Goal: Task Accomplishment & Management: Manage account settings

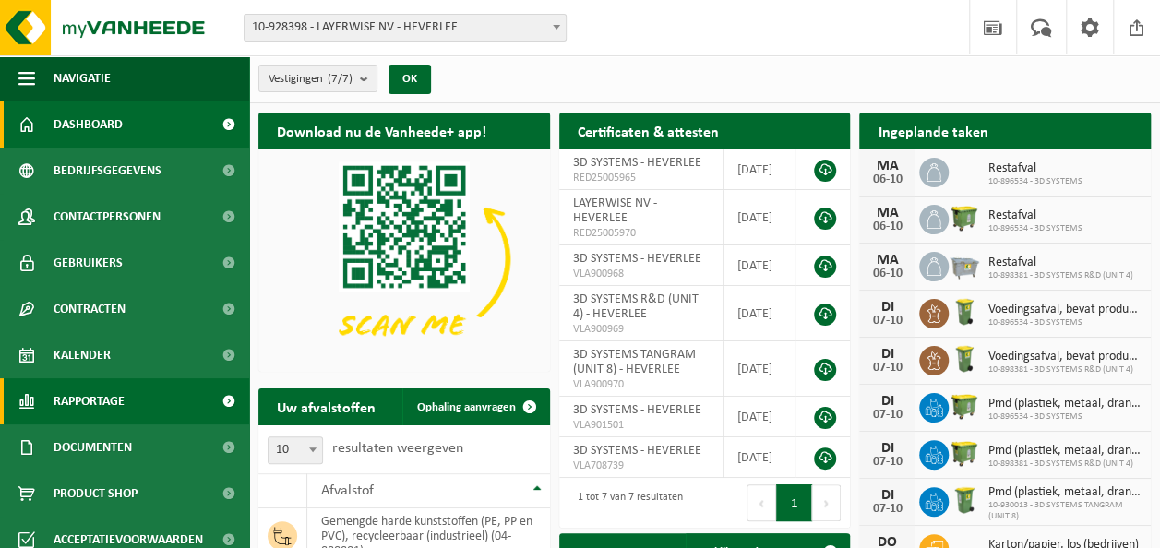
scroll to position [15, 0]
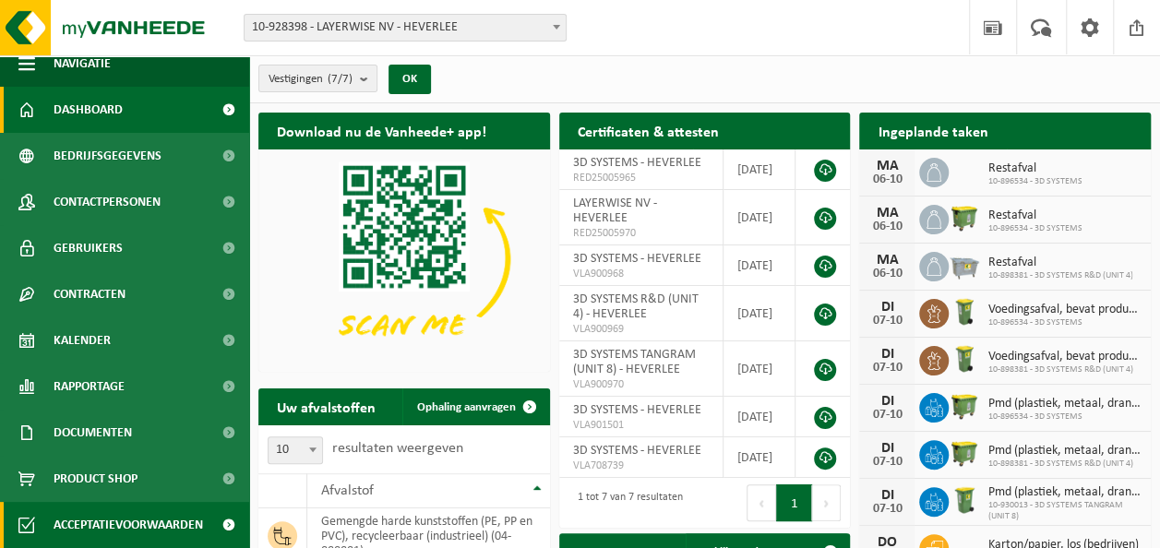
click at [106, 522] on span "Acceptatievoorwaarden" at bounding box center [129, 525] width 150 height 46
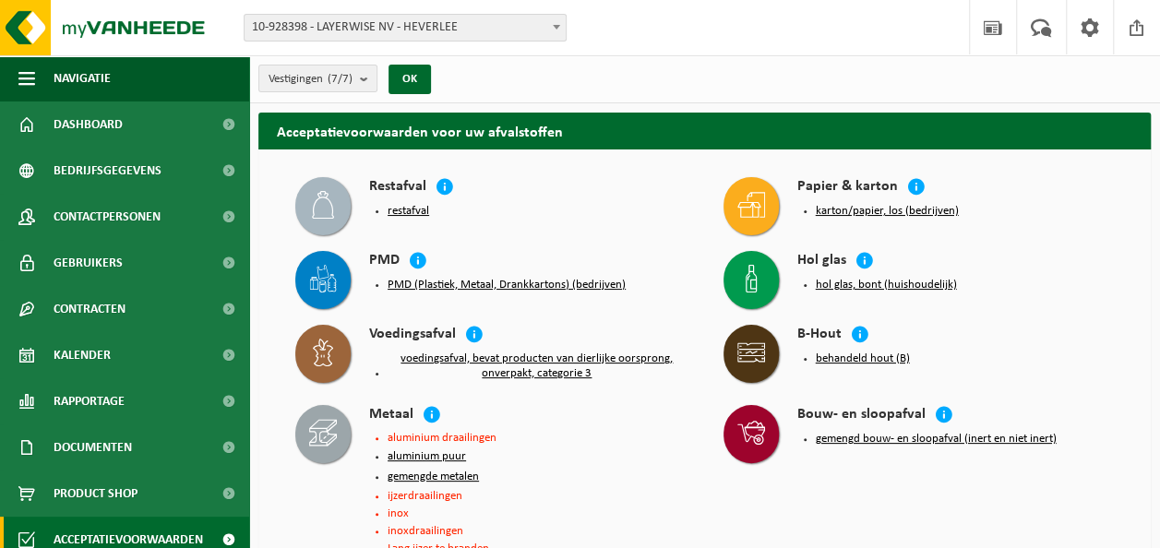
click at [864, 209] on button "karton/papier, los (bedrijven)" at bounding box center [887, 211] width 143 height 15
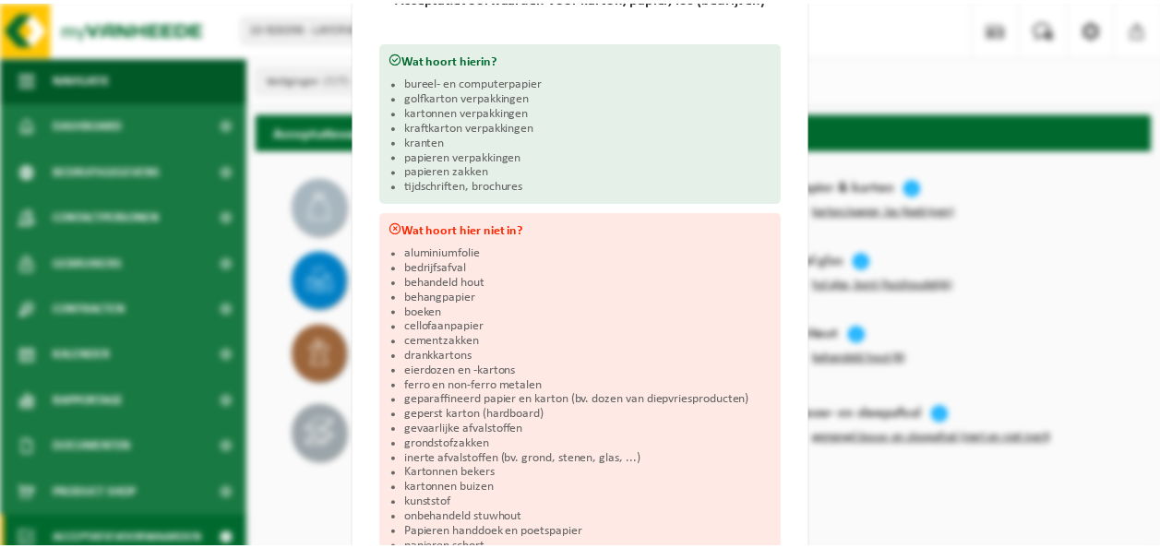
scroll to position [281, 0]
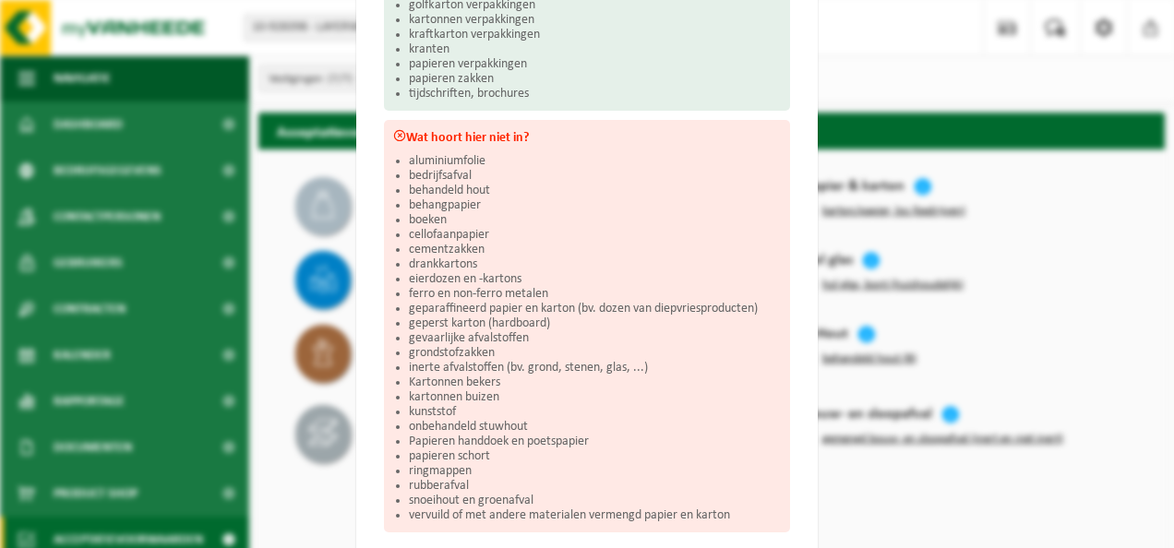
click at [864, 87] on div "Karton/papier, los (bedrijven) Sluiten Acceptatievoorwaarden voor karton/papier…" at bounding box center [587, 274] width 1174 height 548
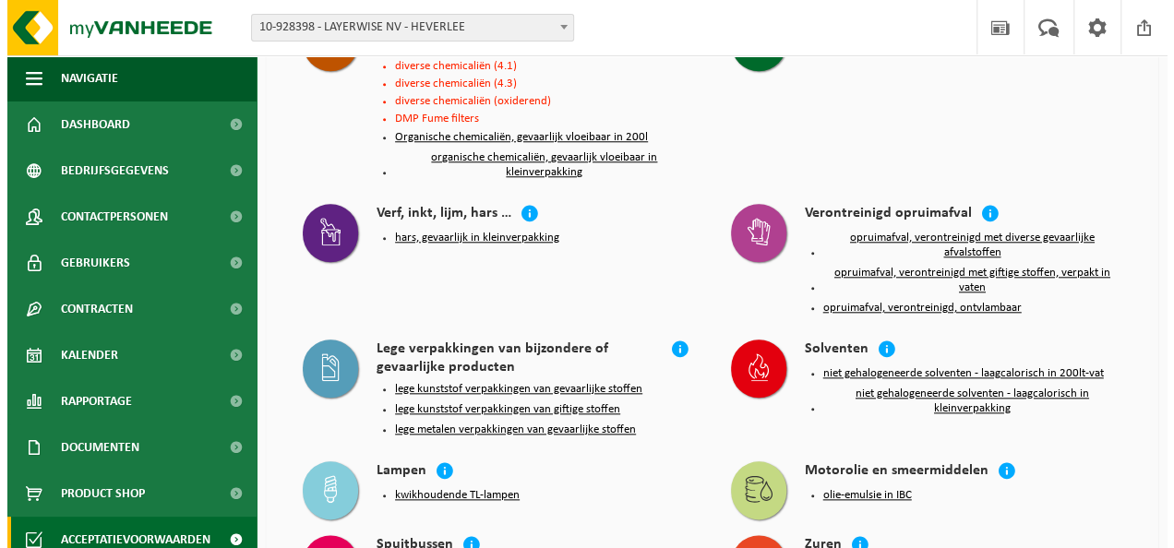
scroll to position [831, 0]
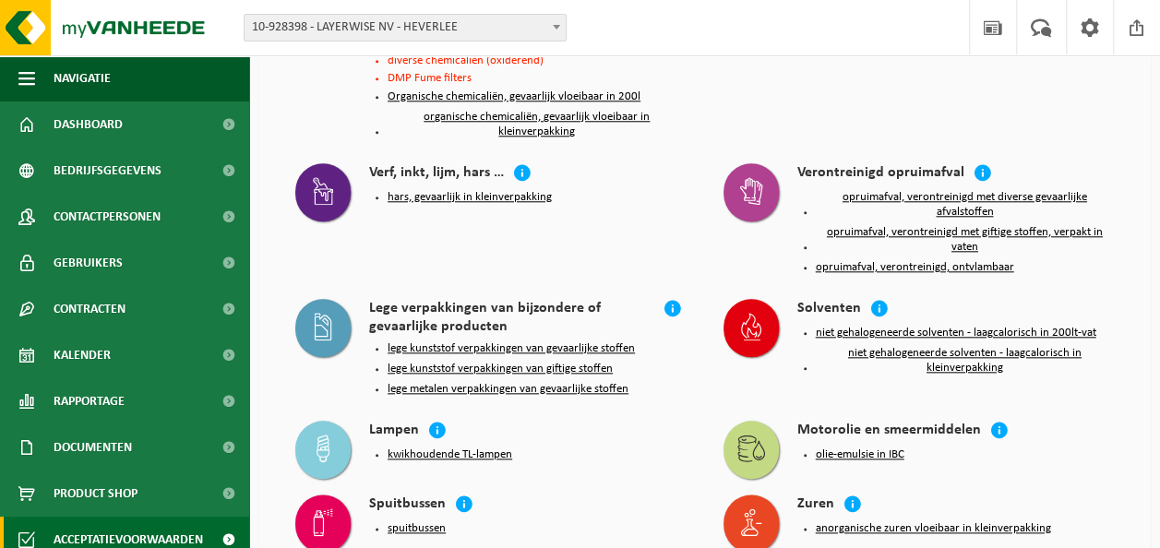
click at [522, 343] on button "lege kunststof verpakkingen van gevaarlijke stoffen" at bounding box center [511, 349] width 247 height 15
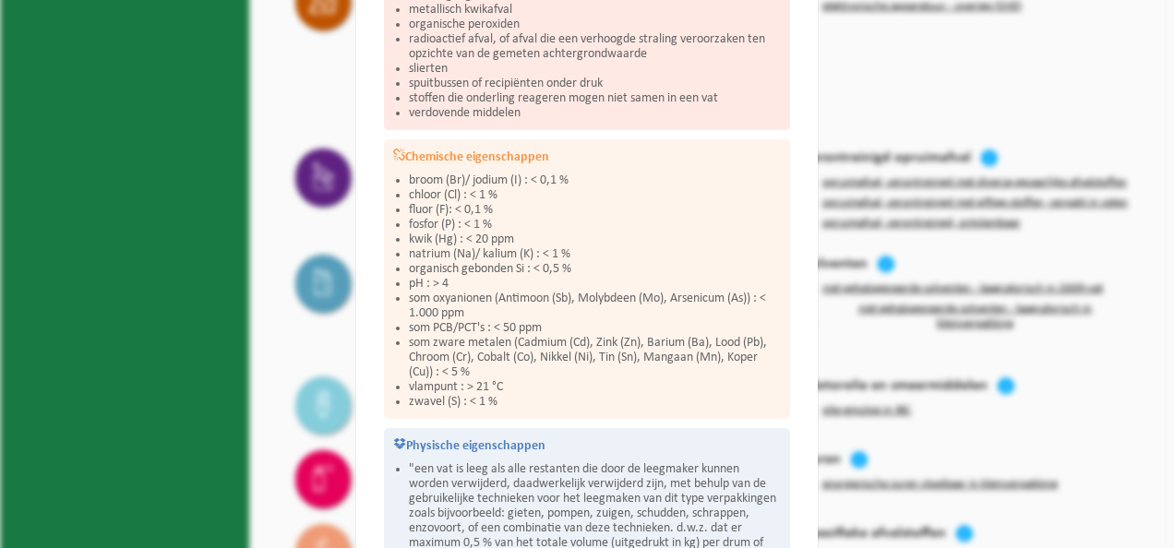
scroll to position [698, 0]
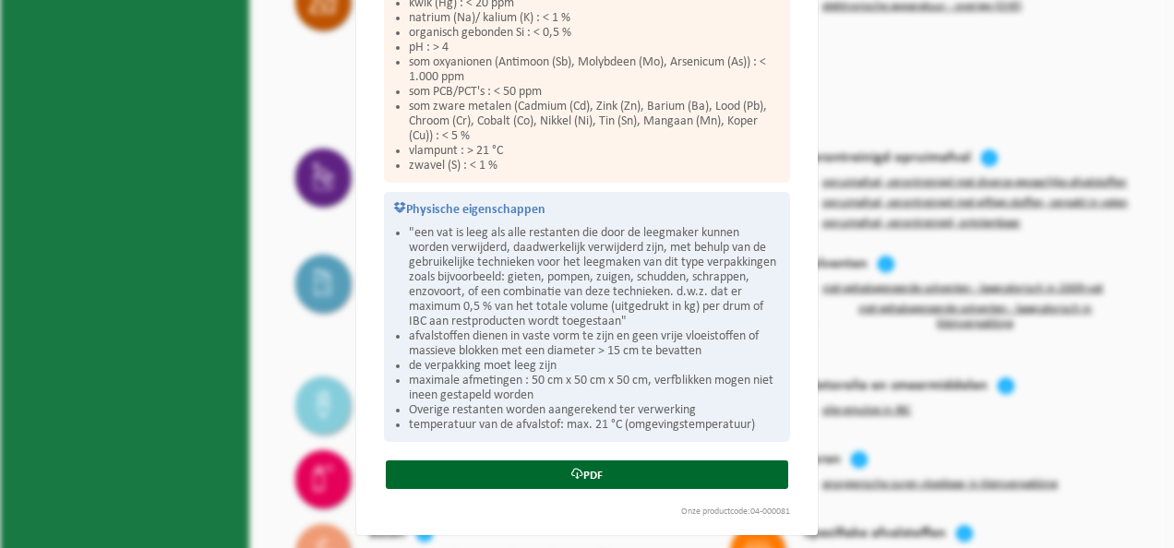
click at [262, 342] on div "Lege kunststof verpakkingen van gevaarlijke stoffen Sluiten Acceptatievoorwaard…" at bounding box center [587, 274] width 1174 height 548
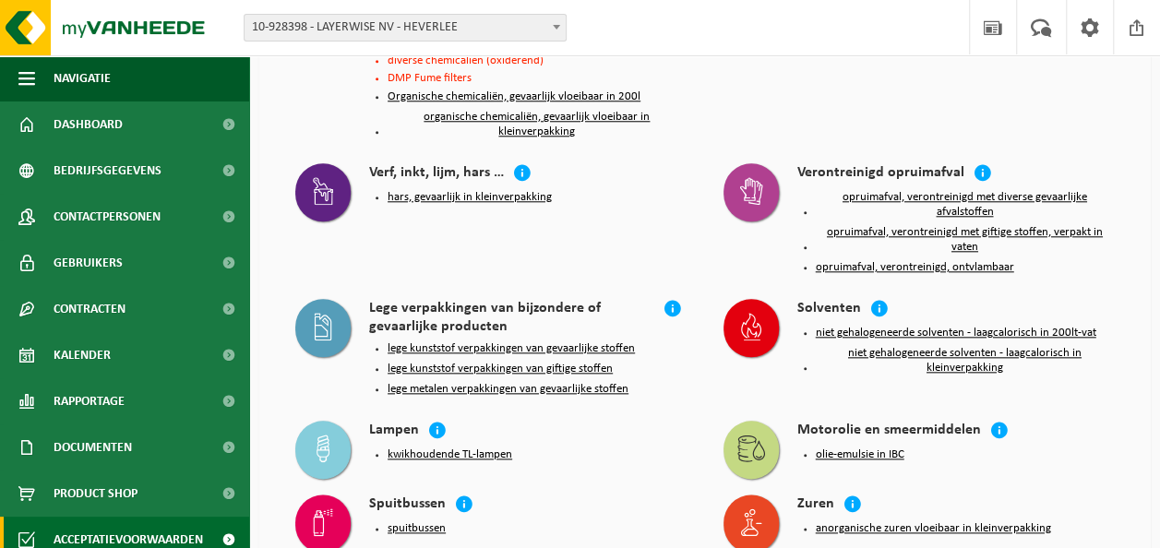
click at [506, 388] on button "lege metalen verpakkingen van gevaarlijke stoffen" at bounding box center [508, 389] width 241 height 15
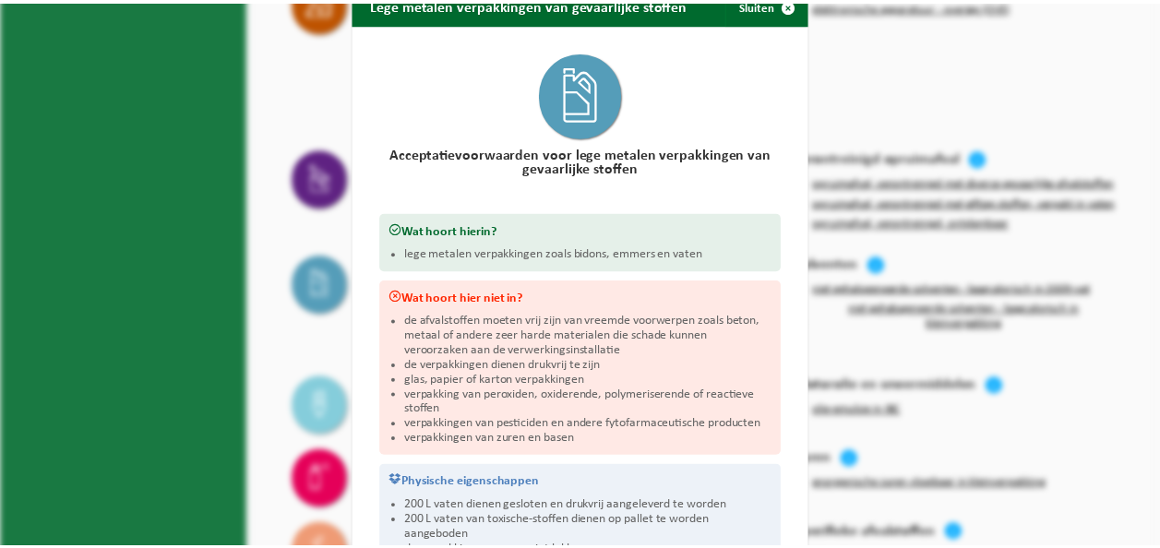
scroll to position [4, 0]
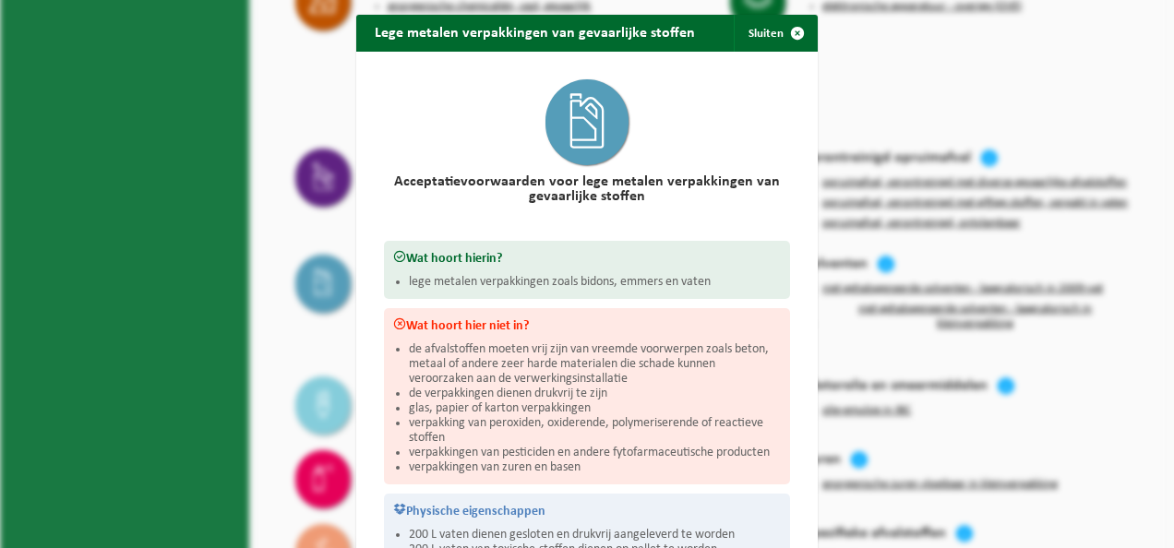
click at [265, 356] on div "Lege metalen verpakkingen van gevaarlijke stoffen Sluiten Acceptatievoorwaarden…" at bounding box center [587, 274] width 1174 height 548
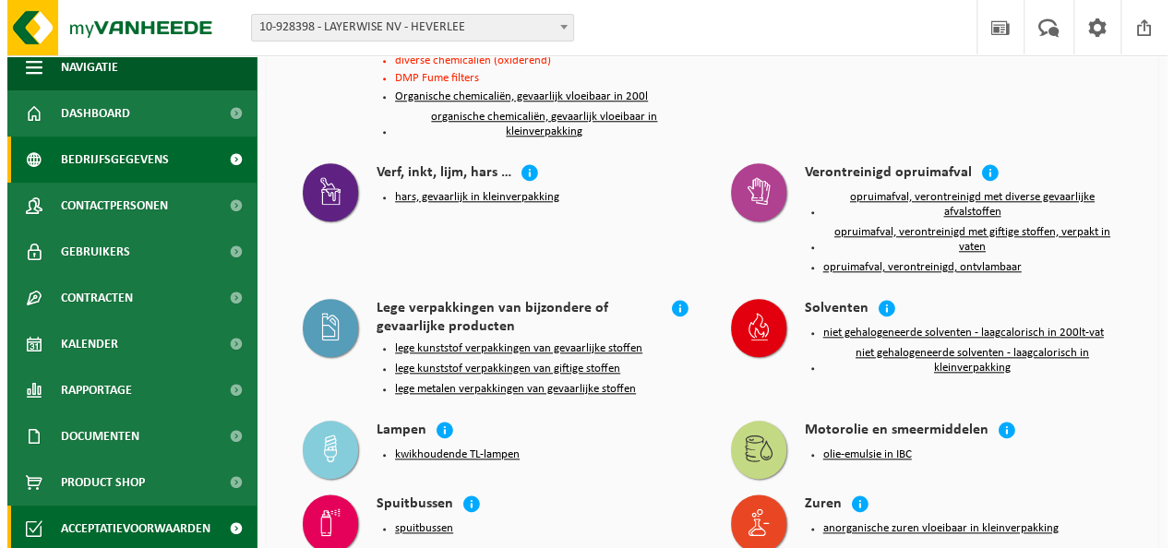
scroll to position [15, 0]
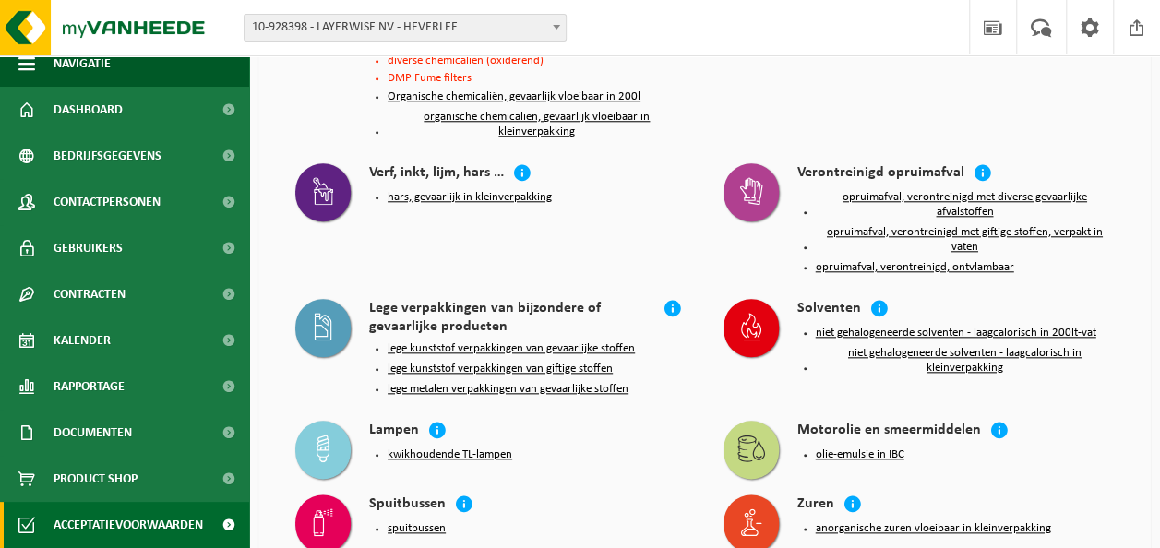
click at [482, 362] on button "lege kunststof verpakkingen van giftige stoffen" at bounding box center [500, 369] width 225 height 15
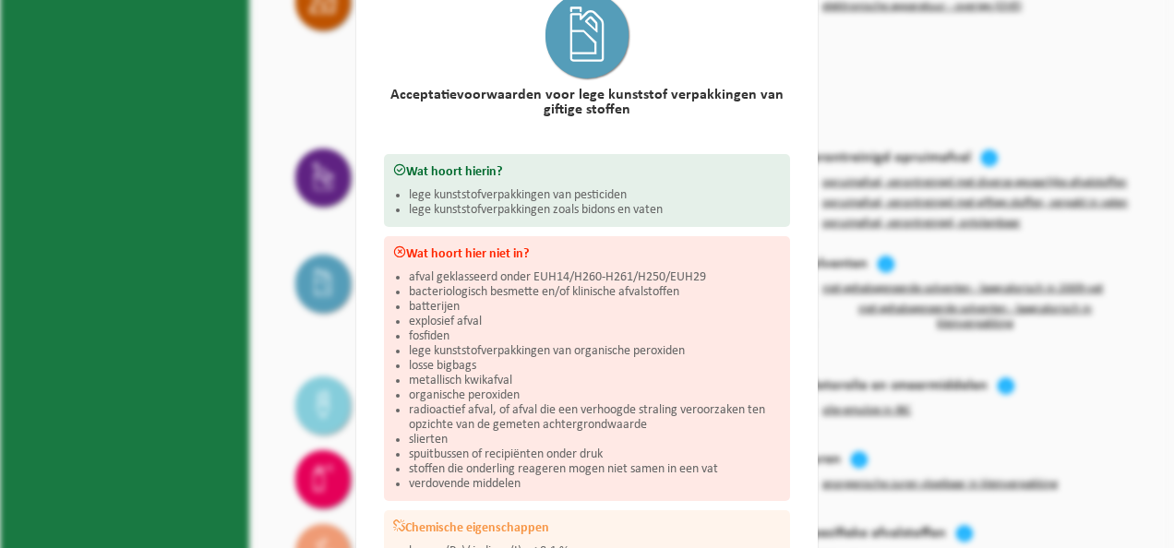
scroll to position [0, 0]
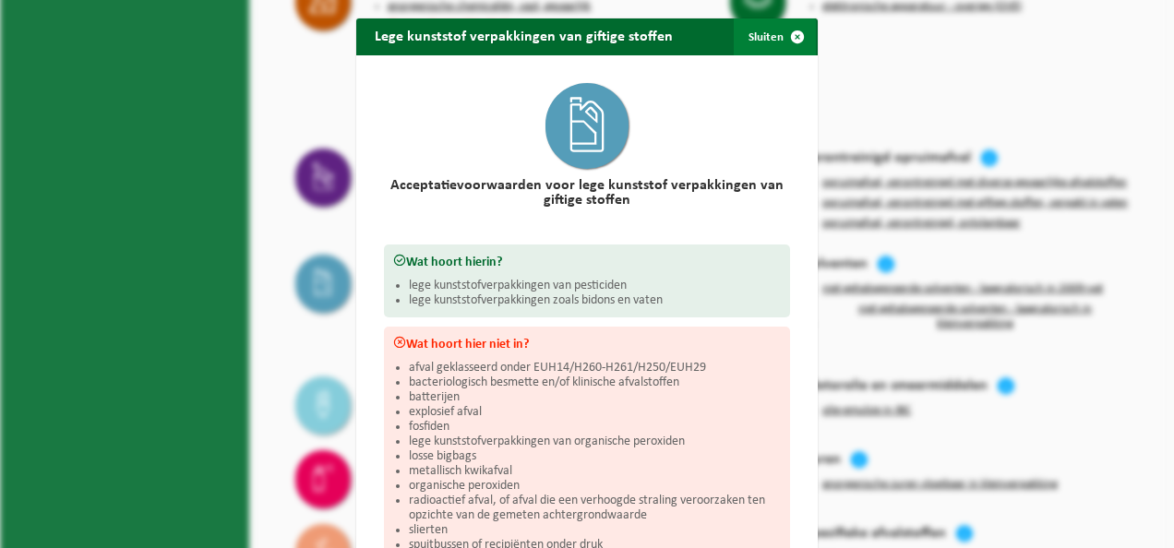
click at [794, 36] on span "button" at bounding box center [797, 36] width 37 height 37
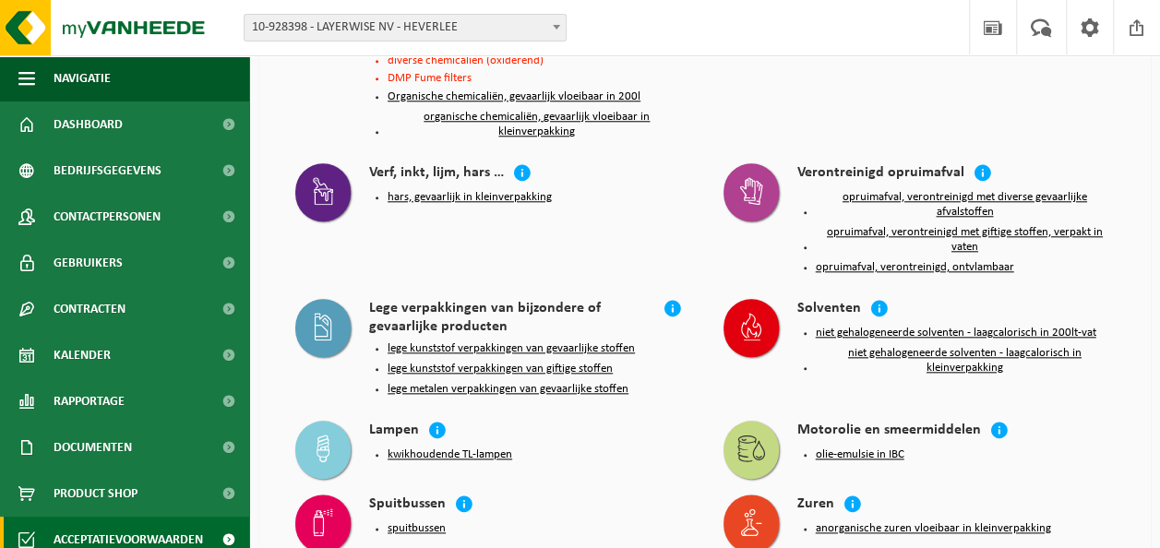
click at [478, 342] on button "lege kunststof verpakkingen van gevaarlijke stoffen" at bounding box center [511, 349] width 247 height 15
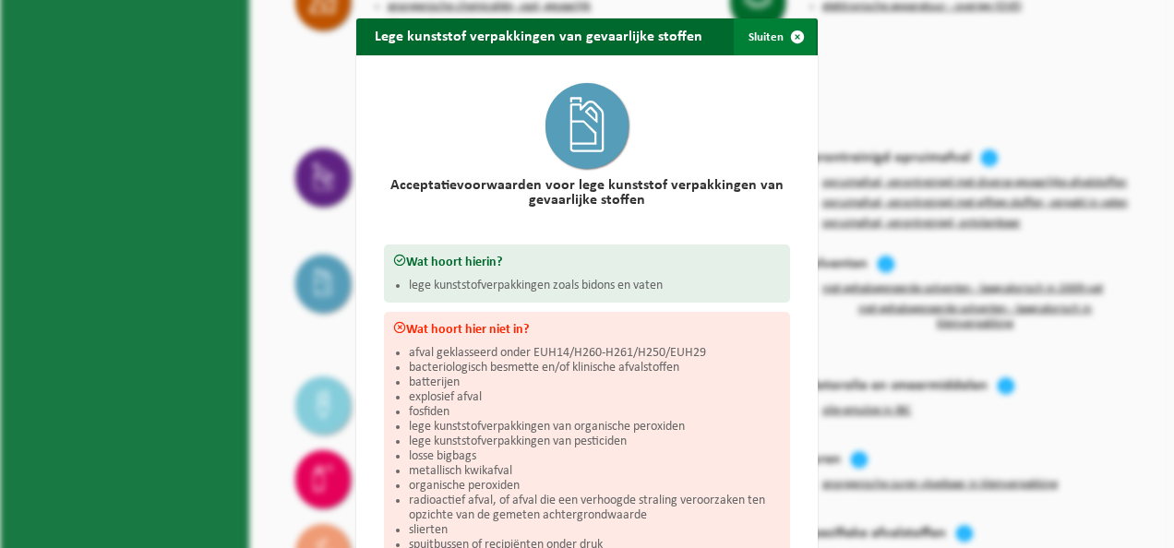
click at [792, 36] on span "button" at bounding box center [797, 36] width 37 height 37
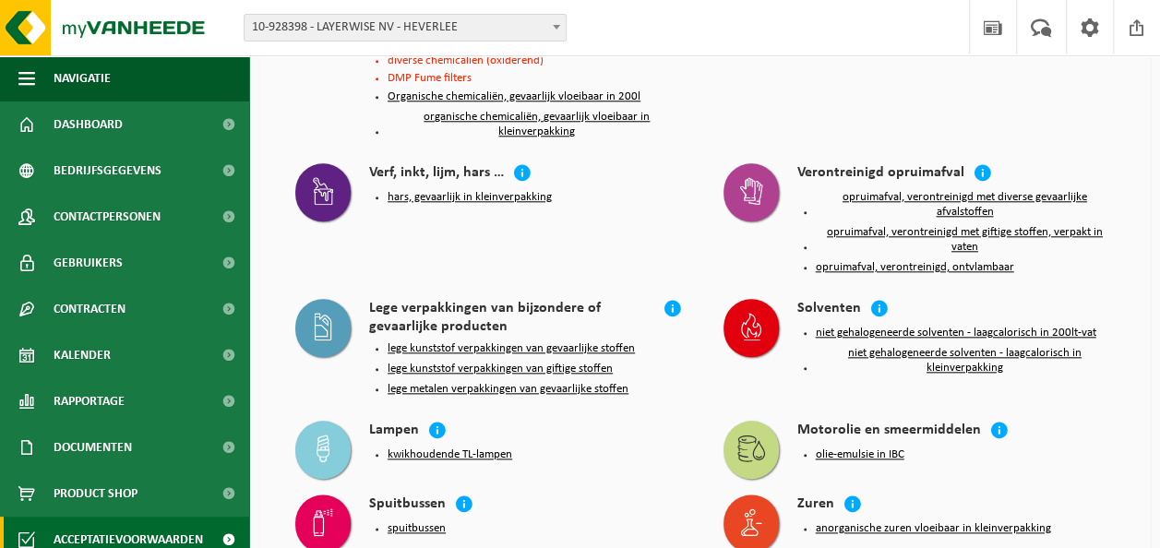
click at [443, 383] on button "lege metalen verpakkingen van gevaarlijke stoffen" at bounding box center [508, 389] width 241 height 15
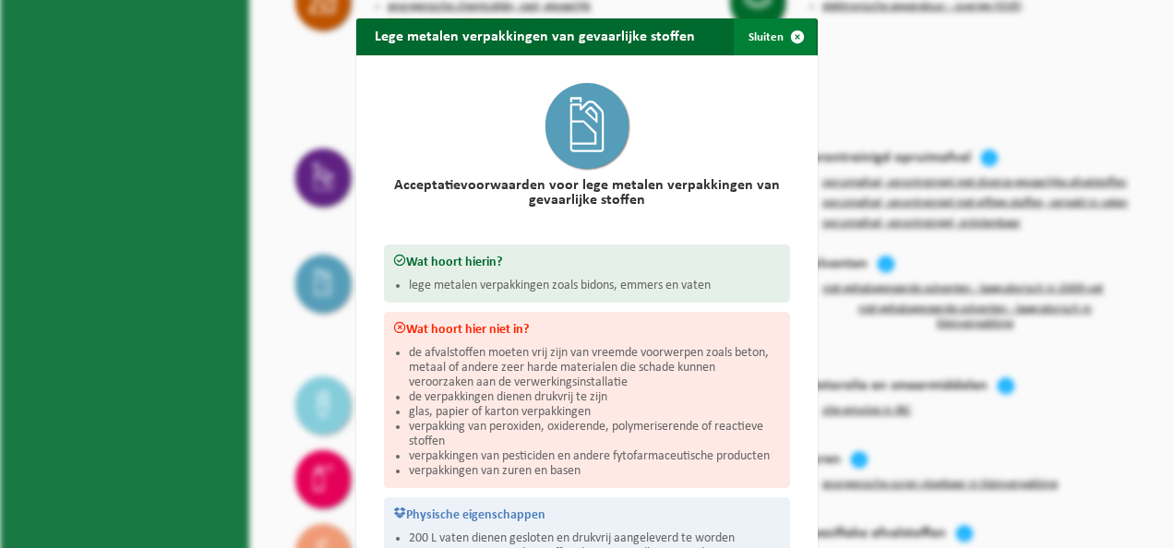
click at [792, 35] on span "button" at bounding box center [797, 36] width 37 height 37
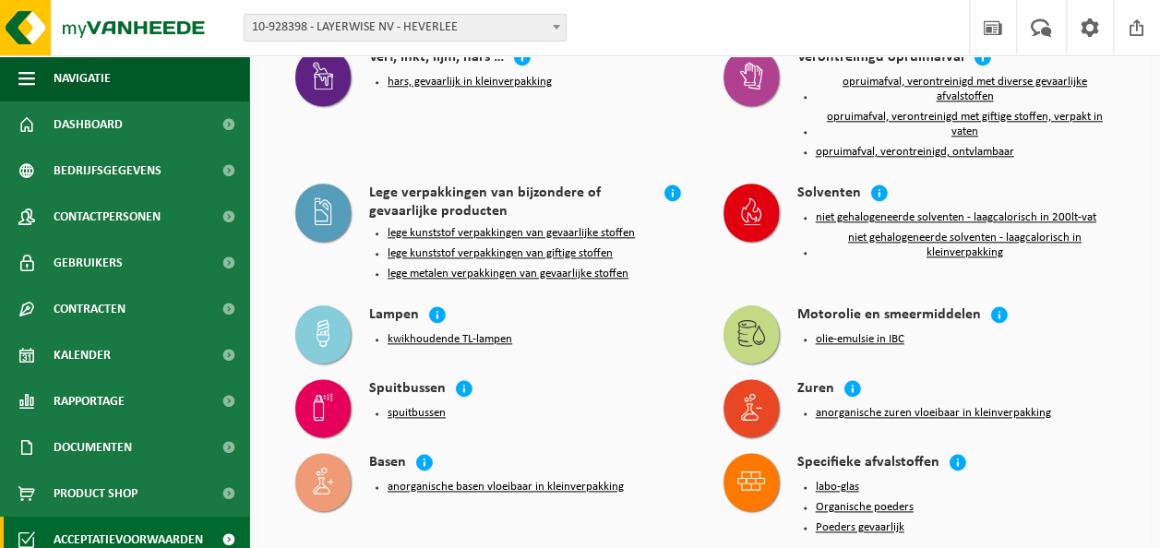
scroll to position [1015, 0]
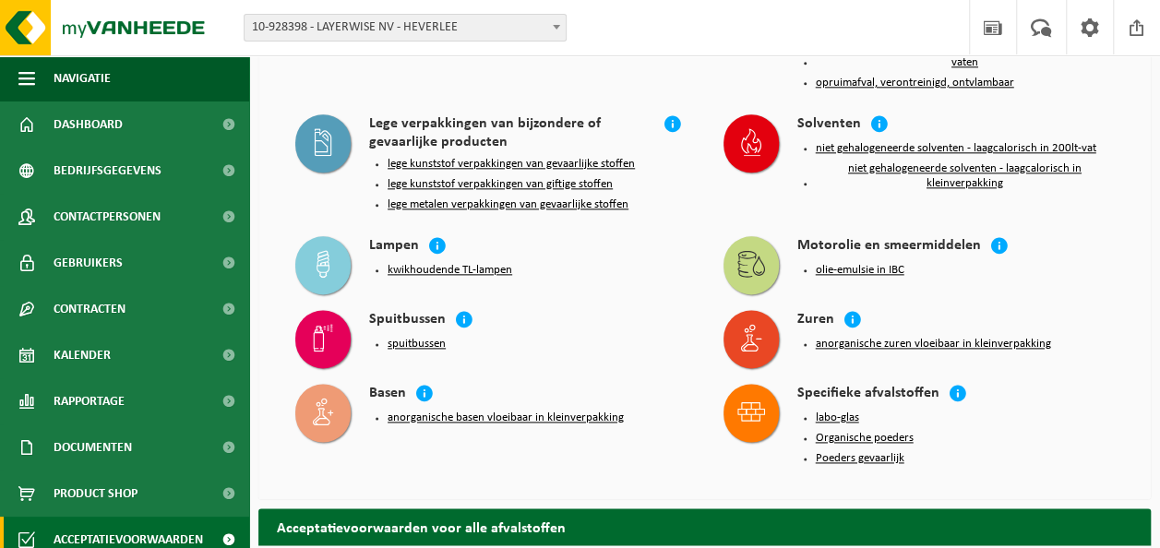
click at [454, 266] on button "kwikhoudende TL-lampen" at bounding box center [450, 270] width 125 height 15
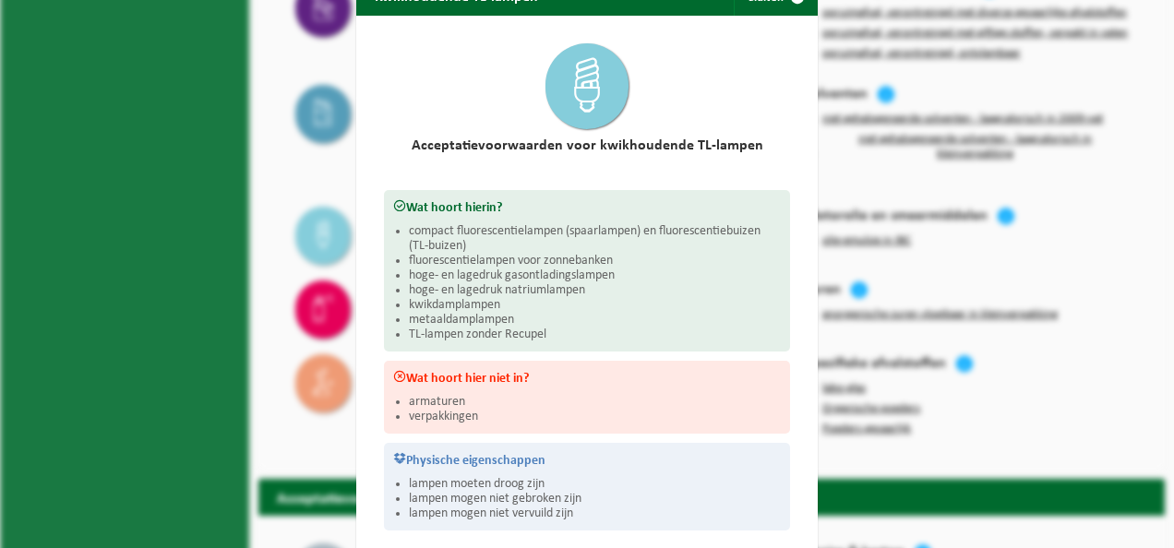
scroll to position [0, 0]
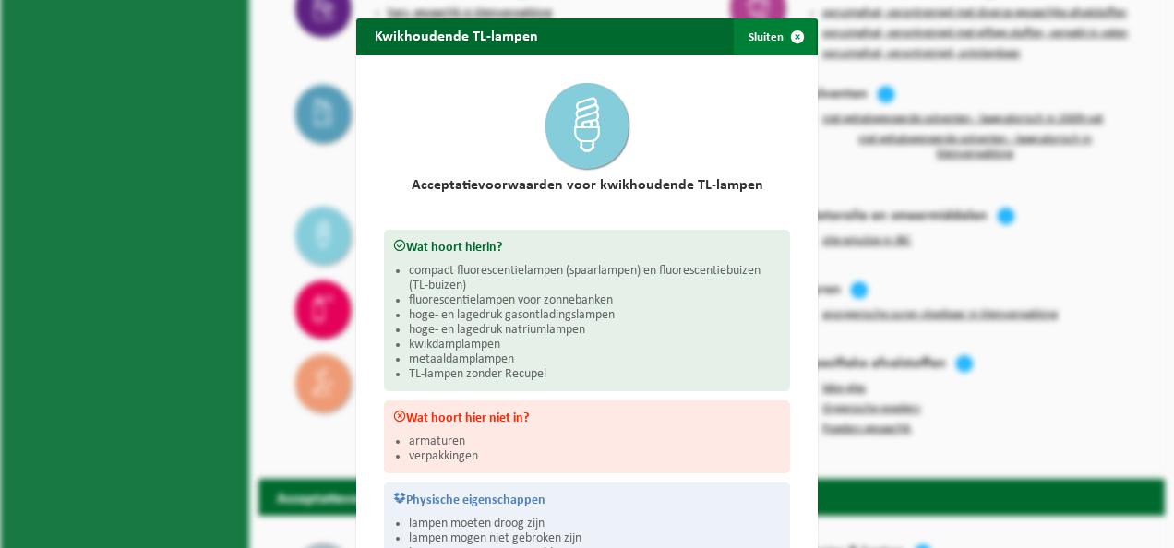
click at [792, 41] on span "button" at bounding box center [797, 36] width 37 height 37
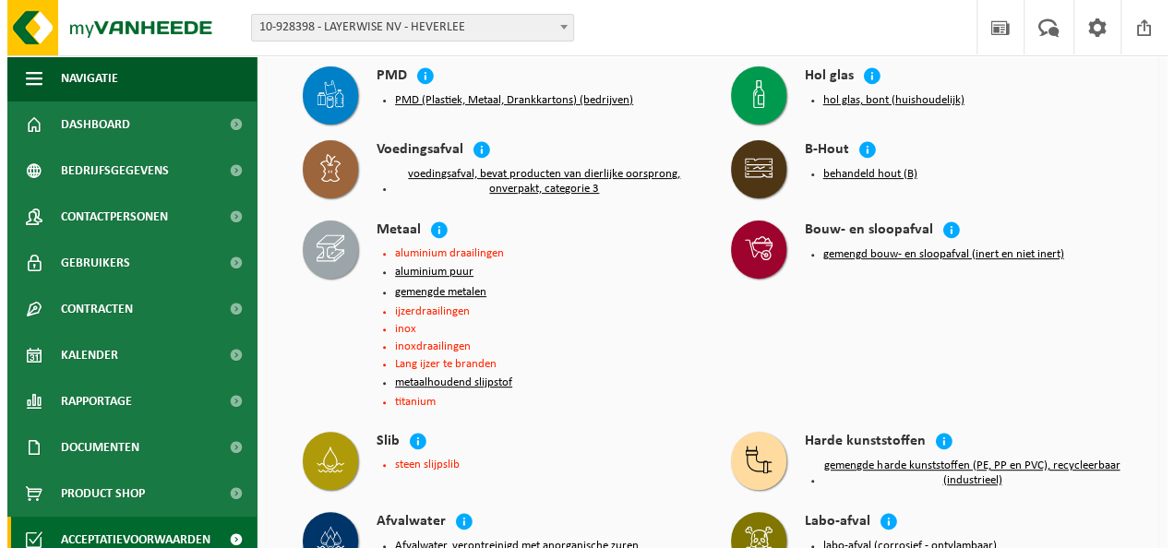
scroll to position [92, 0]
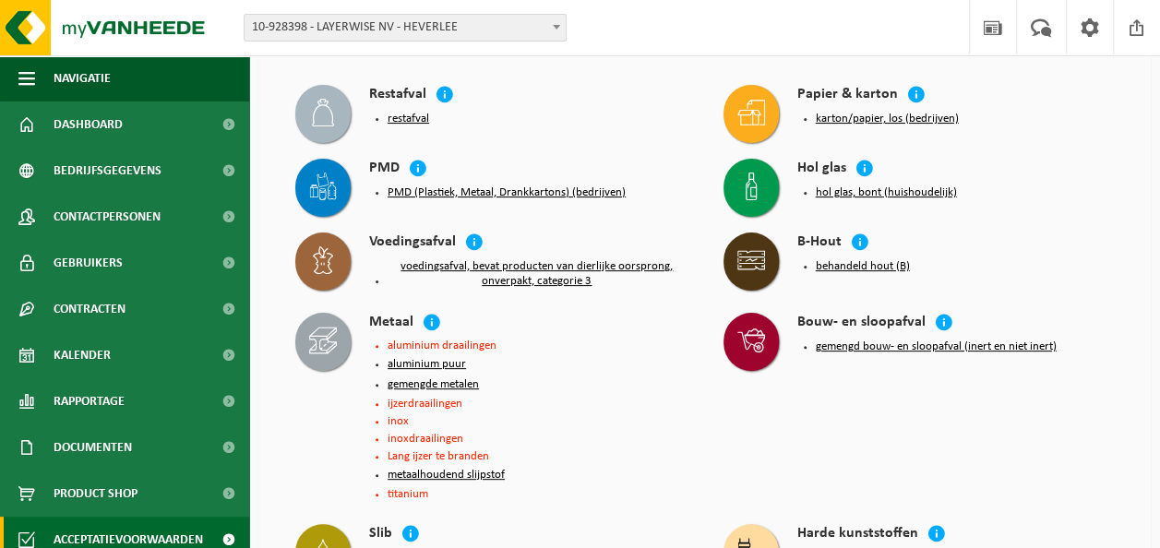
click at [857, 192] on button "hol glas, bont (huishoudelijk)" at bounding box center [886, 193] width 141 height 15
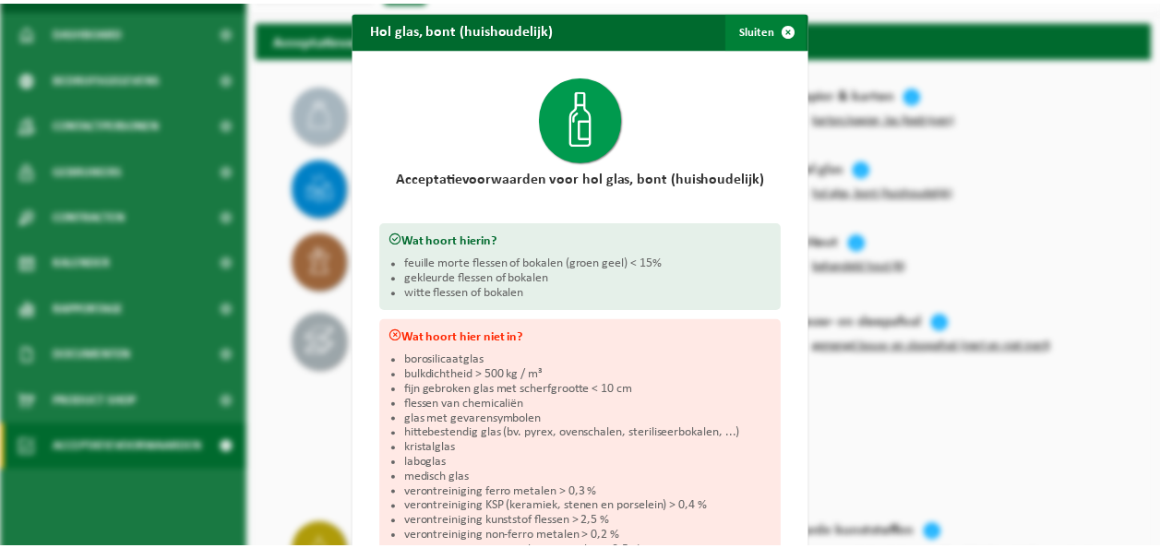
scroll to position [0, 0]
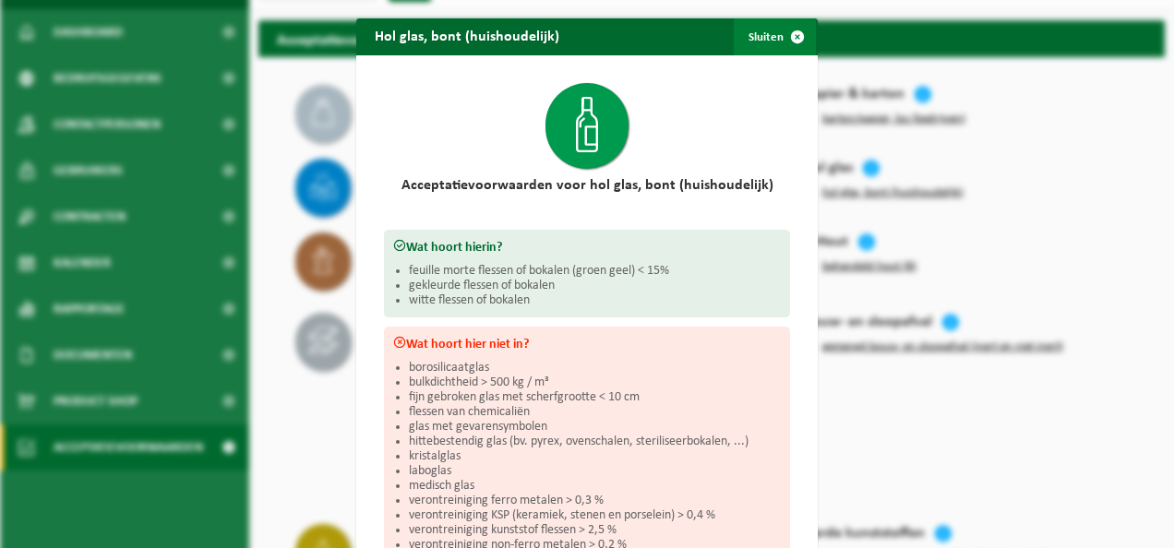
click at [787, 30] on span "button" at bounding box center [797, 36] width 37 height 37
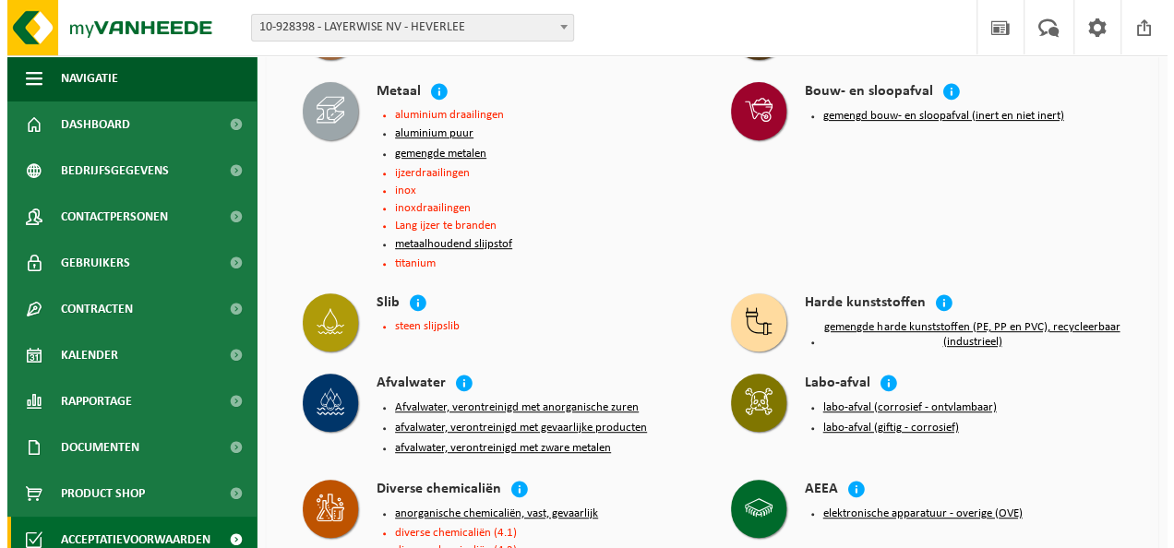
scroll to position [369, 0]
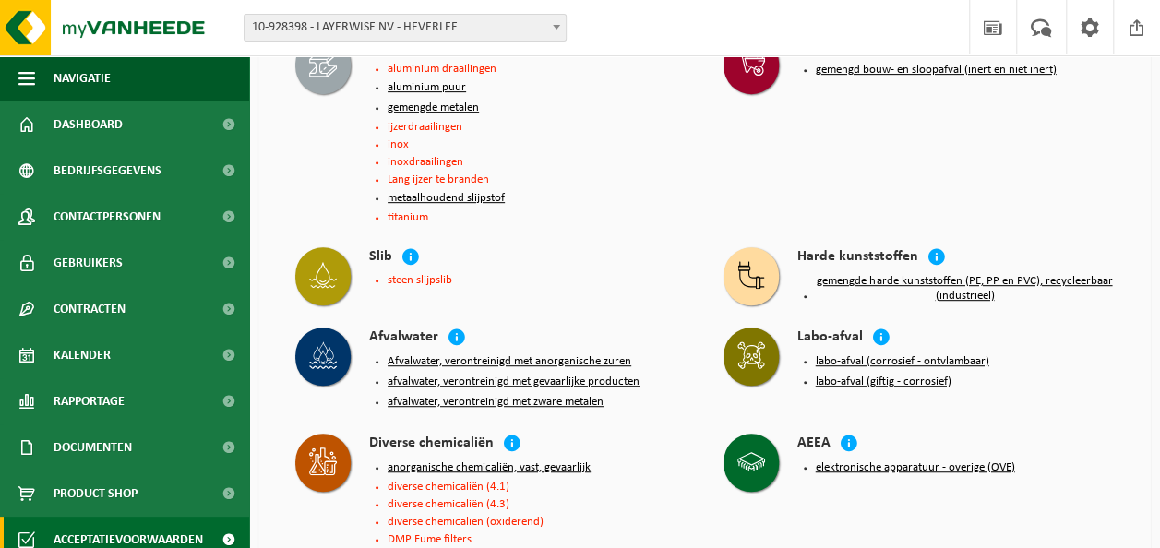
click at [498, 399] on button "afvalwater, verontreinigd met zware metalen" at bounding box center [496, 402] width 216 height 15
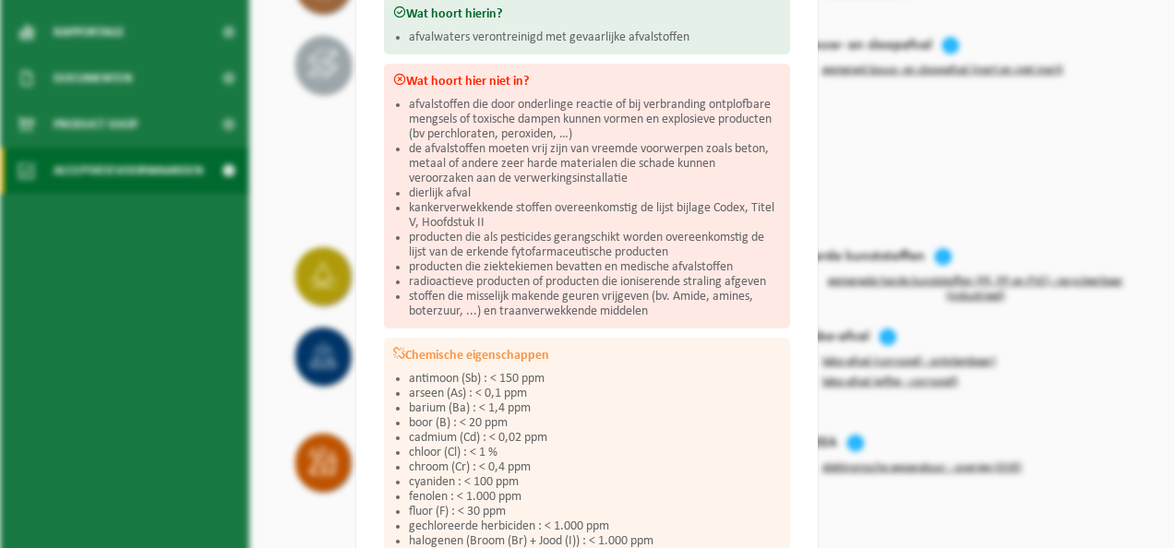
scroll to position [277, 0]
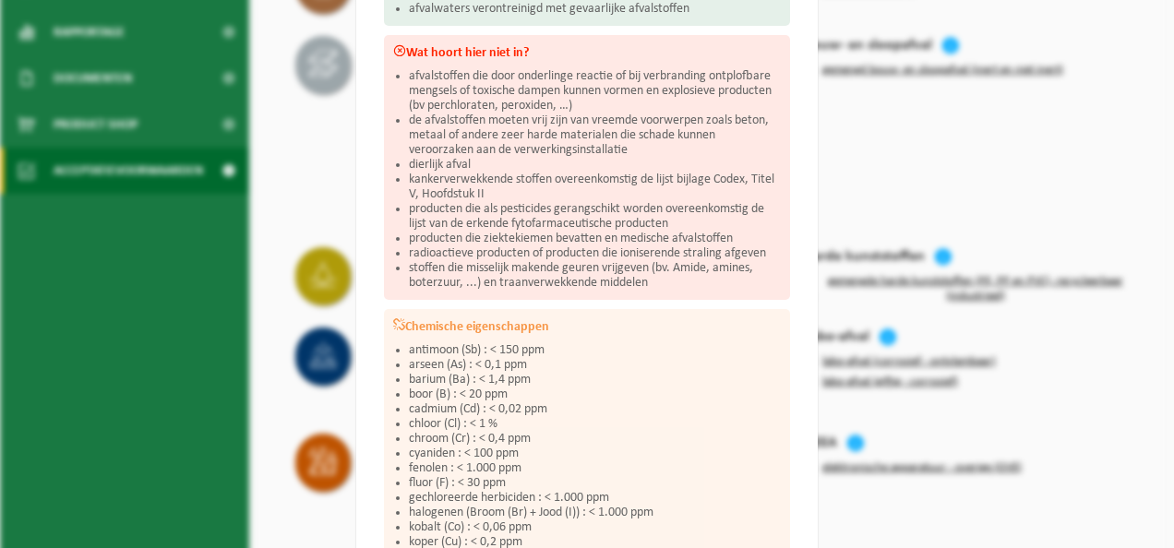
click at [310, 116] on div "Afvalwater, verontreinigd met zware metalen Sluiten Acceptatievoorwaarden voor …" at bounding box center [587, 274] width 1174 height 548
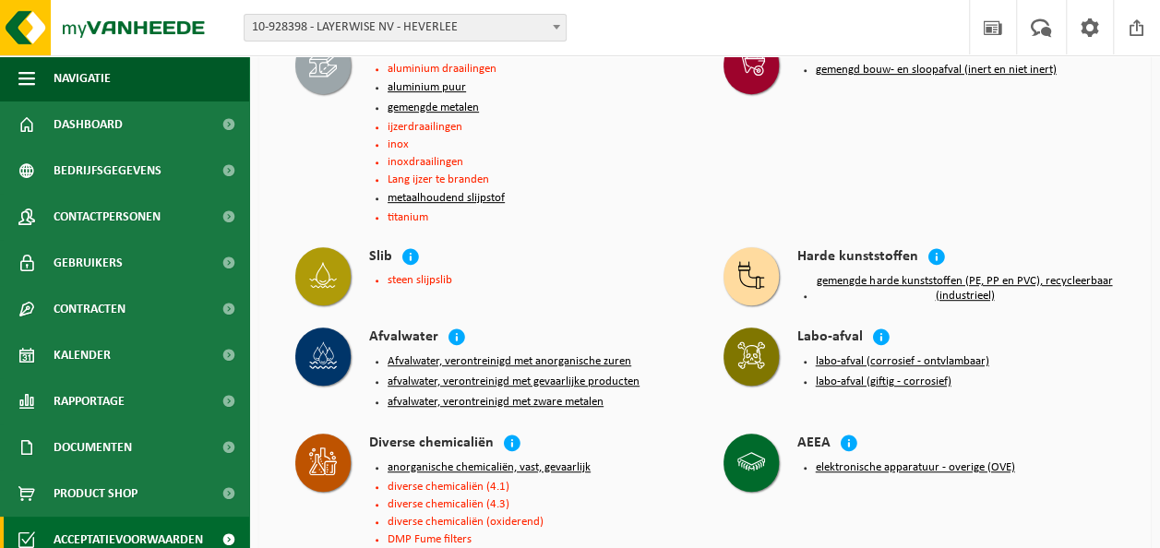
click at [530, 378] on button "afvalwater, verontreinigd met gevaarlijke producten" at bounding box center [514, 382] width 252 height 15
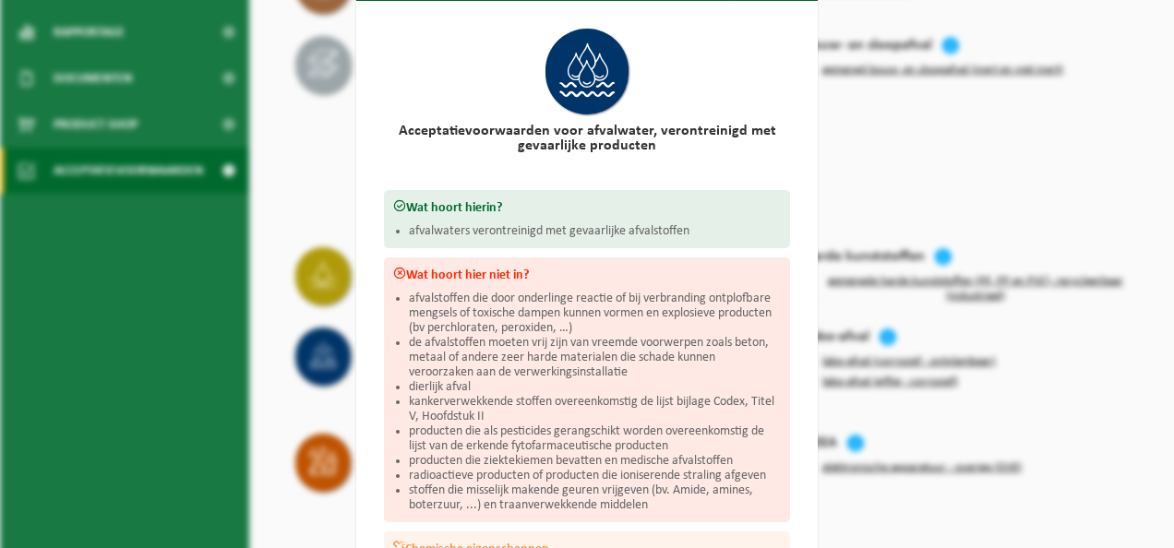
scroll to position [92, 0]
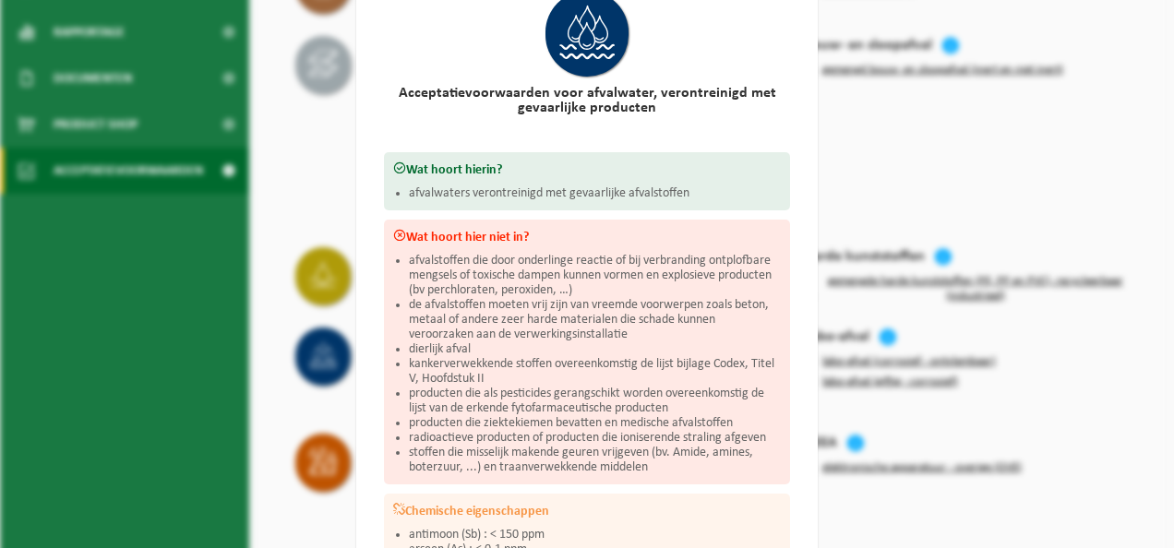
click at [261, 246] on div "Afvalwater, verontreinigd met gevaarlijke producten Sluiten Acceptatievoorwaard…" at bounding box center [587, 274] width 1174 height 548
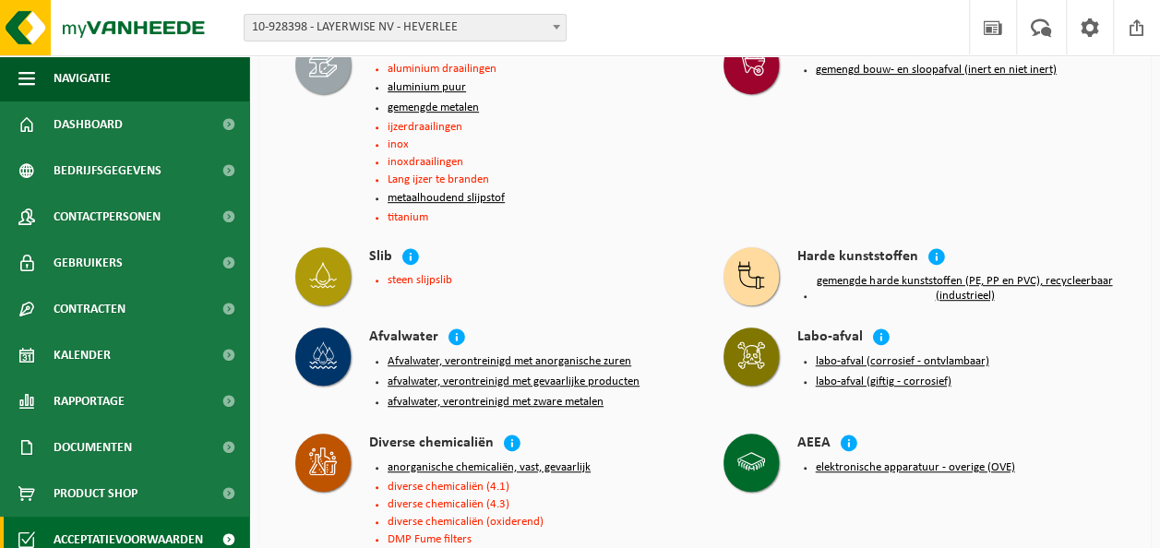
click at [497, 399] on button "afvalwater, verontreinigd met zware metalen" at bounding box center [496, 402] width 216 height 15
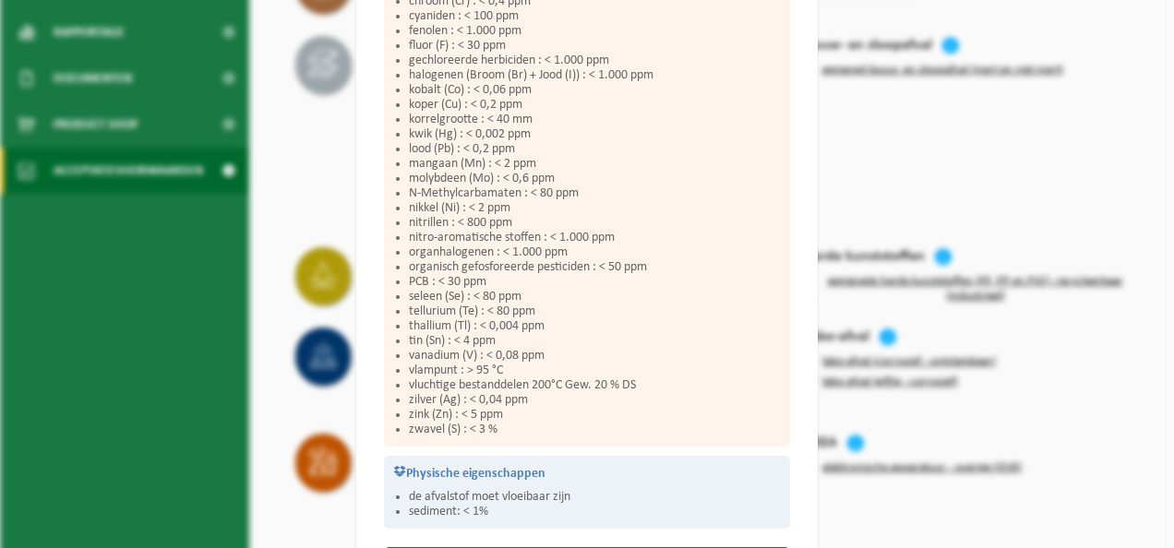
scroll to position [801, 0]
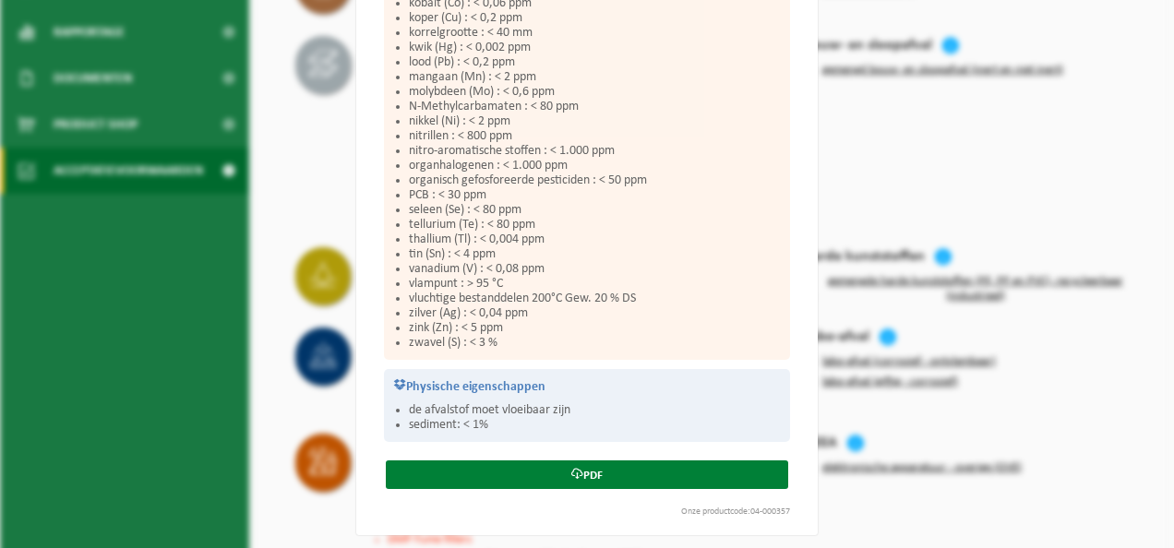
click at [627, 474] on link "PDF" at bounding box center [587, 475] width 402 height 29
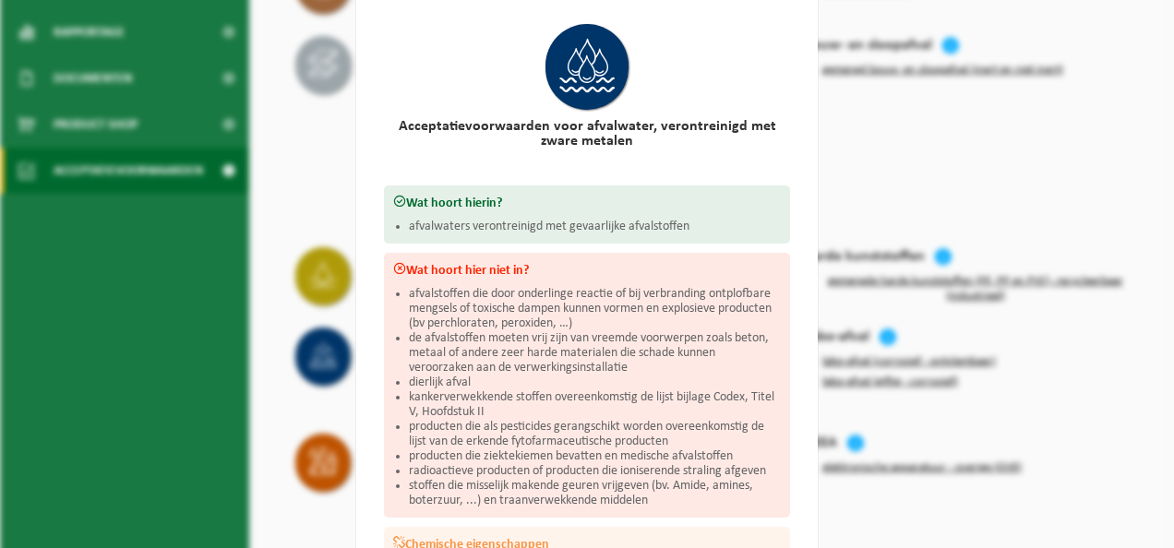
scroll to position [0, 0]
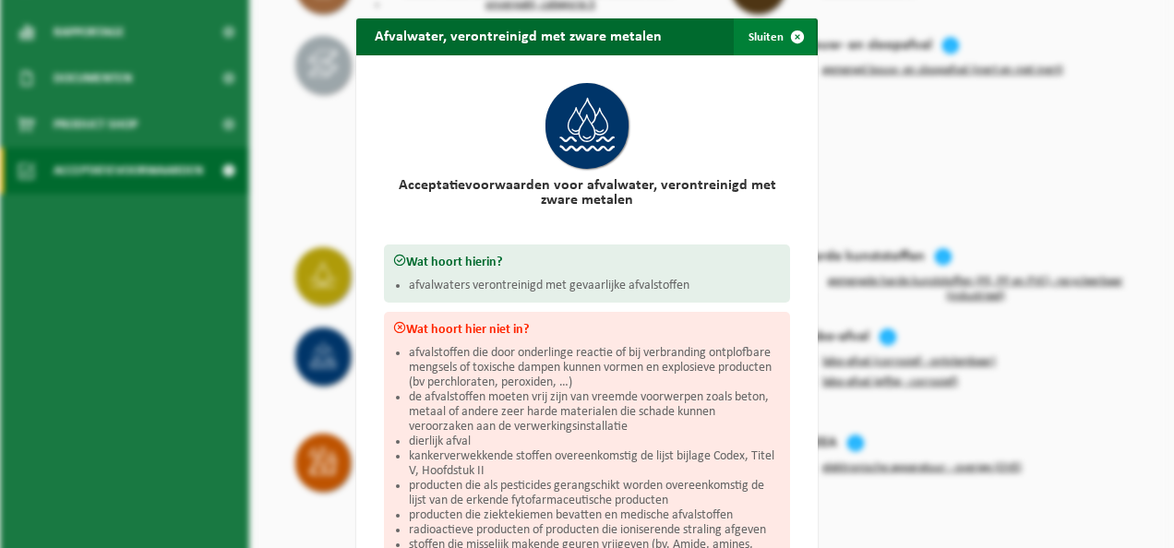
click at [789, 36] on span "button" at bounding box center [797, 36] width 37 height 37
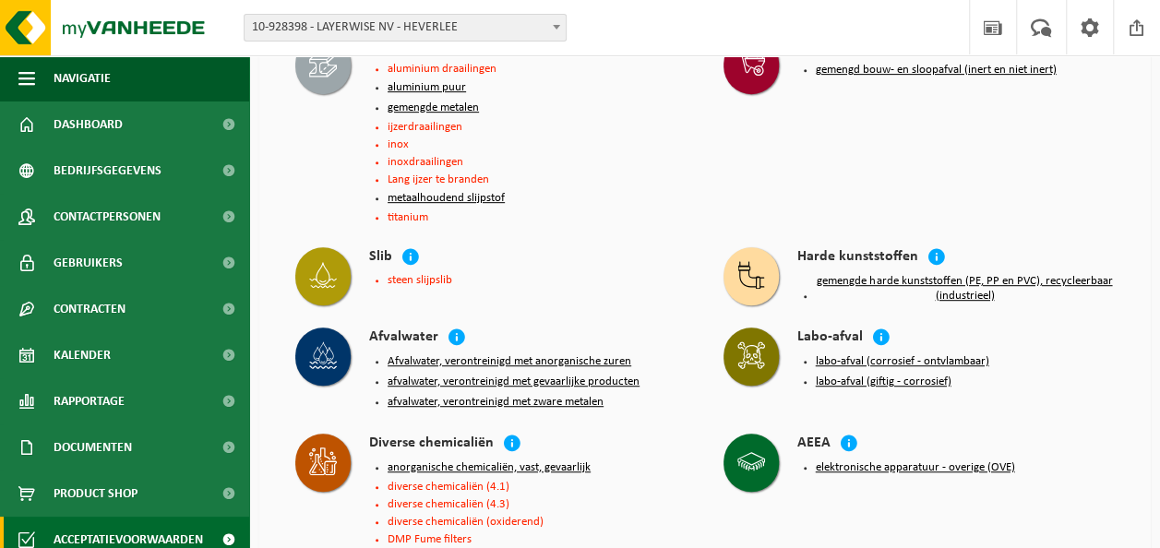
click at [538, 378] on button "afvalwater, verontreinigd met gevaarlijke producten" at bounding box center [514, 382] width 252 height 15
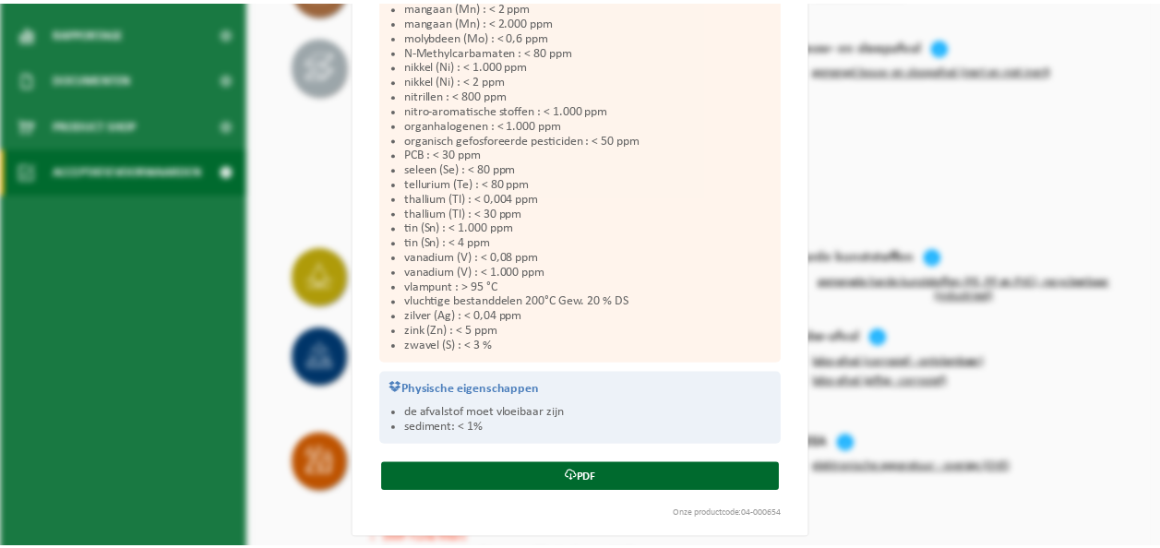
scroll to position [993, 0]
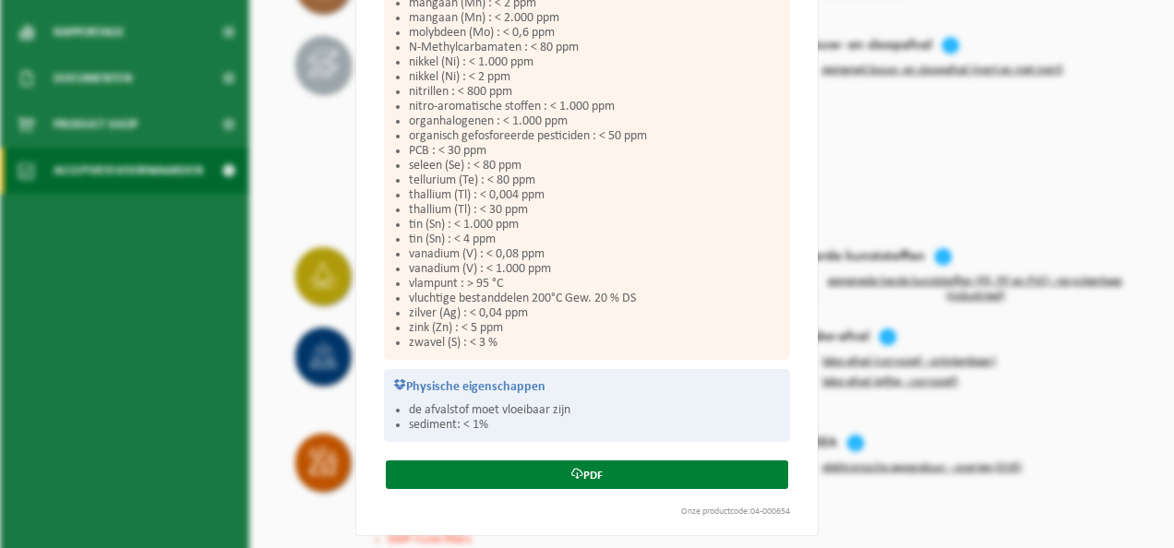
click at [725, 477] on link "PDF" at bounding box center [587, 475] width 402 height 29
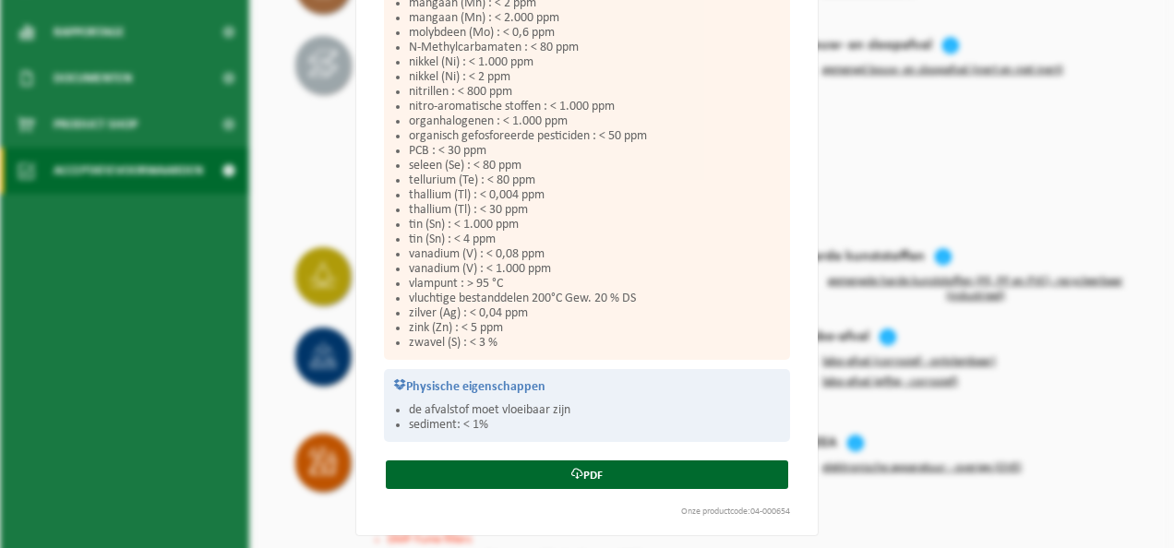
click at [270, 215] on div "Afvalwater, verontreinigd met gevaarlijke producten Sluiten Acceptatievoorwaard…" at bounding box center [587, 274] width 1174 height 548
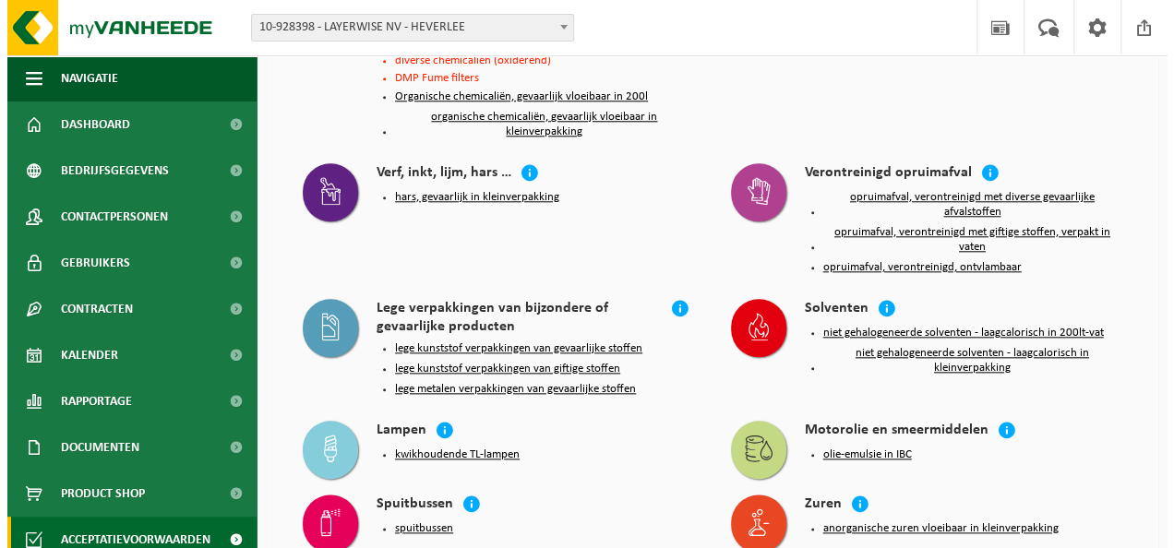
scroll to position [738, 0]
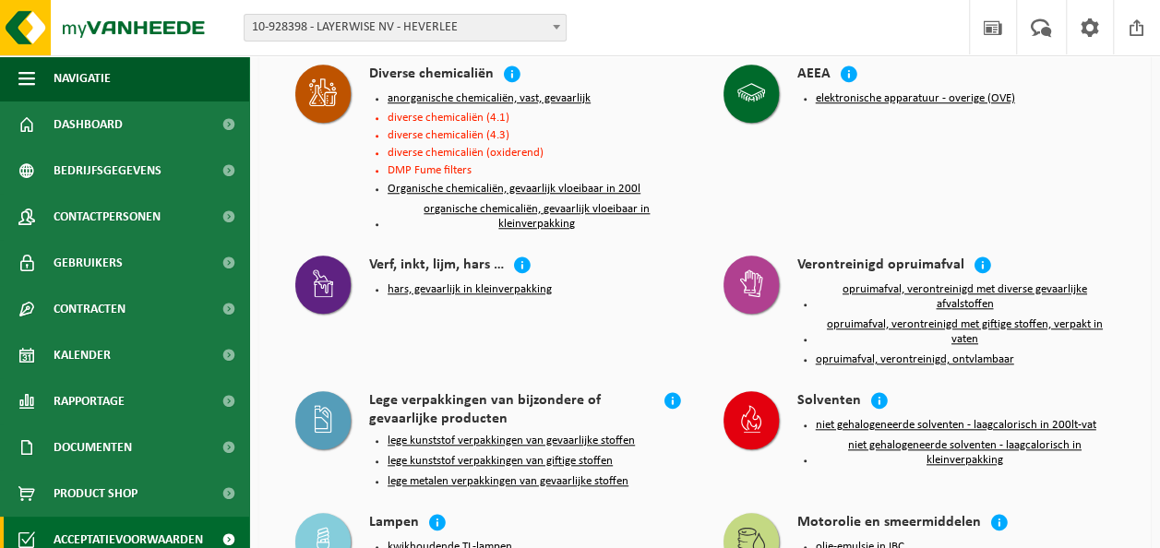
click at [469, 282] on button "hars, gevaarlijk in kleinverpakking" at bounding box center [470, 289] width 164 height 15
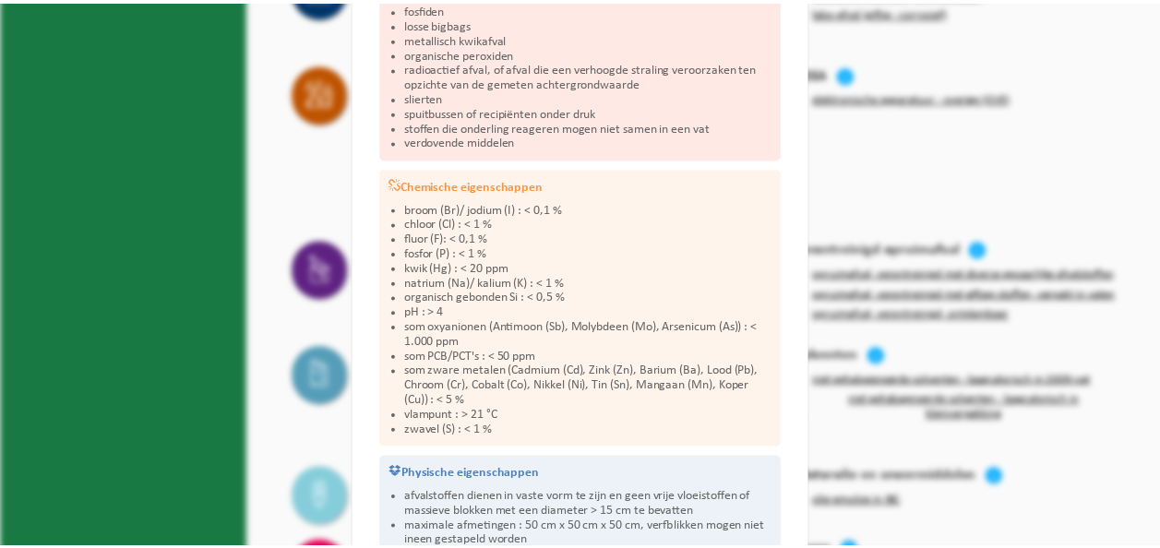
scroll to position [462, 0]
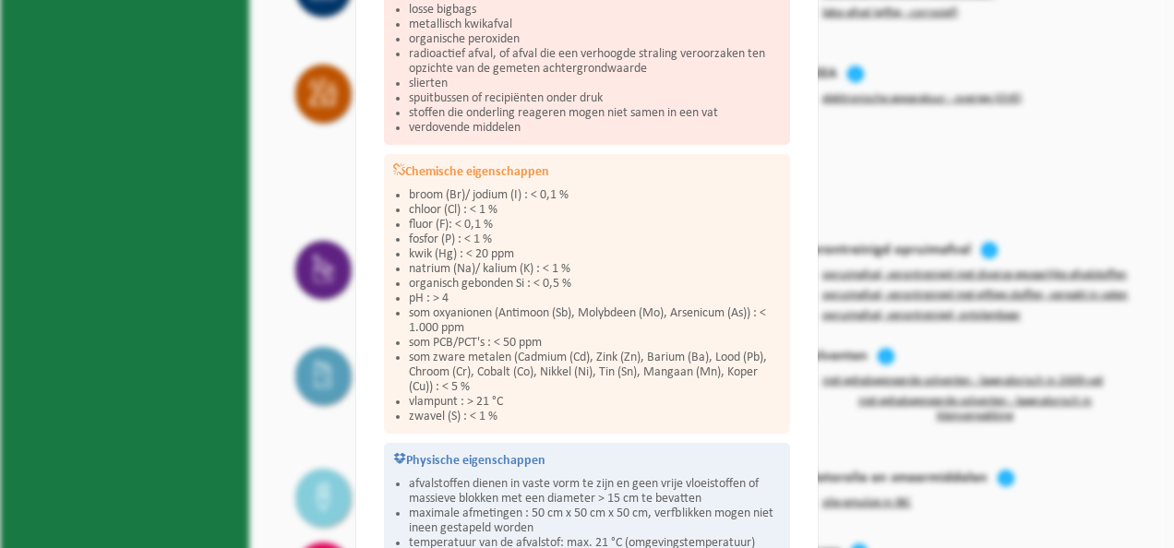
click at [268, 217] on div "Hars, gevaarlijk in kleinverpakking Sluiten Acceptatievoorwaarden voor hars, ge…" at bounding box center [587, 274] width 1174 height 548
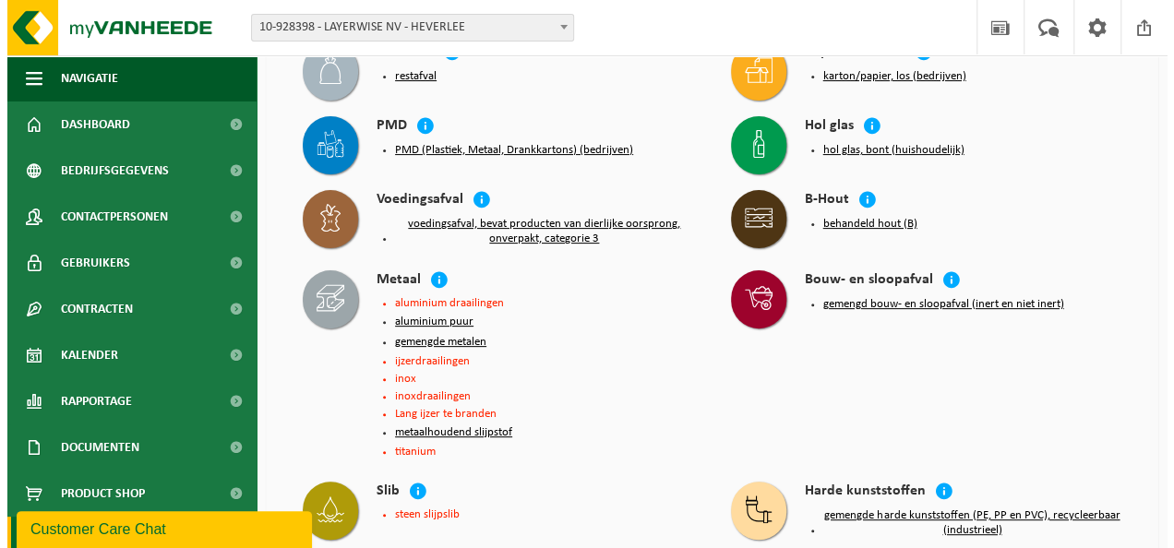
scroll to position [92, 0]
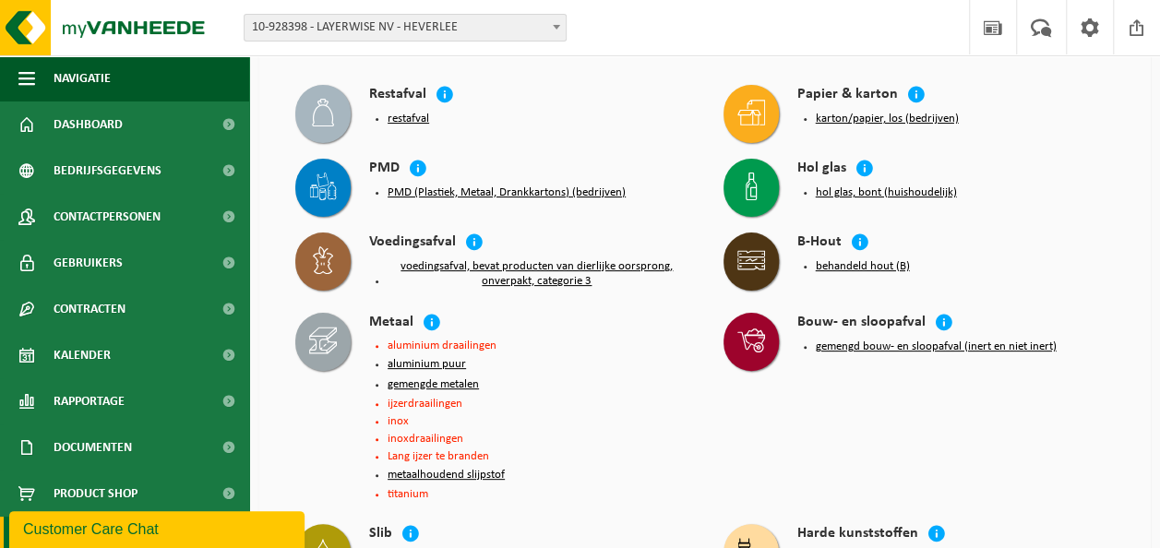
click at [510, 188] on button "PMD (Plastiek, Metaal, Drankkartons) (bedrijven)" at bounding box center [507, 193] width 238 height 15
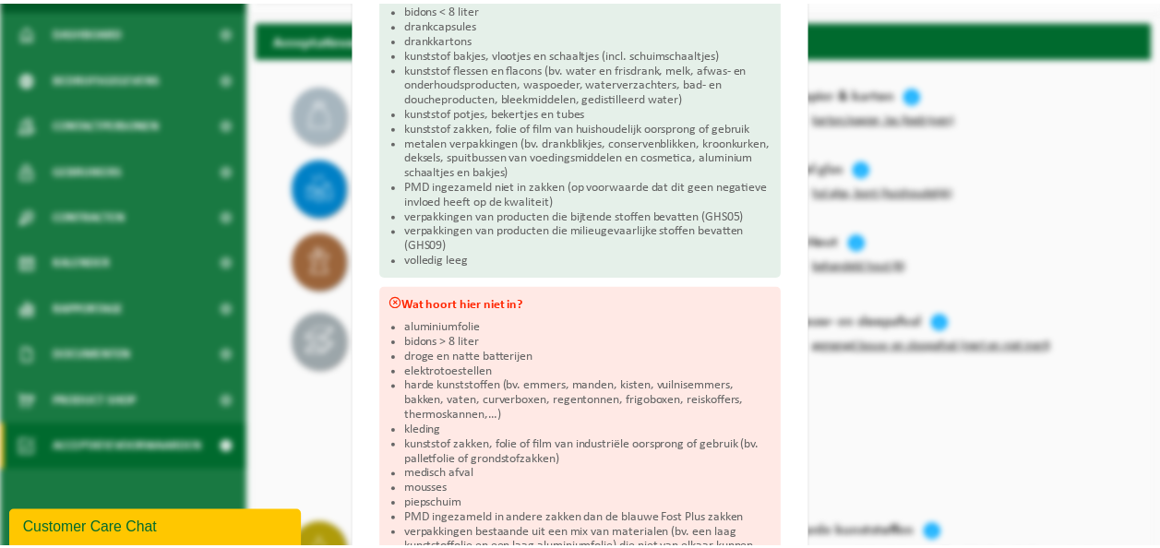
scroll to position [185, 0]
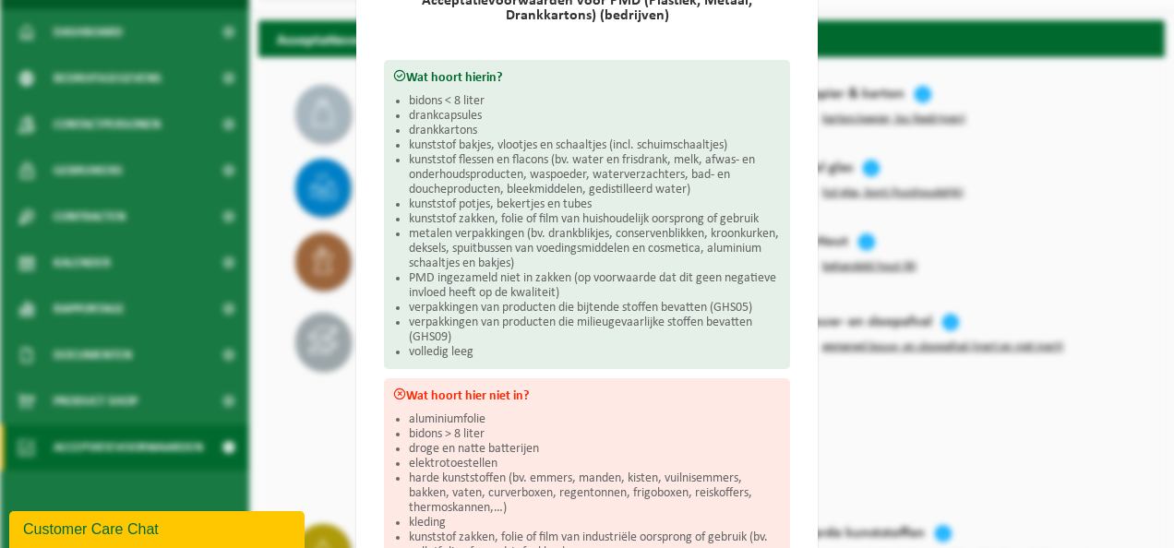
click at [284, 149] on div "PMD (Plastiek, Metaal, Drankkartons) (bedrijven) Sluiten Acceptatievoorwaarden …" at bounding box center [587, 274] width 1174 height 548
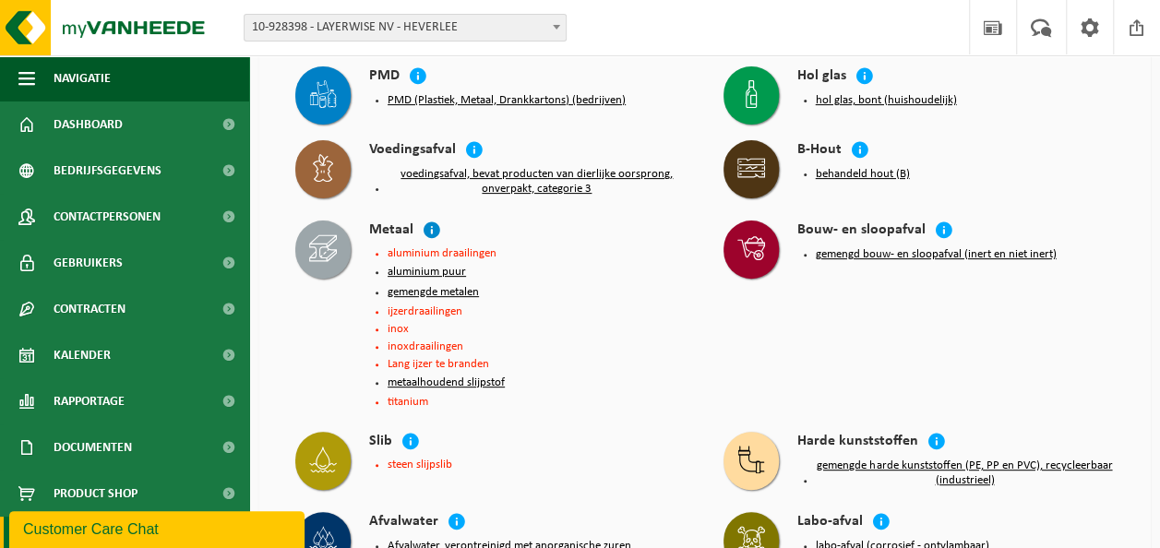
scroll to position [277, 0]
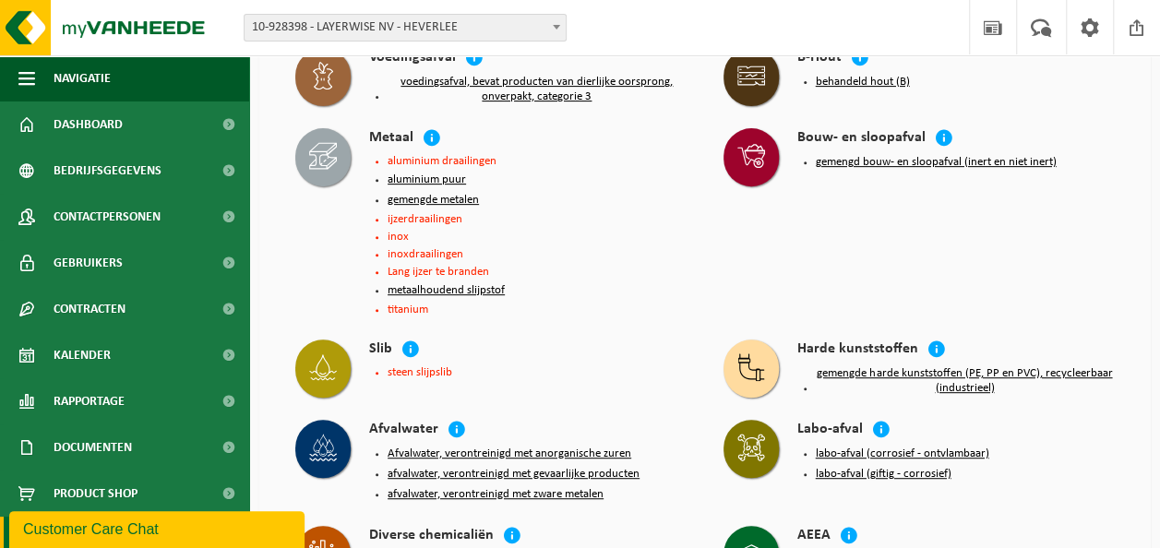
click at [407, 370] on li "steen slijpslib" at bounding box center [537, 372] width 299 height 12
click at [415, 366] on li "steen slijpslib" at bounding box center [537, 372] width 299 height 12
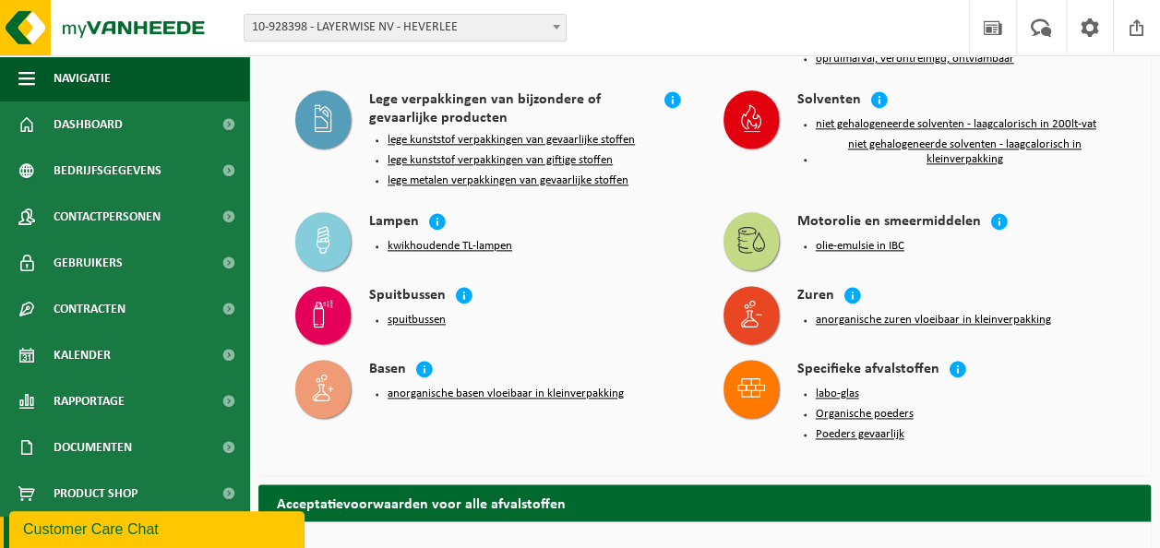
scroll to position [1015, 0]
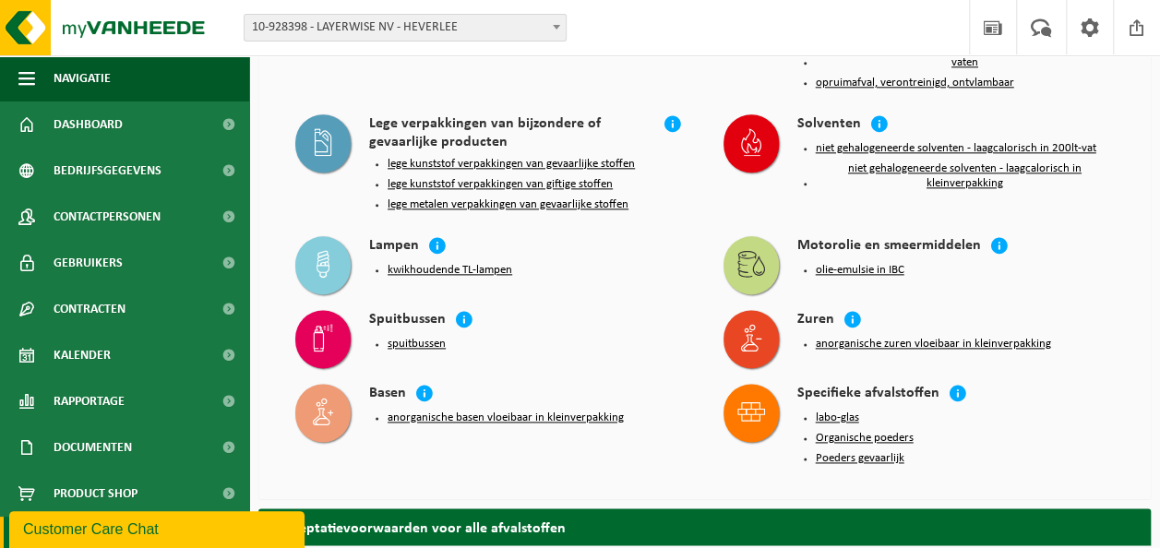
click at [861, 451] on button "Poeders gevaarlijk" at bounding box center [860, 458] width 89 height 15
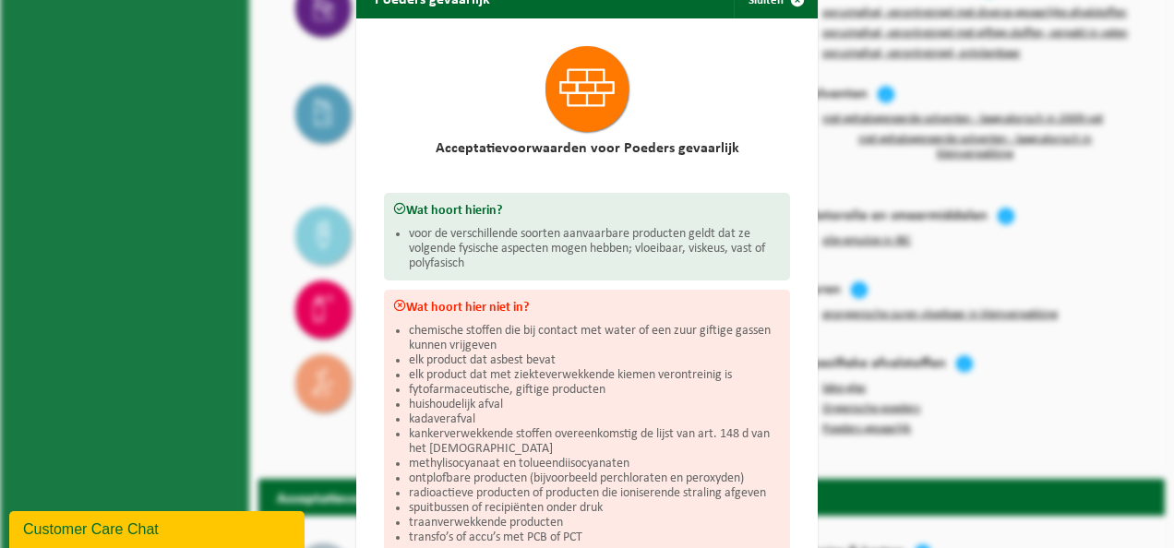
scroll to position [0, 0]
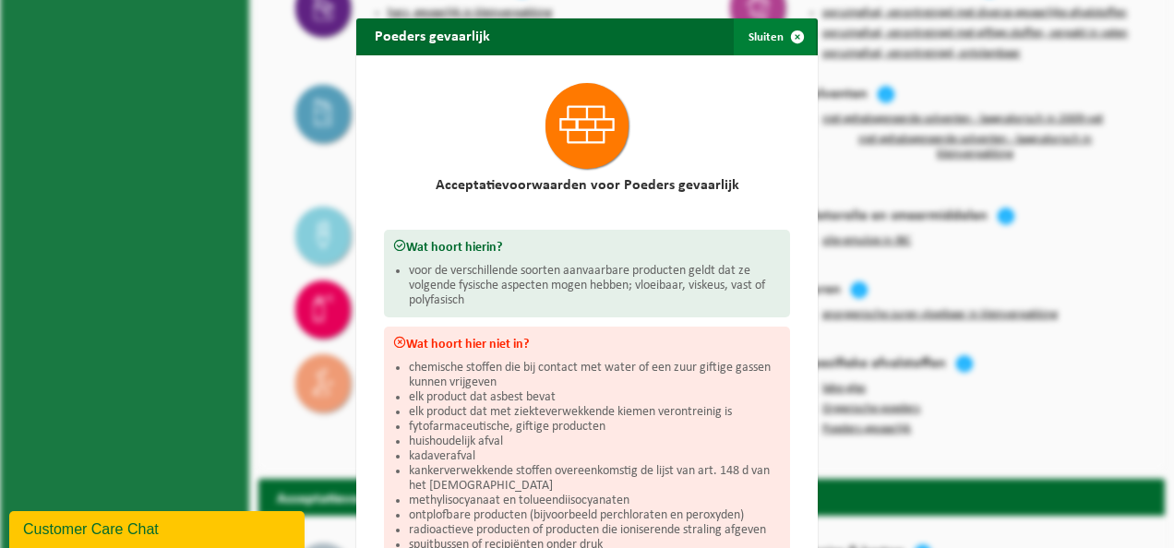
click at [790, 37] on span "button" at bounding box center [797, 36] width 37 height 37
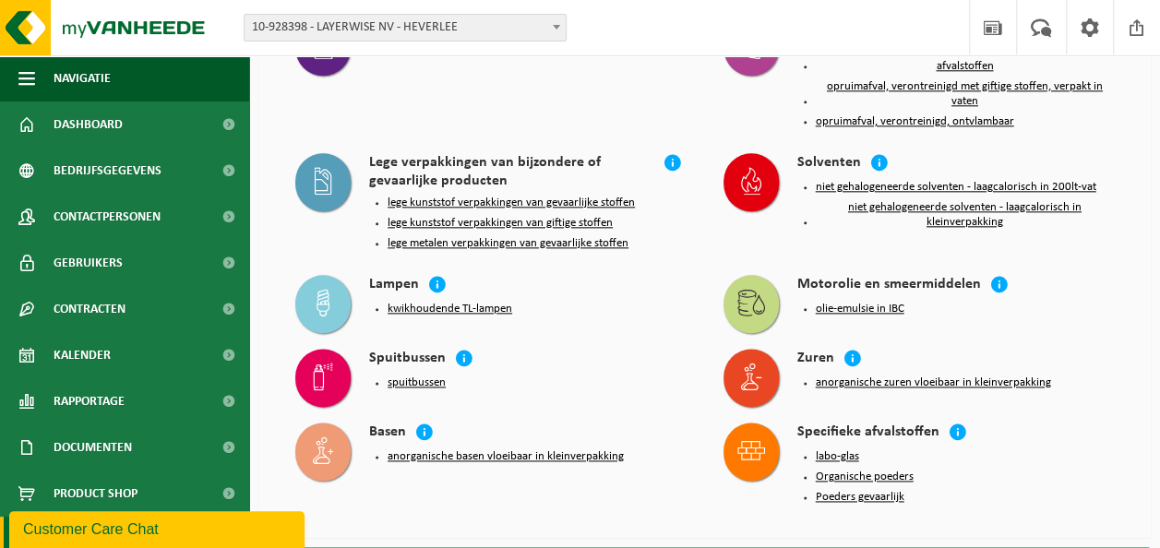
scroll to position [1015, 0]
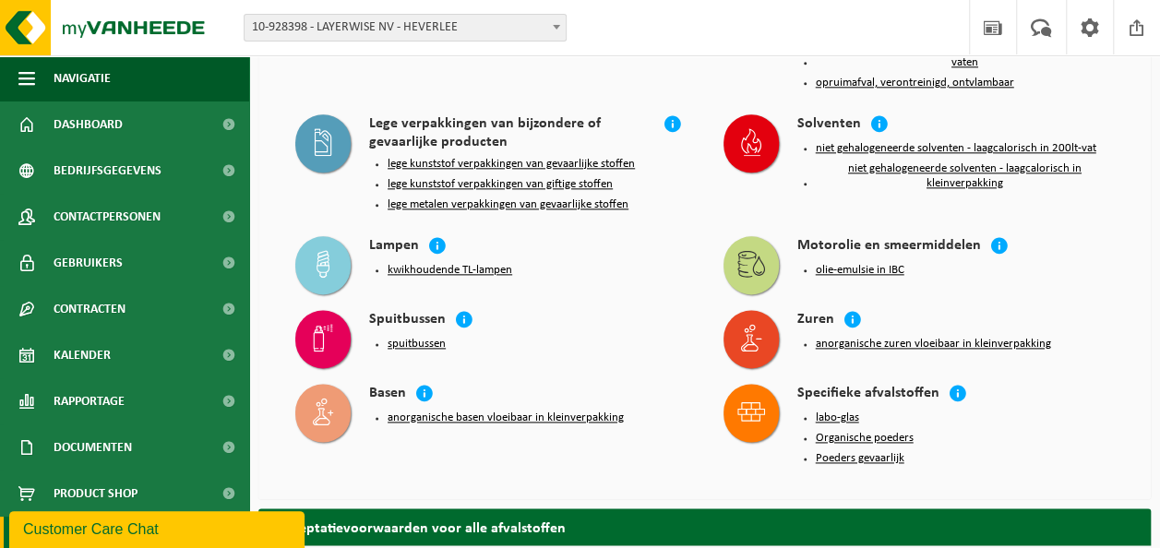
click at [853, 452] on button "Poeders gevaarlijk" at bounding box center [860, 458] width 89 height 15
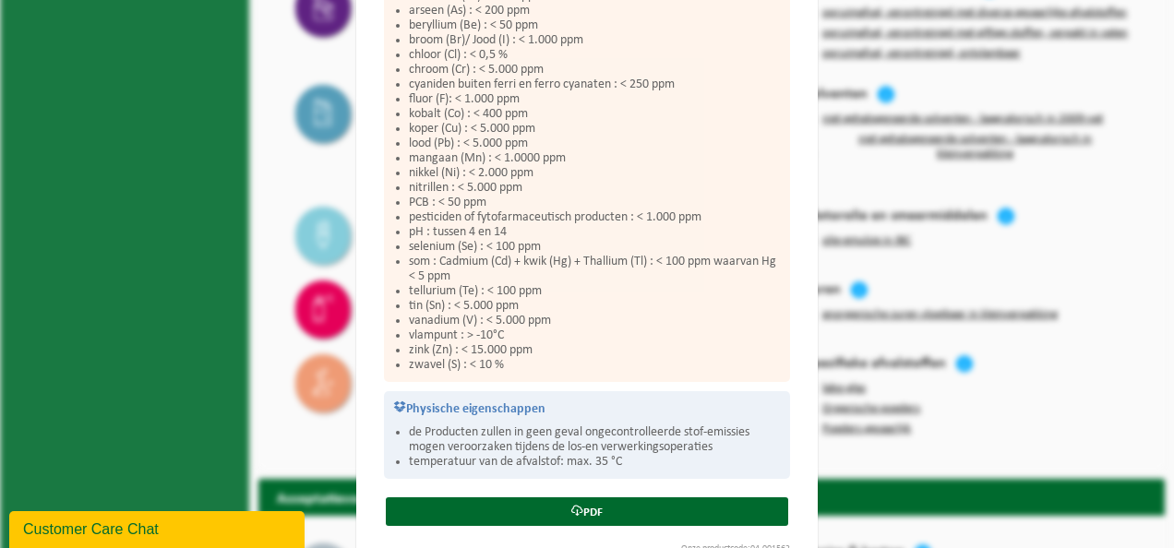
scroll to position [683, 0]
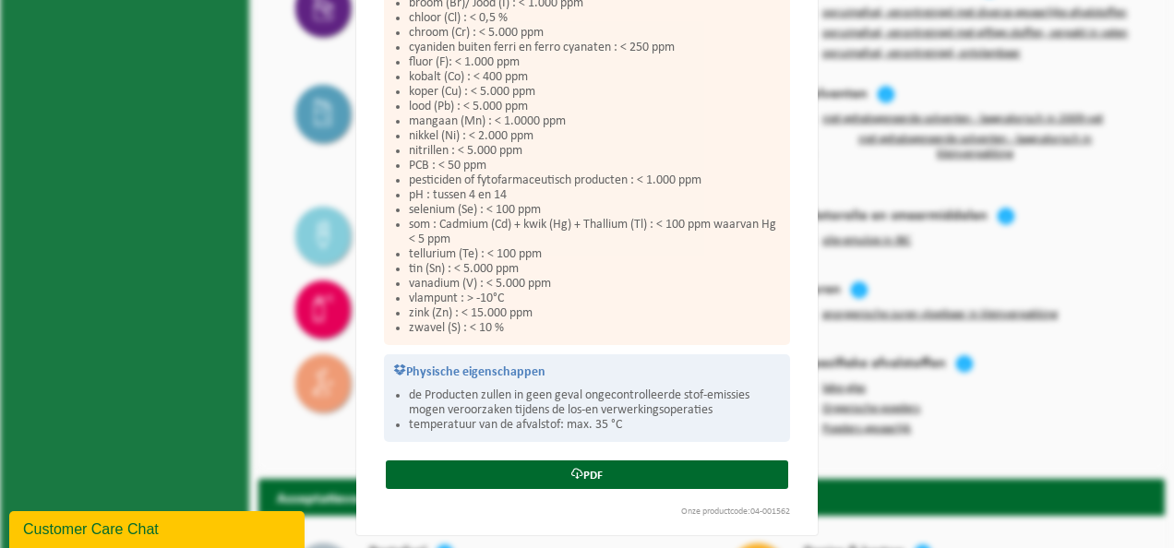
click at [958, 310] on div "Poeders gevaarlijk Sluiten Acceptatievoorwaarden voor Poeders gevaarlijk Wat ho…" at bounding box center [587, 274] width 1174 height 548
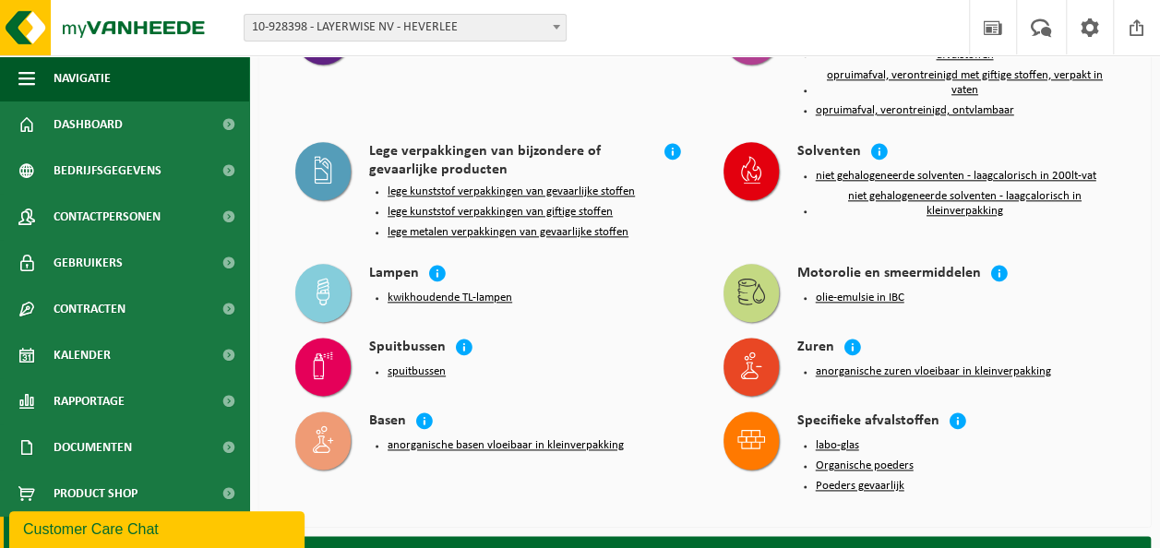
scroll to position [1015, 0]
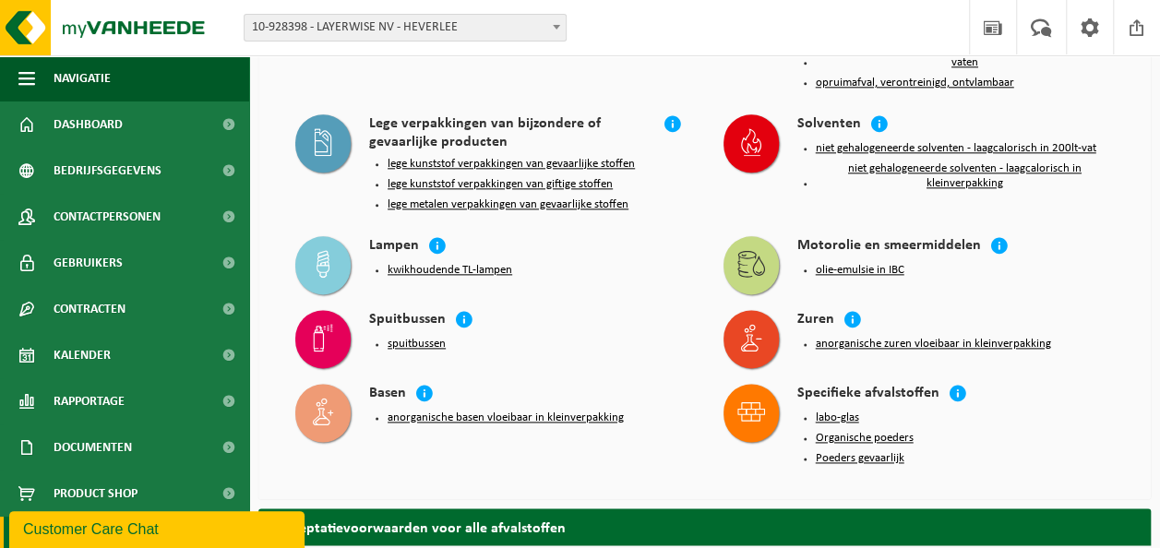
click at [842, 264] on button "olie-emulsie in IBC" at bounding box center [860, 270] width 89 height 15
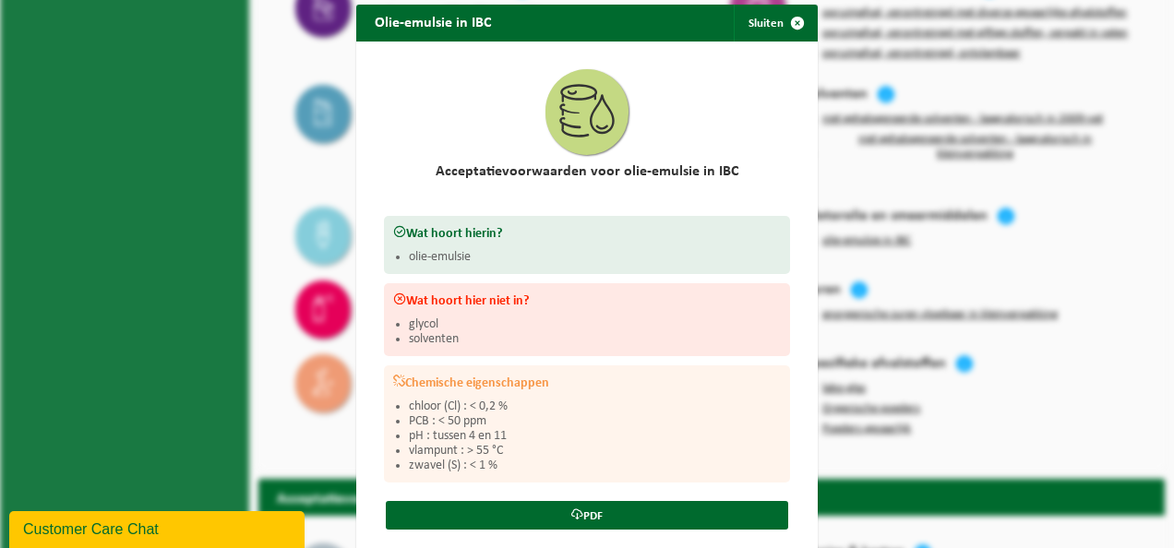
scroll to position [55, 0]
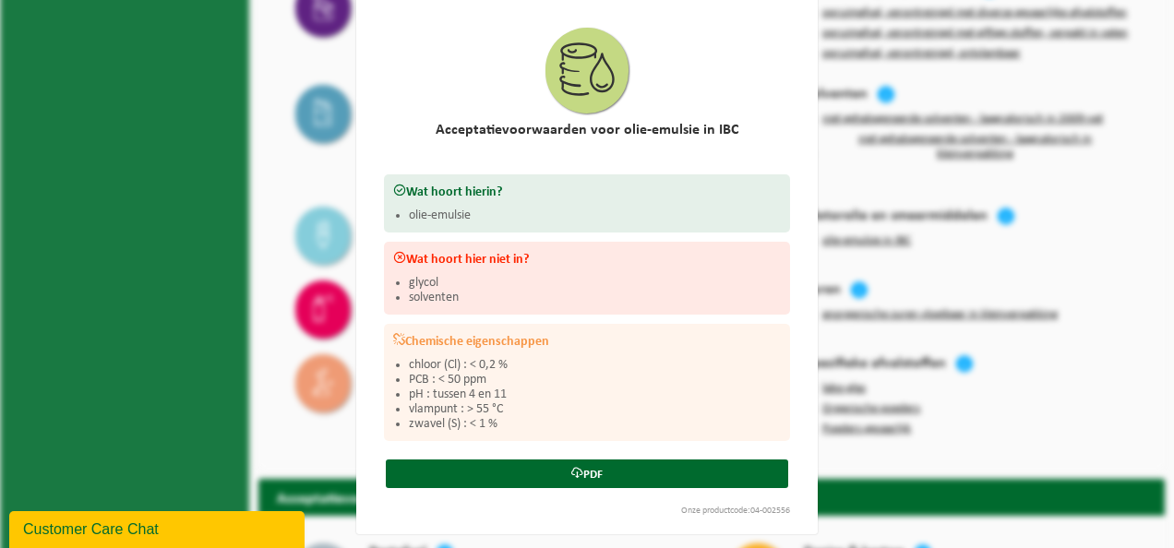
click at [963, 428] on div "Olie-emulsie in IBC Sluiten Acceptatievoorwaarden voor olie-emulsie in IBC Wat …" at bounding box center [587, 274] width 1174 height 548
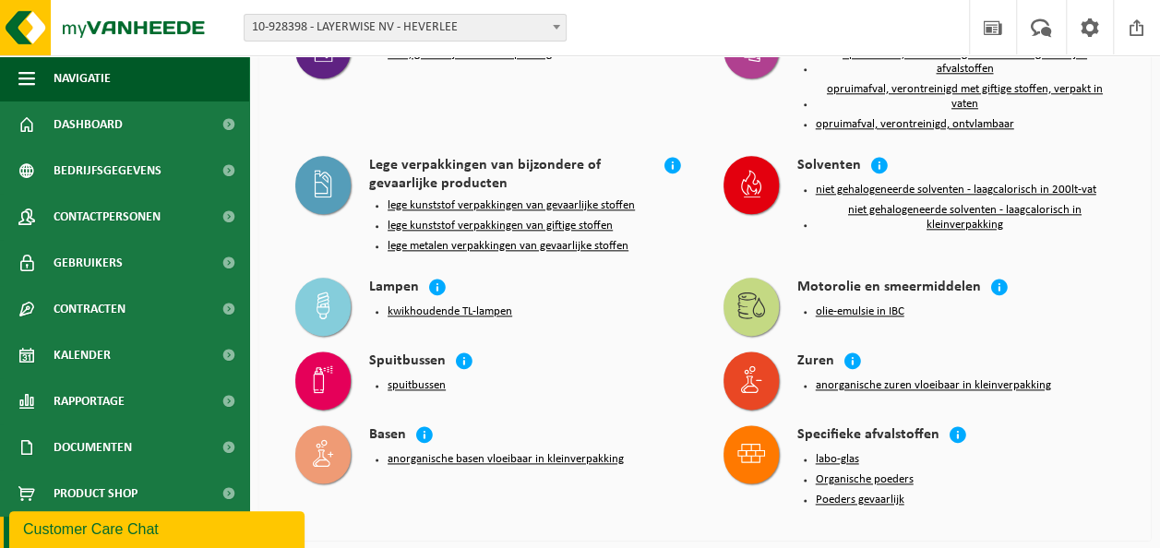
scroll to position [1015, 0]
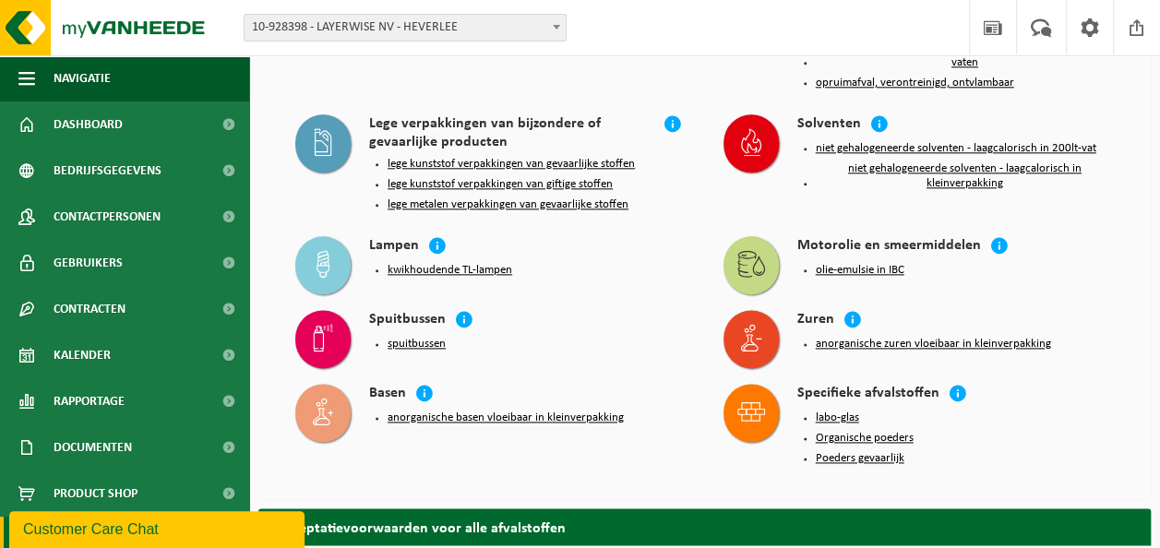
click at [853, 267] on button "olie-emulsie in IBC" at bounding box center [860, 270] width 89 height 15
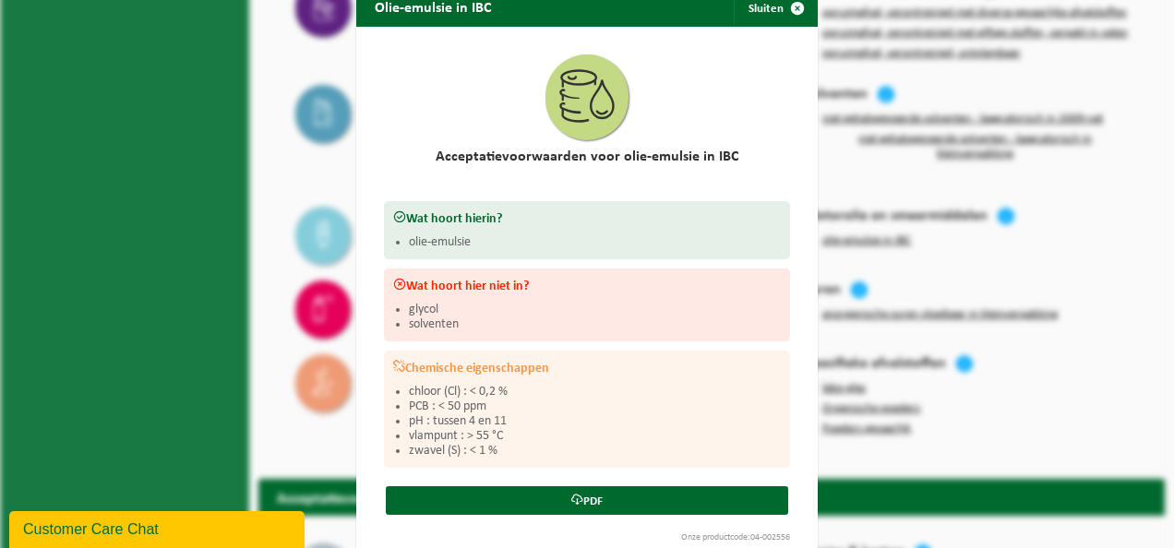
scroll to position [55, 0]
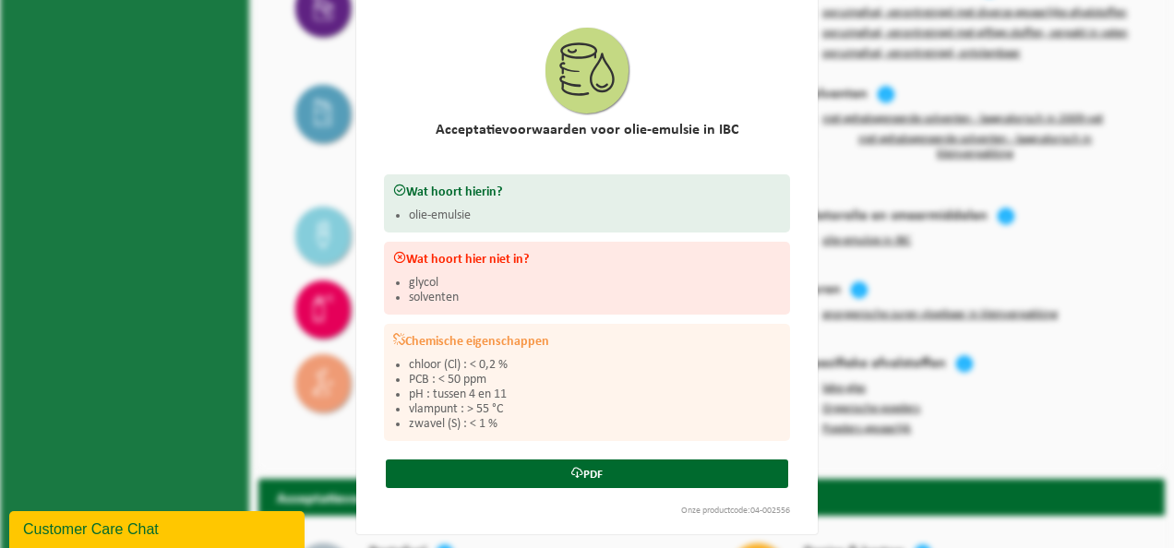
click at [277, 315] on div "Olie-emulsie in IBC Sluiten Acceptatievoorwaarden voor olie-emulsie in IBC Wat …" at bounding box center [587, 274] width 1174 height 548
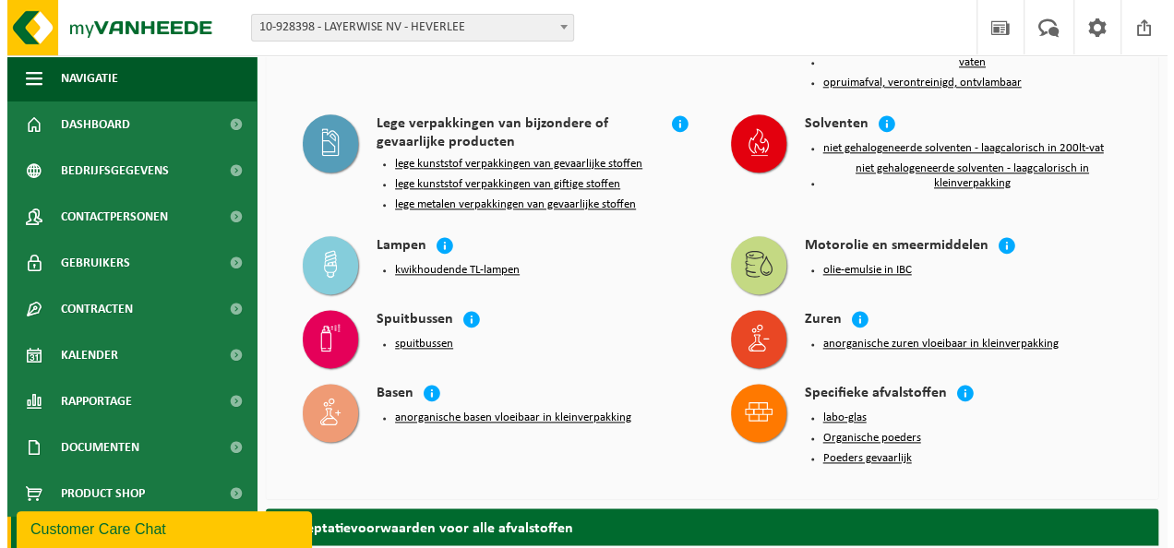
scroll to position [923, 0]
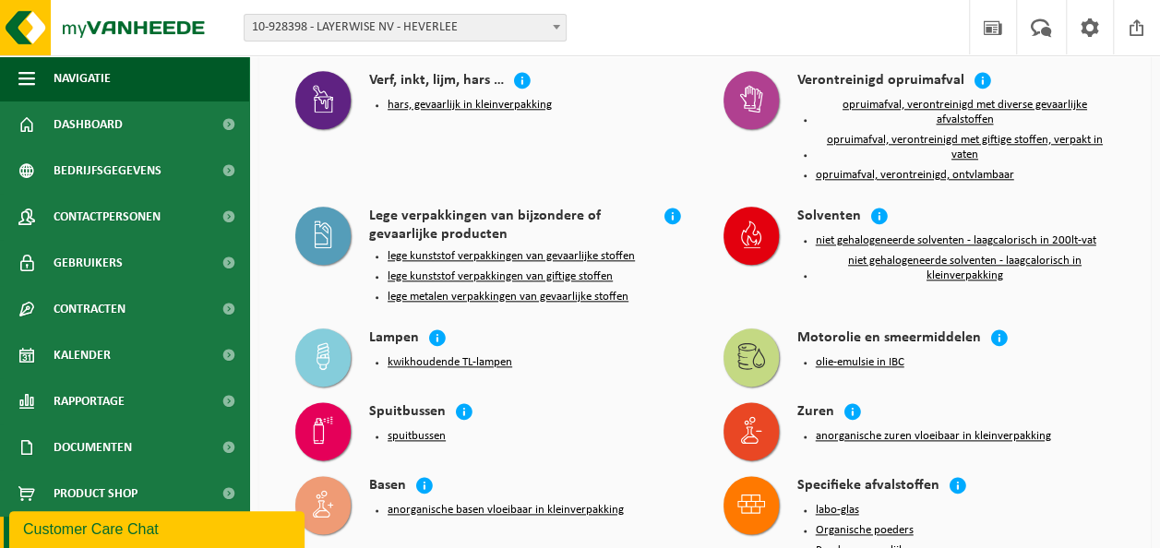
click at [929, 98] on button "opruimafval, verontreinigd met diverse gevaarlijke afvalstoffen" at bounding box center [965, 113] width 299 height 30
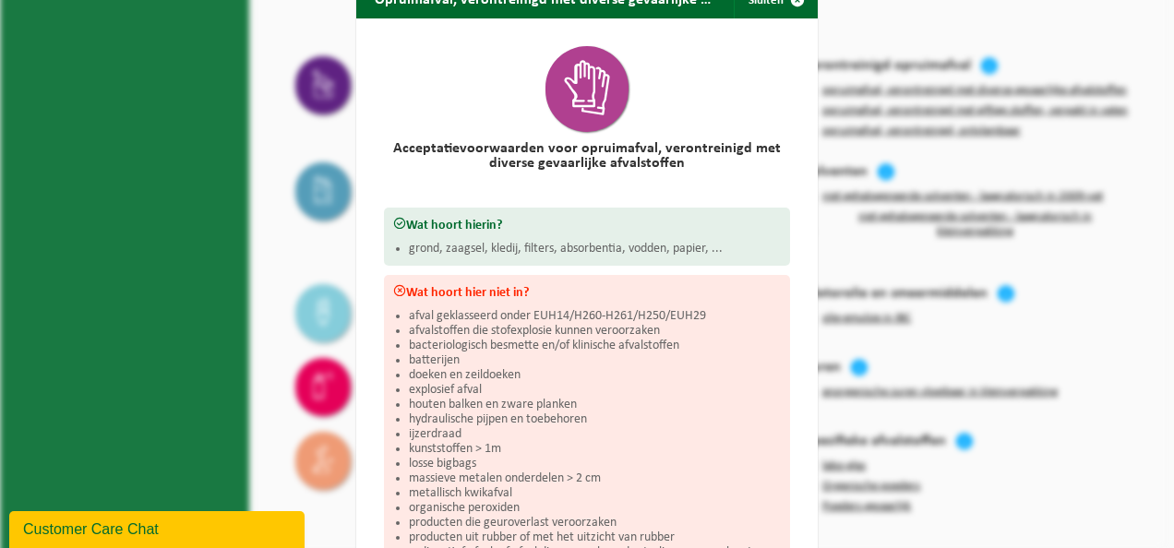
scroll to position [0, 0]
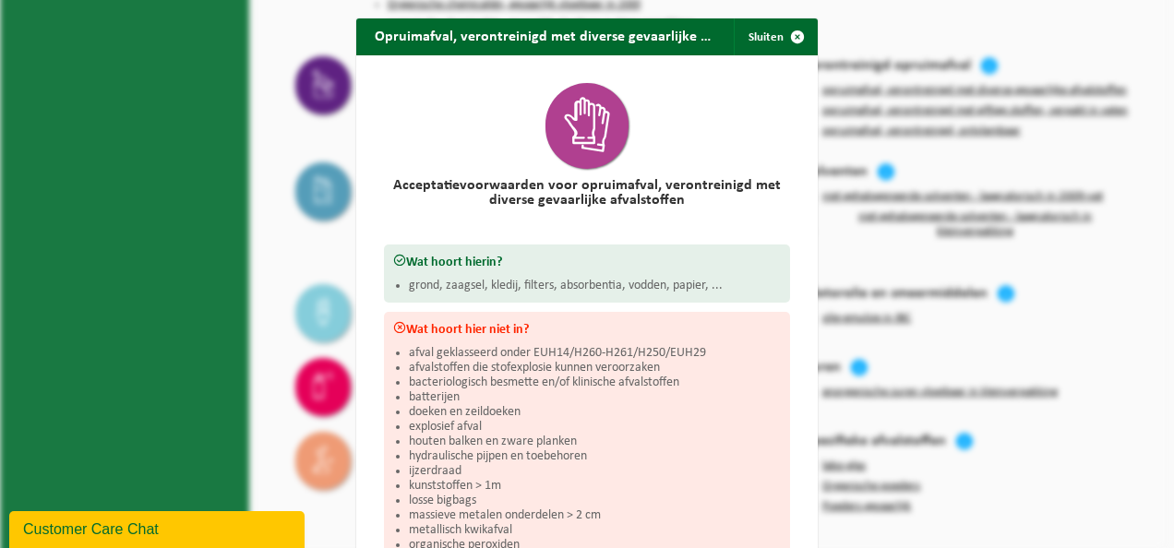
click at [912, 134] on div "Opruimafval, verontreinigd met diverse gevaarlijke afvalstoffen Sluiten Accepta…" at bounding box center [587, 274] width 1174 height 548
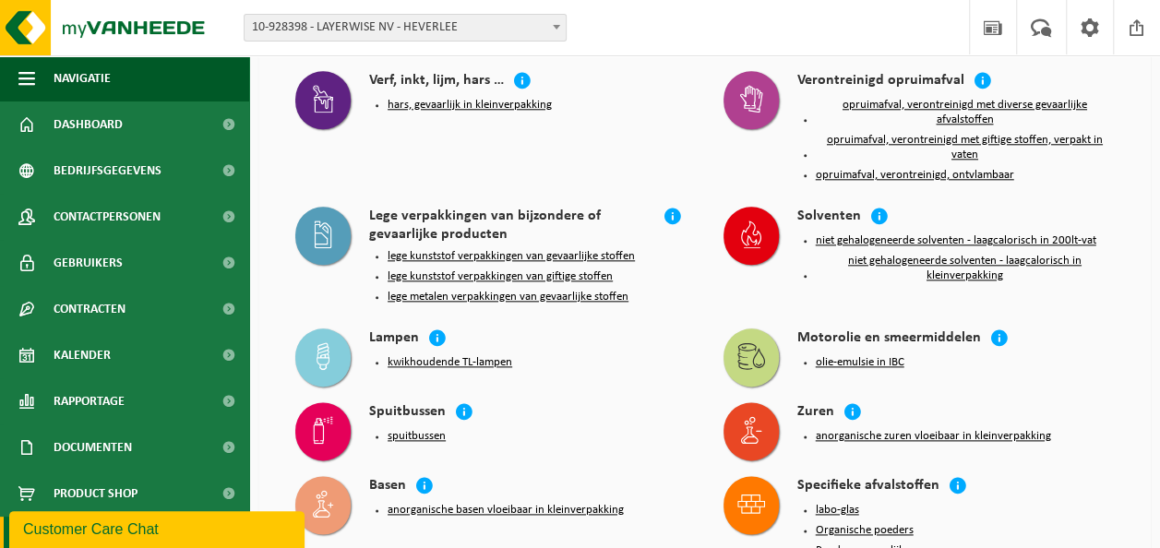
click at [916, 98] on button "opruimafval, verontreinigd met diverse gevaarlijke afvalstoffen" at bounding box center [965, 113] width 299 height 30
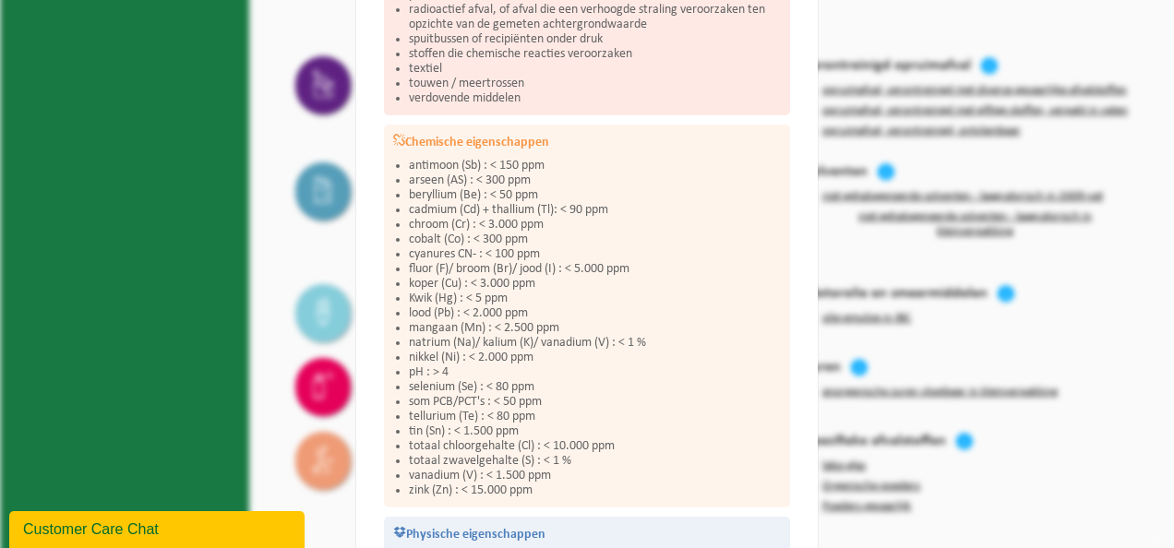
scroll to position [816, 0]
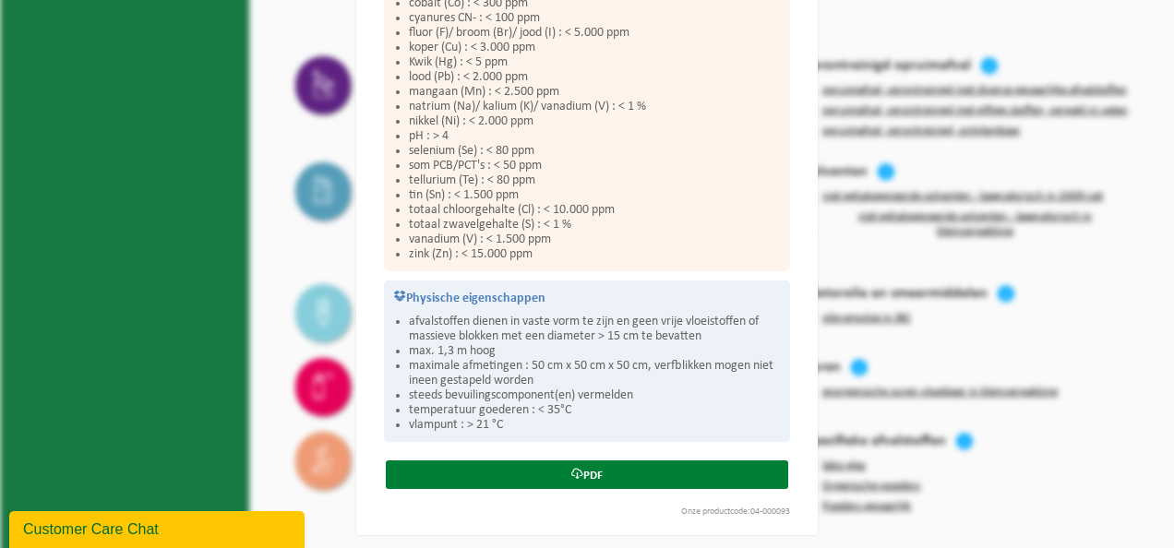
click at [574, 468] on icon at bounding box center [577, 474] width 12 height 12
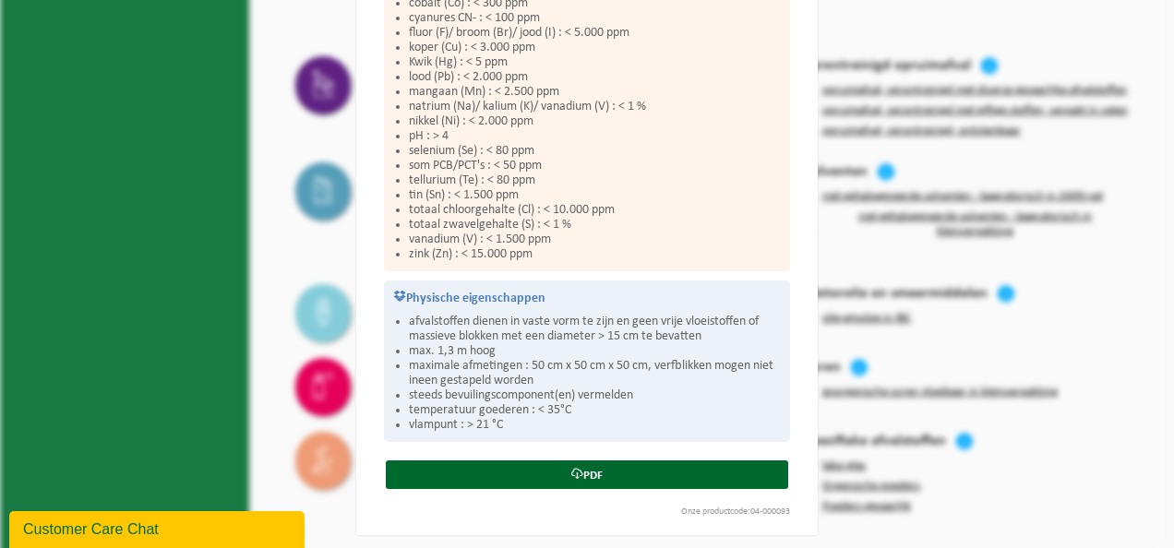
click at [266, 144] on div "Opruimafval, verontreinigd met diverse gevaarlijke afvalstoffen Sluiten Accepta…" at bounding box center [587, 274] width 1174 height 548
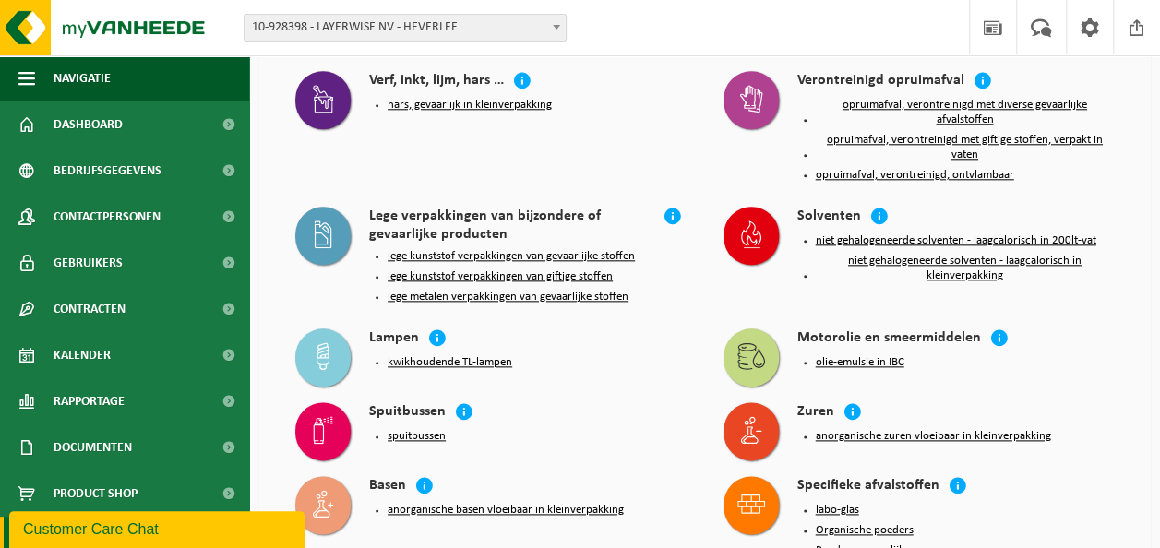
click at [906, 133] on button "opruimafval, verontreinigd met giftige stoffen, verpakt in vaten" at bounding box center [965, 148] width 299 height 30
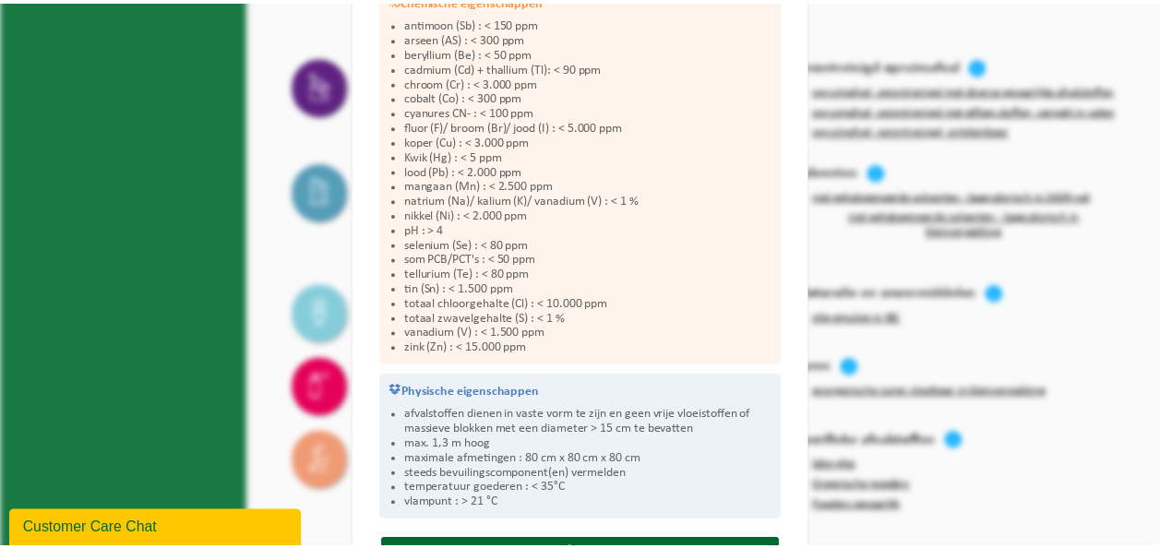
scroll to position [801, 0]
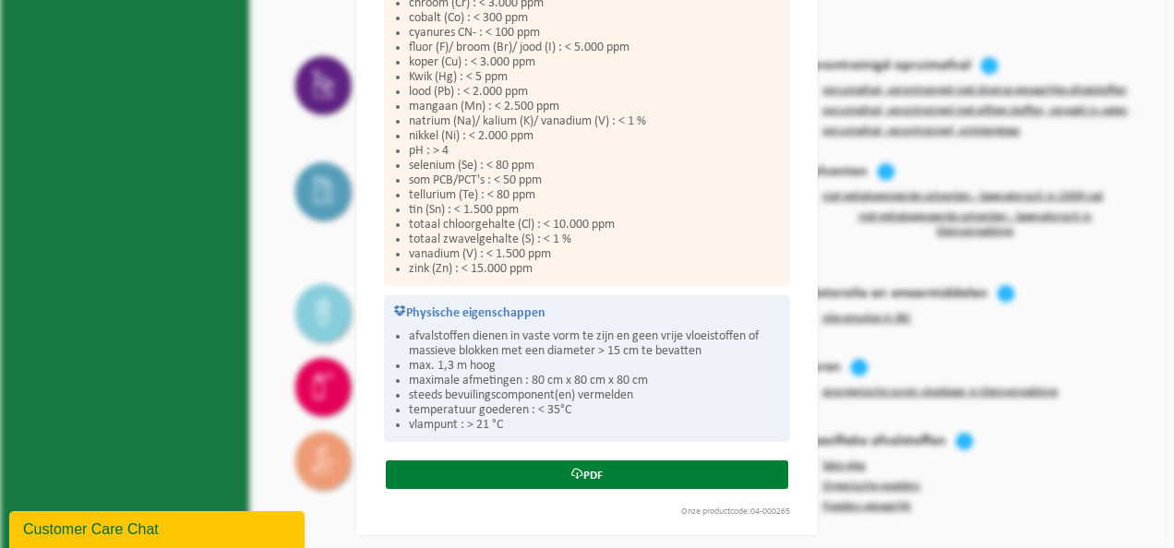
click at [661, 474] on link "PDF" at bounding box center [587, 475] width 402 height 29
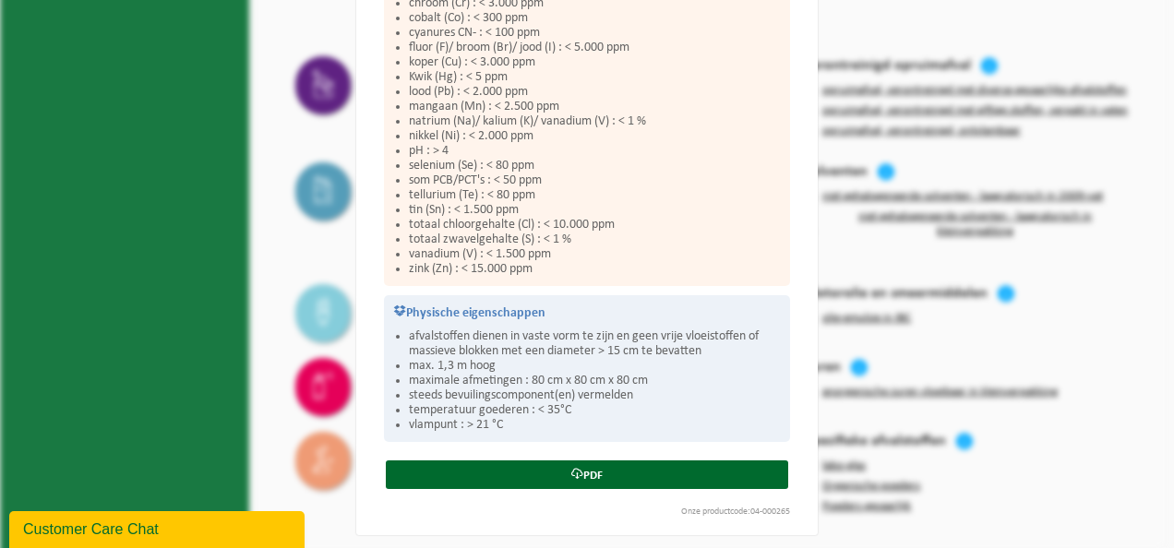
click at [288, 236] on div "Opruimafval, verontreinigd met giftige stoffen, verpakt in vaten Sluiten Accept…" at bounding box center [587, 274] width 1174 height 548
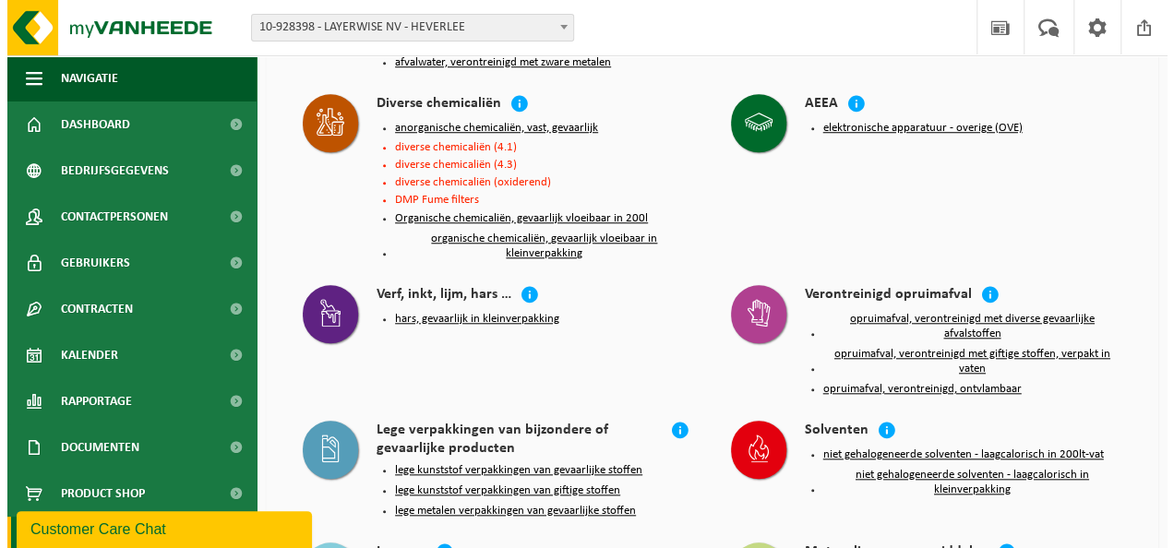
scroll to position [738, 0]
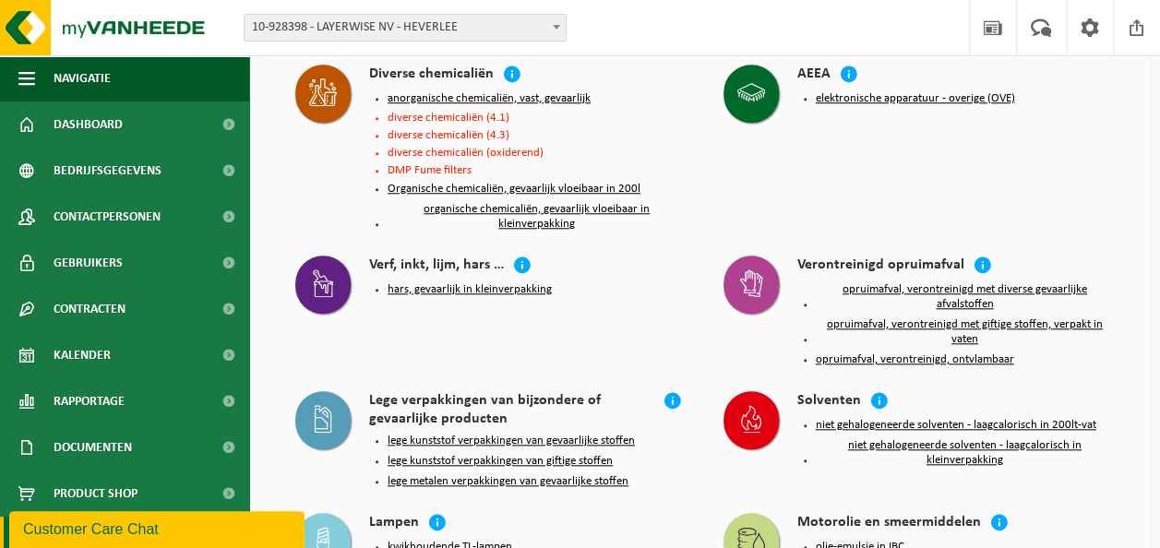
click at [936, 440] on button "niet gehalogeneerde solventen - laagcalorisch in kleinverpakking" at bounding box center [965, 453] width 299 height 30
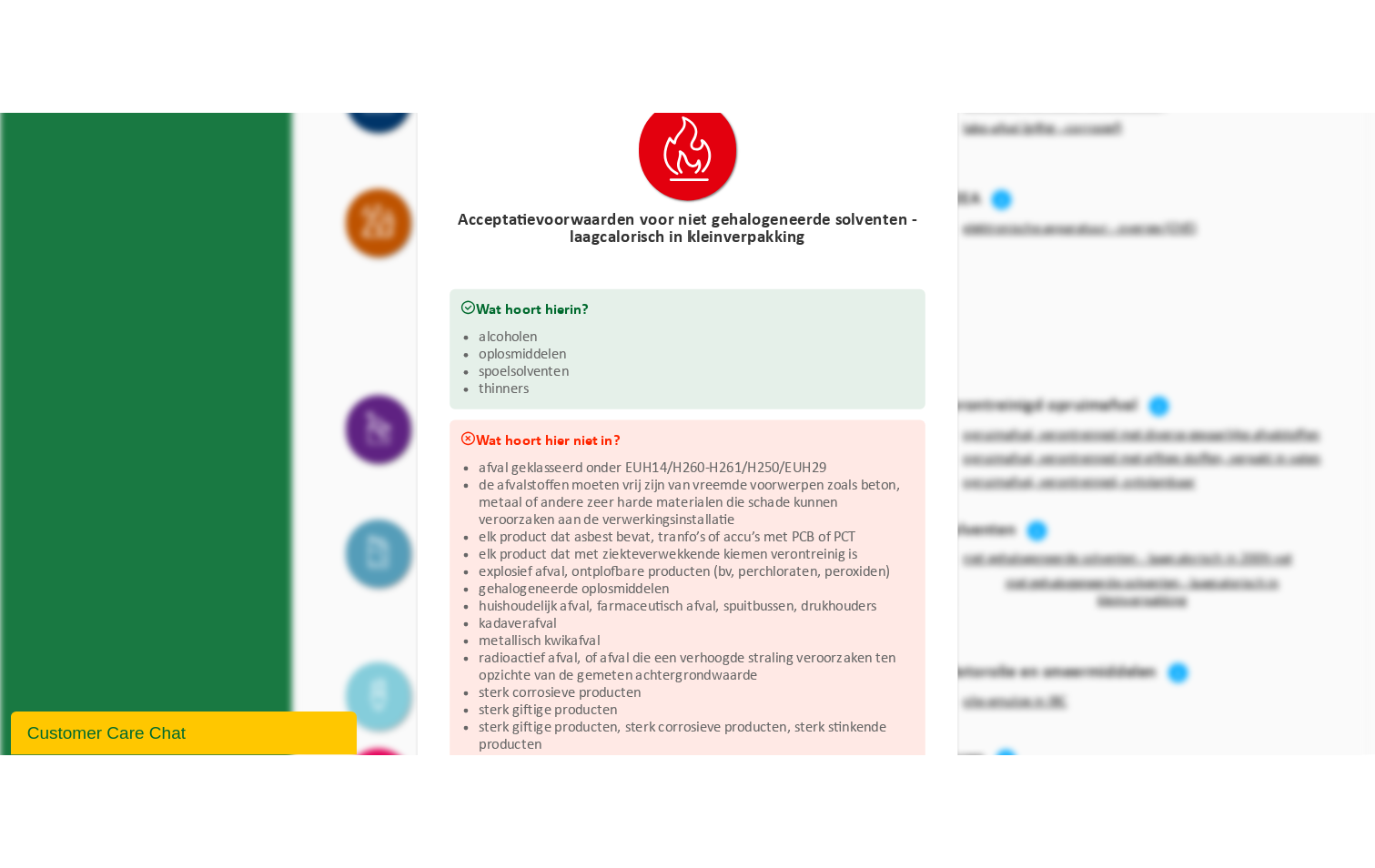
scroll to position [0, 0]
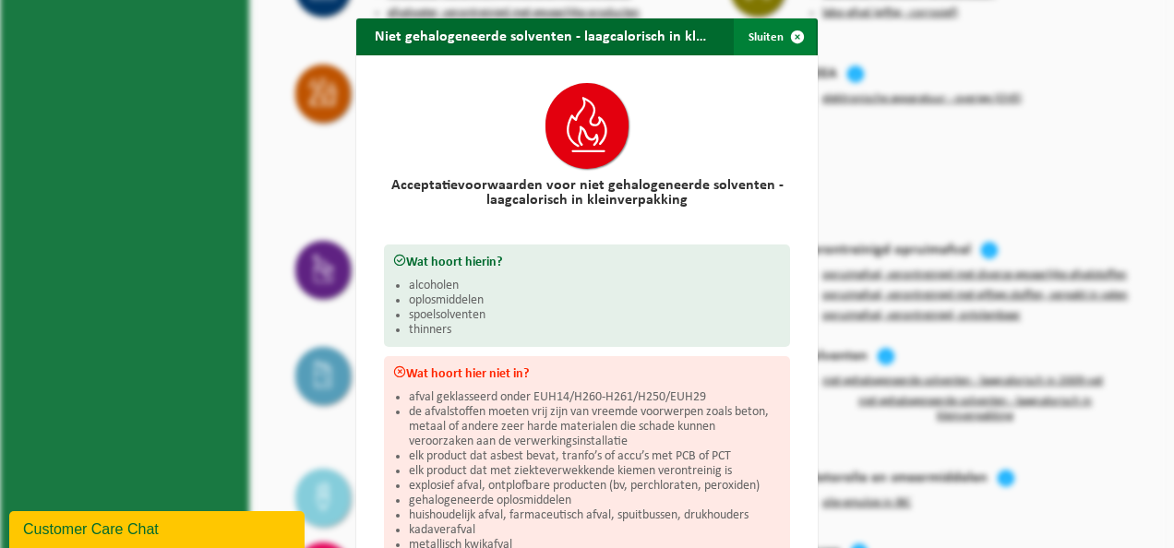
click at [791, 34] on span "button" at bounding box center [797, 36] width 37 height 37
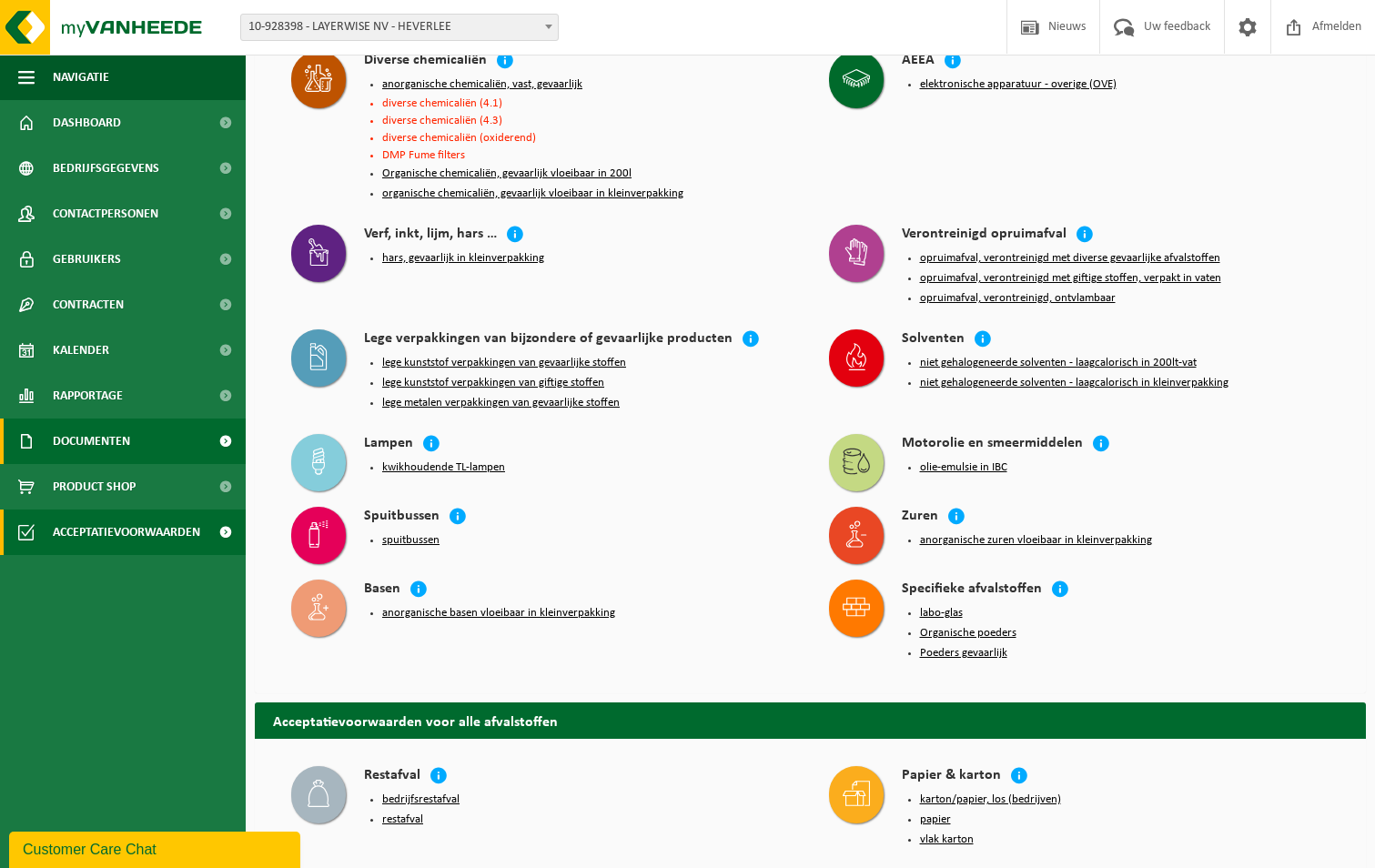
click at [77, 450] on span "Documenten" at bounding box center [92, 441] width 77 height 45
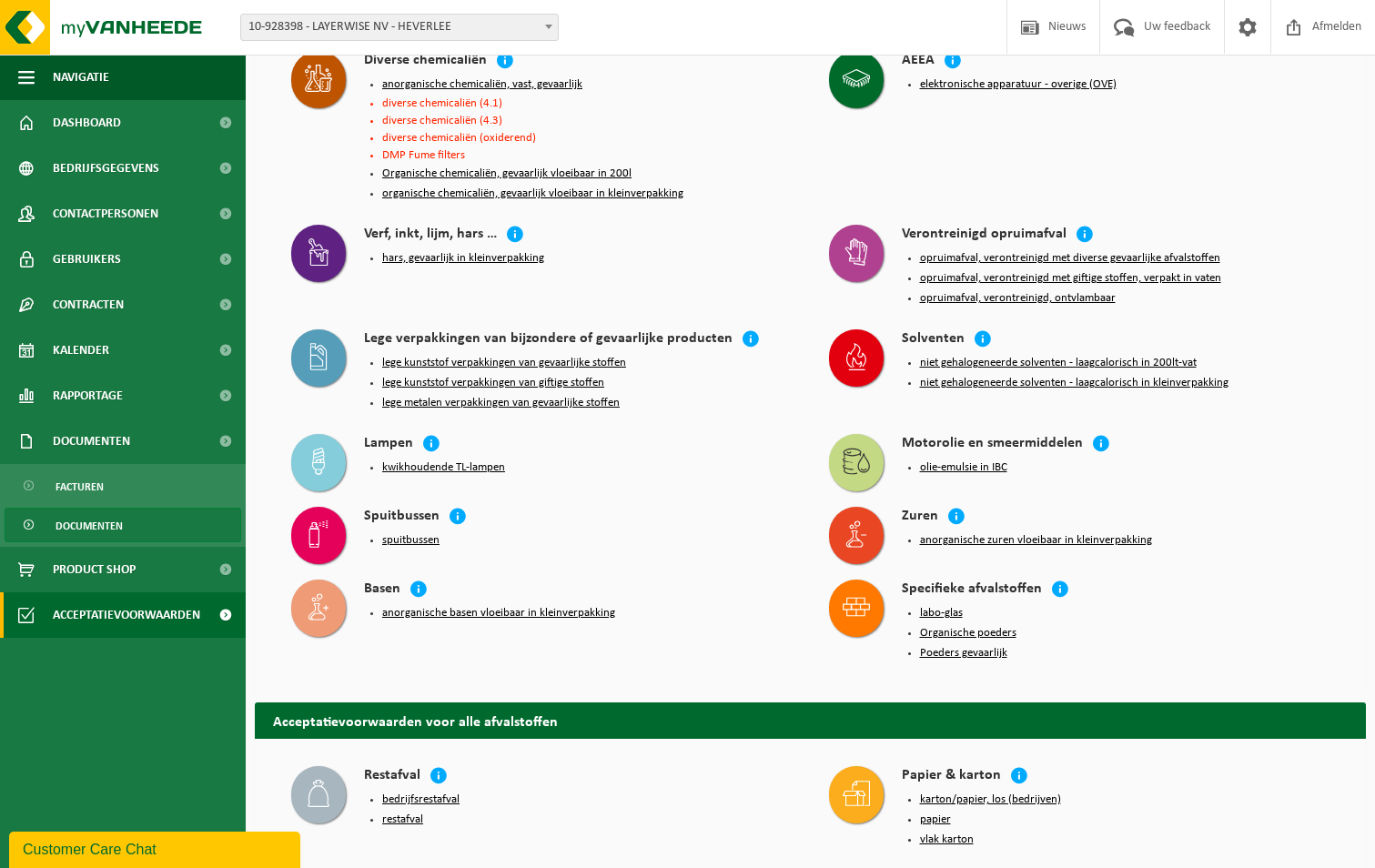
click at [91, 523] on span "Documenten" at bounding box center [89, 525] width 67 height 34
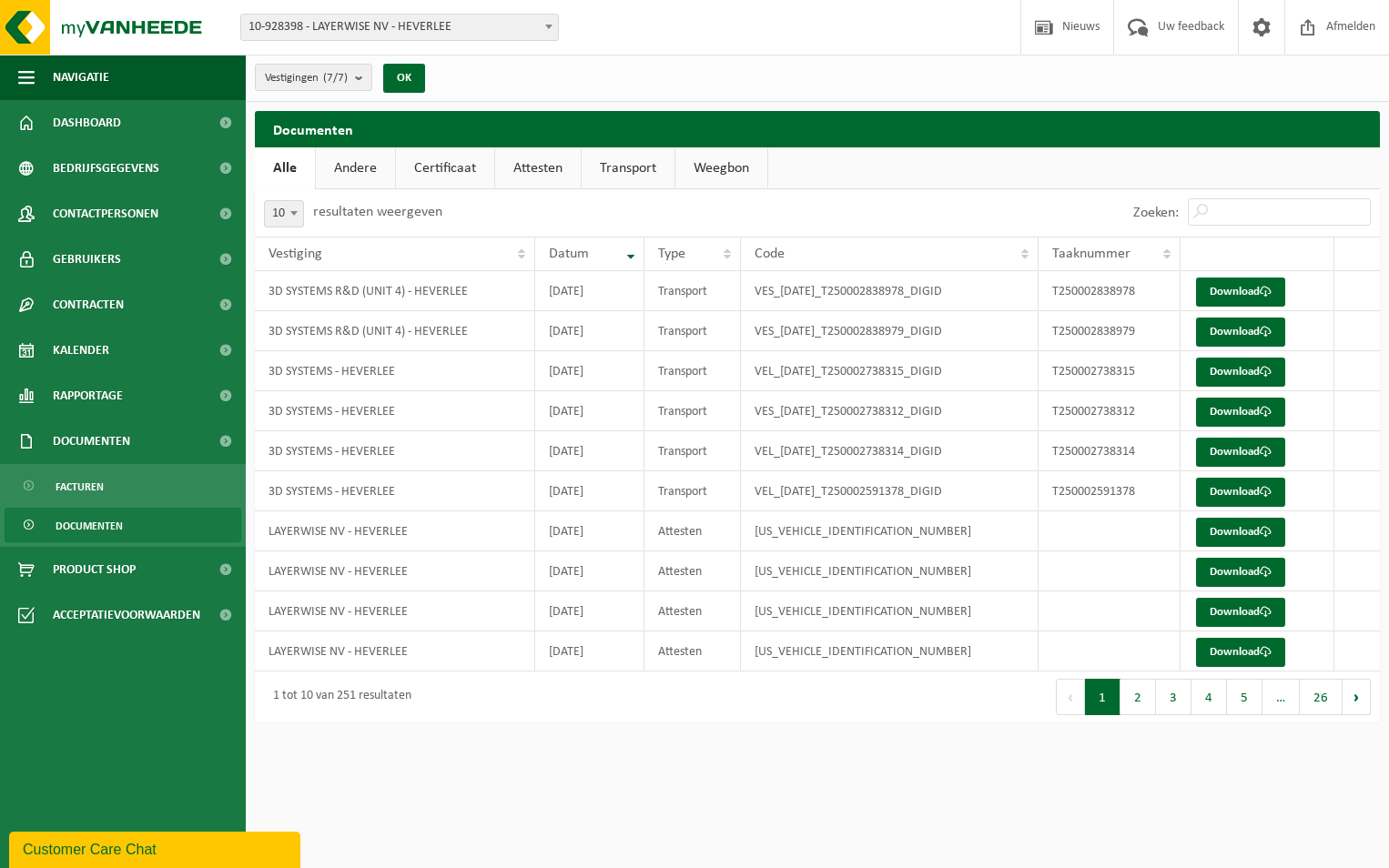
click at [542, 171] on link "Attesten" at bounding box center [537, 168] width 86 height 41
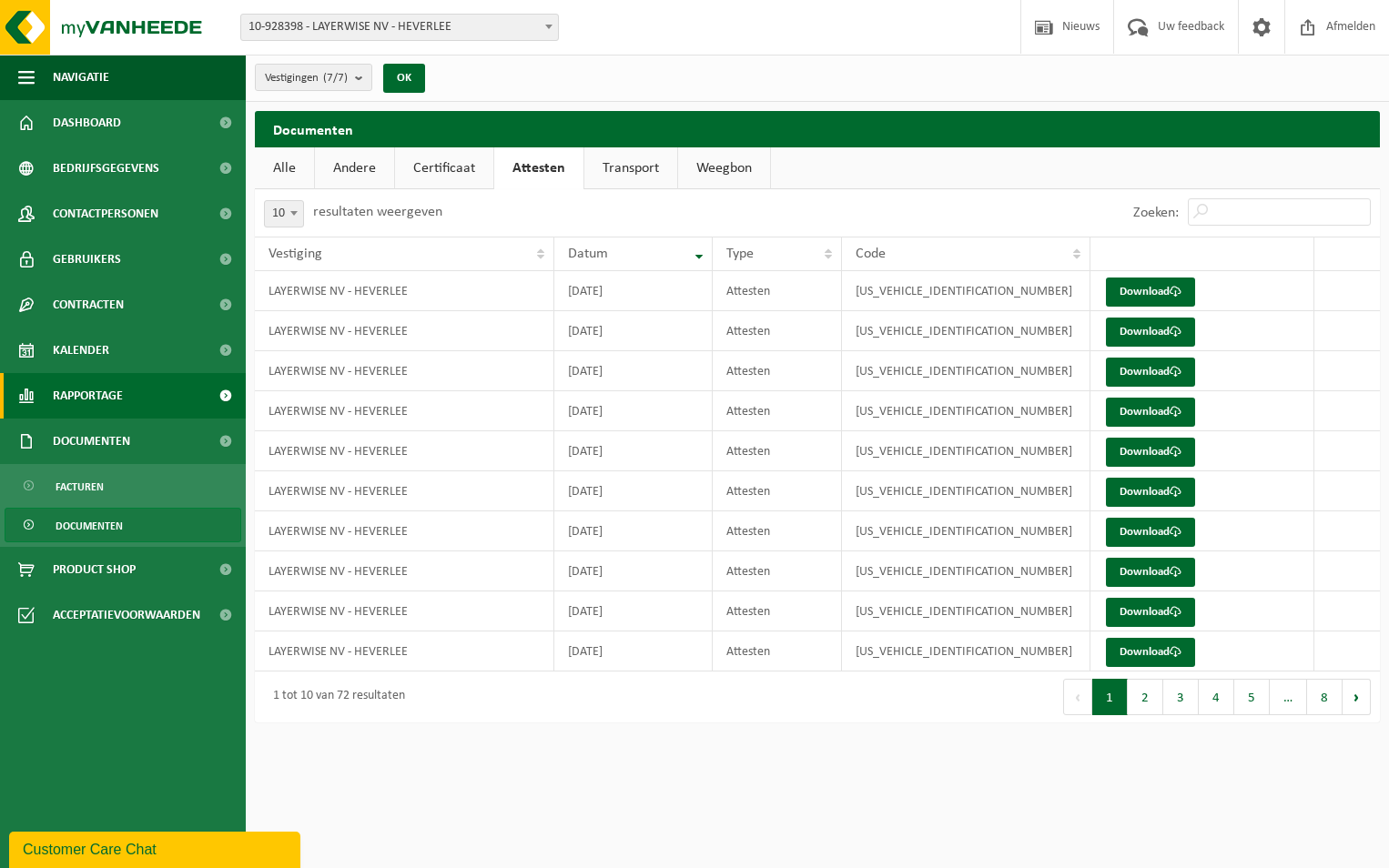
click at [104, 399] on span "Rapportage" at bounding box center [88, 395] width 70 height 45
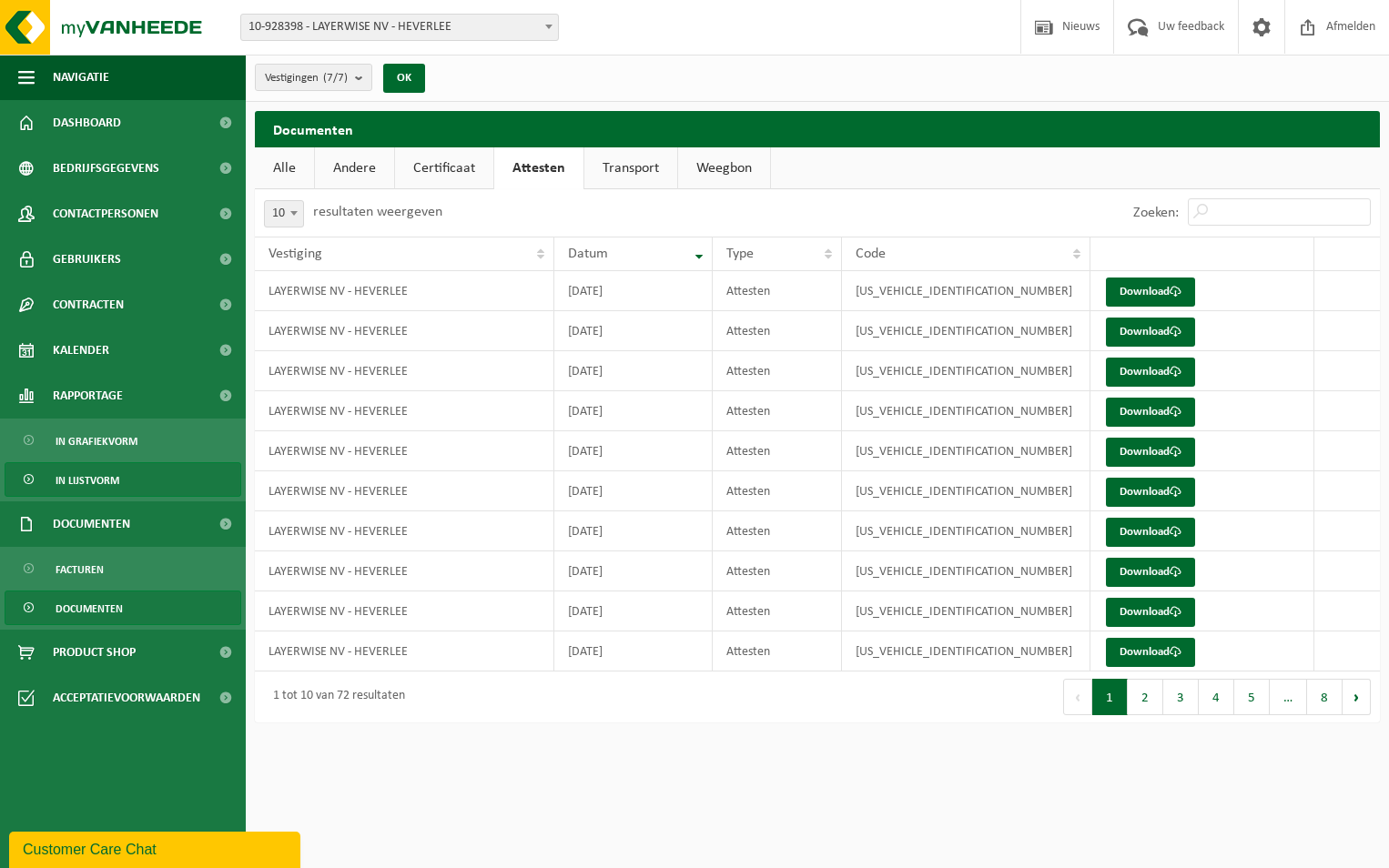
click at [90, 477] on span "In lijstvorm" at bounding box center [87, 480] width 64 height 34
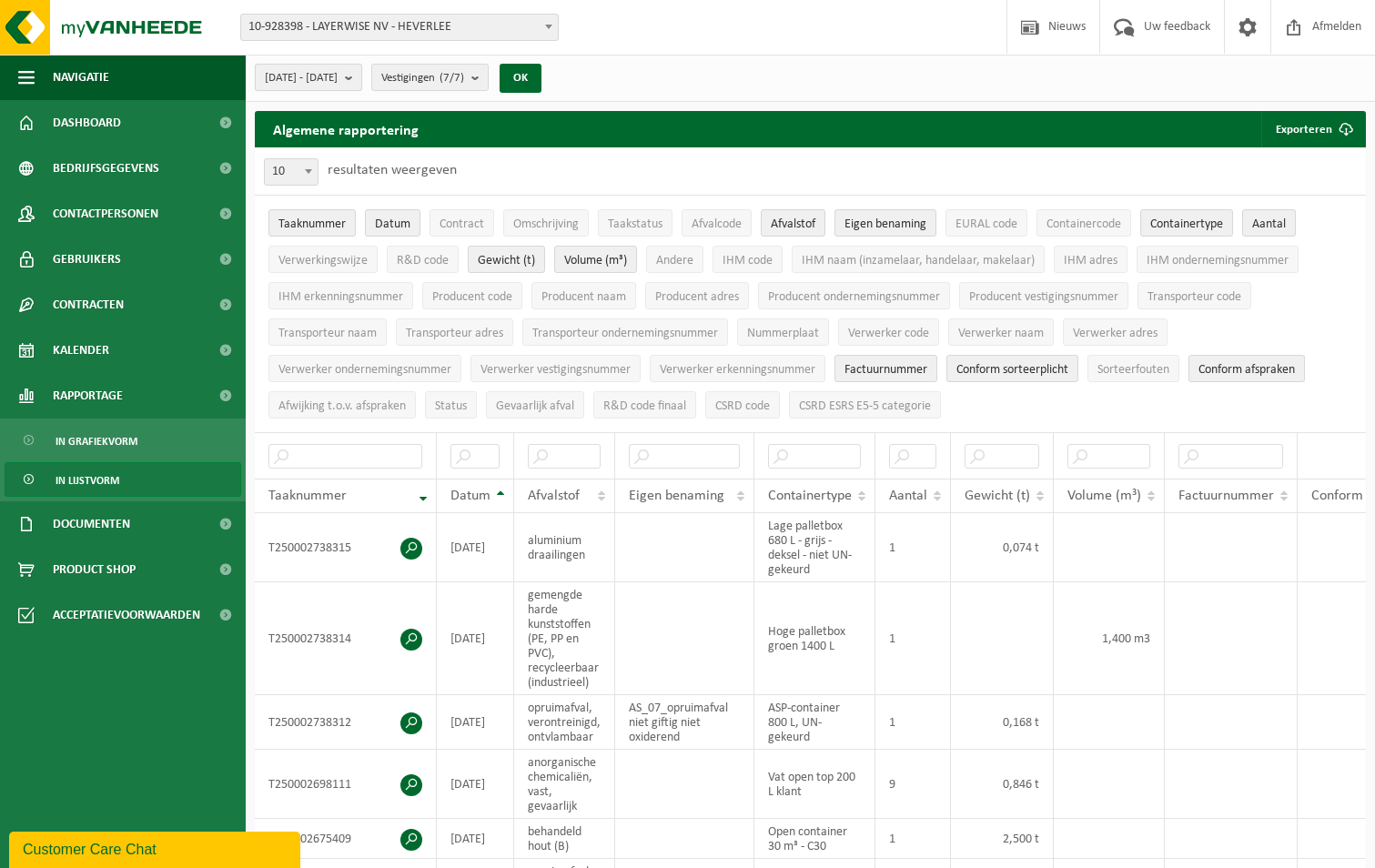
click at [361, 76] on b "submit" at bounding box center [353, 78] width 17 height 26
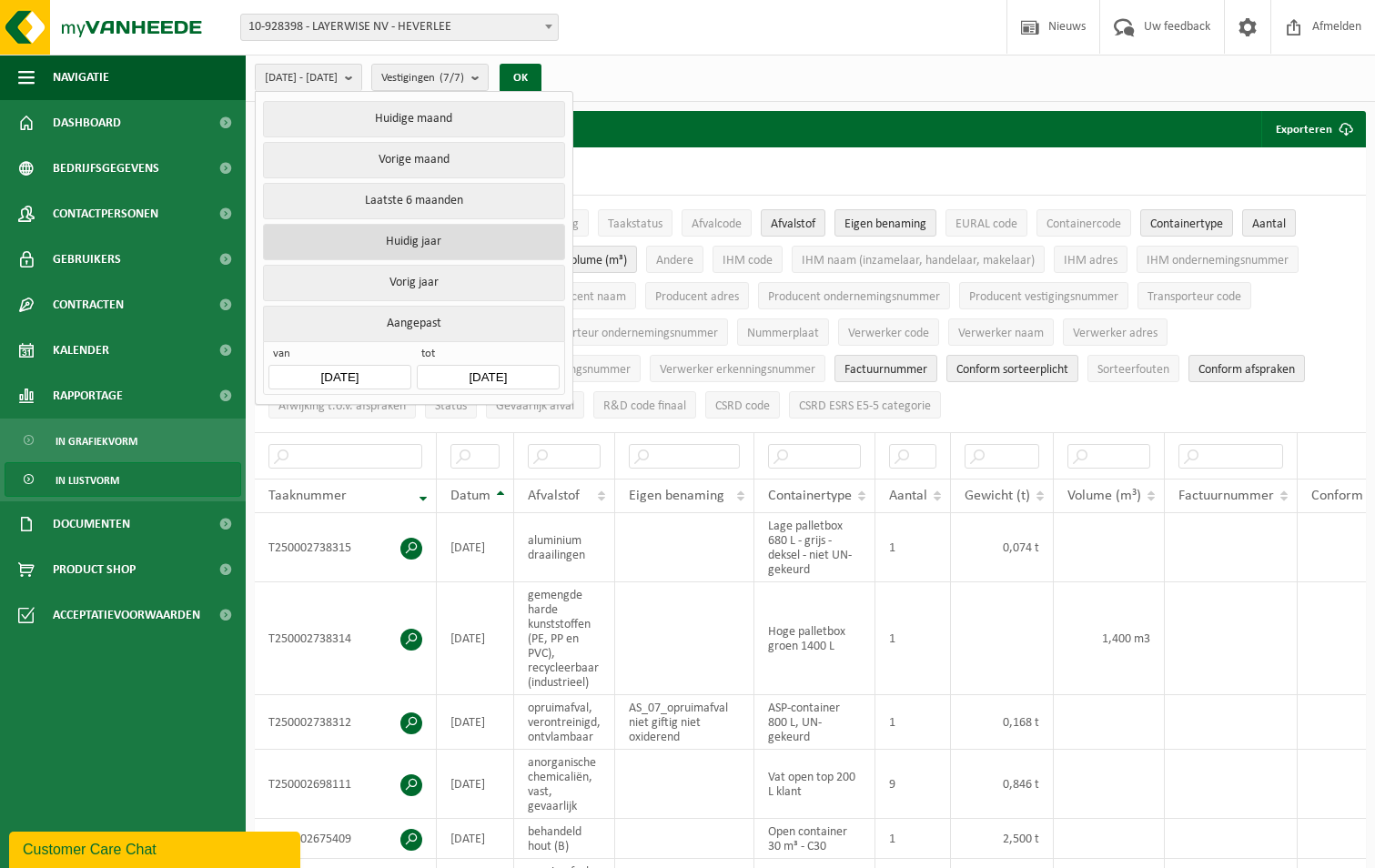
click at [433, 234] on button "Huidig jaar" at bounding box center [414, 241] width 302 height 36
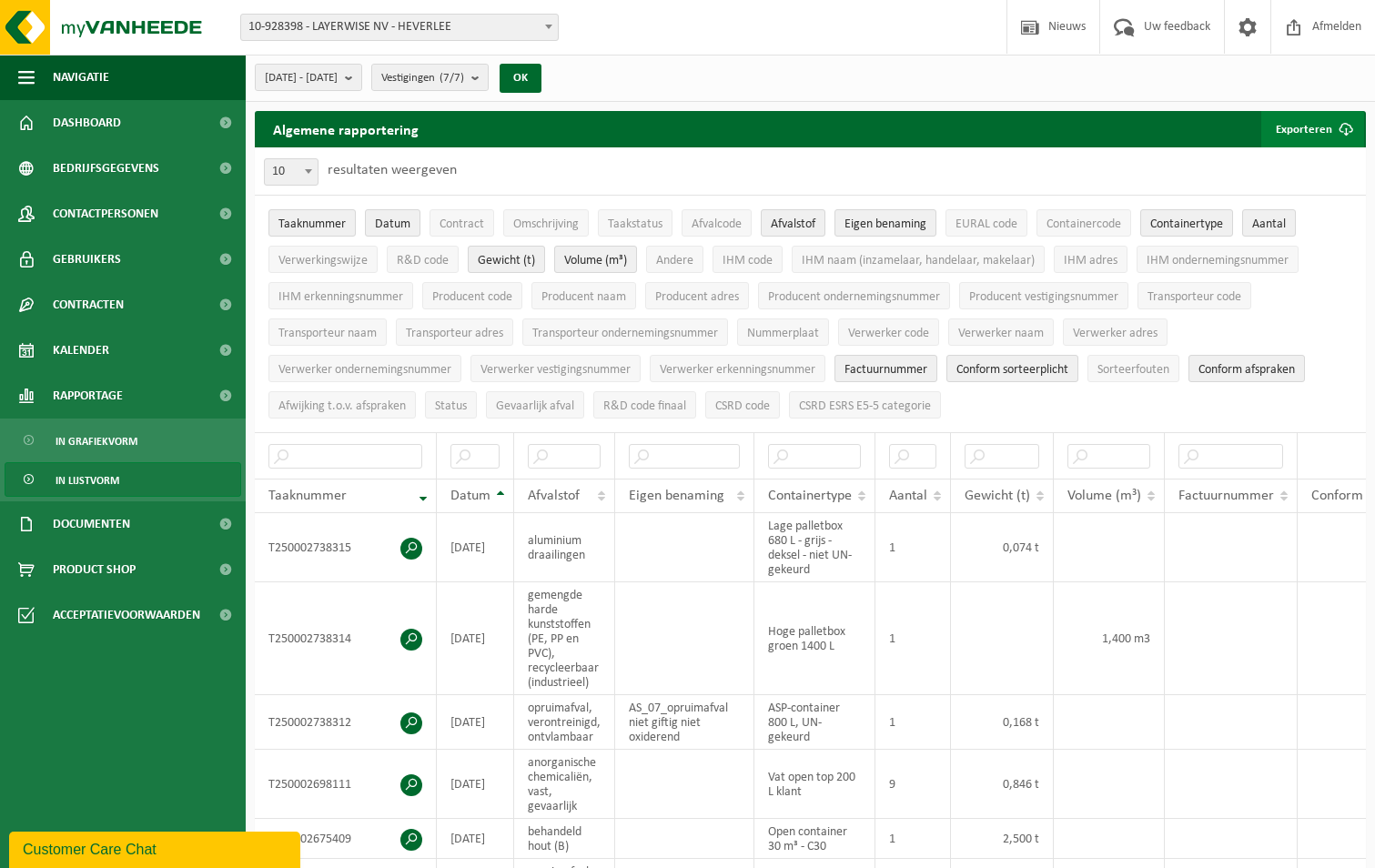
click at [1313, 128] on button "Exporteren" at bounding box center [1312, 129] width 103 height 36
click at [1284, 203] on link "Alle beschikbare kolommen" at bounding box center [1280, 201] width 165 height 36
click at [1059, 135] on div "Algemene rapportering Exporteren Enkel mijn selectie Alle beschikbare kolommen" at bounding box center [809, 129] width 1111 height 36
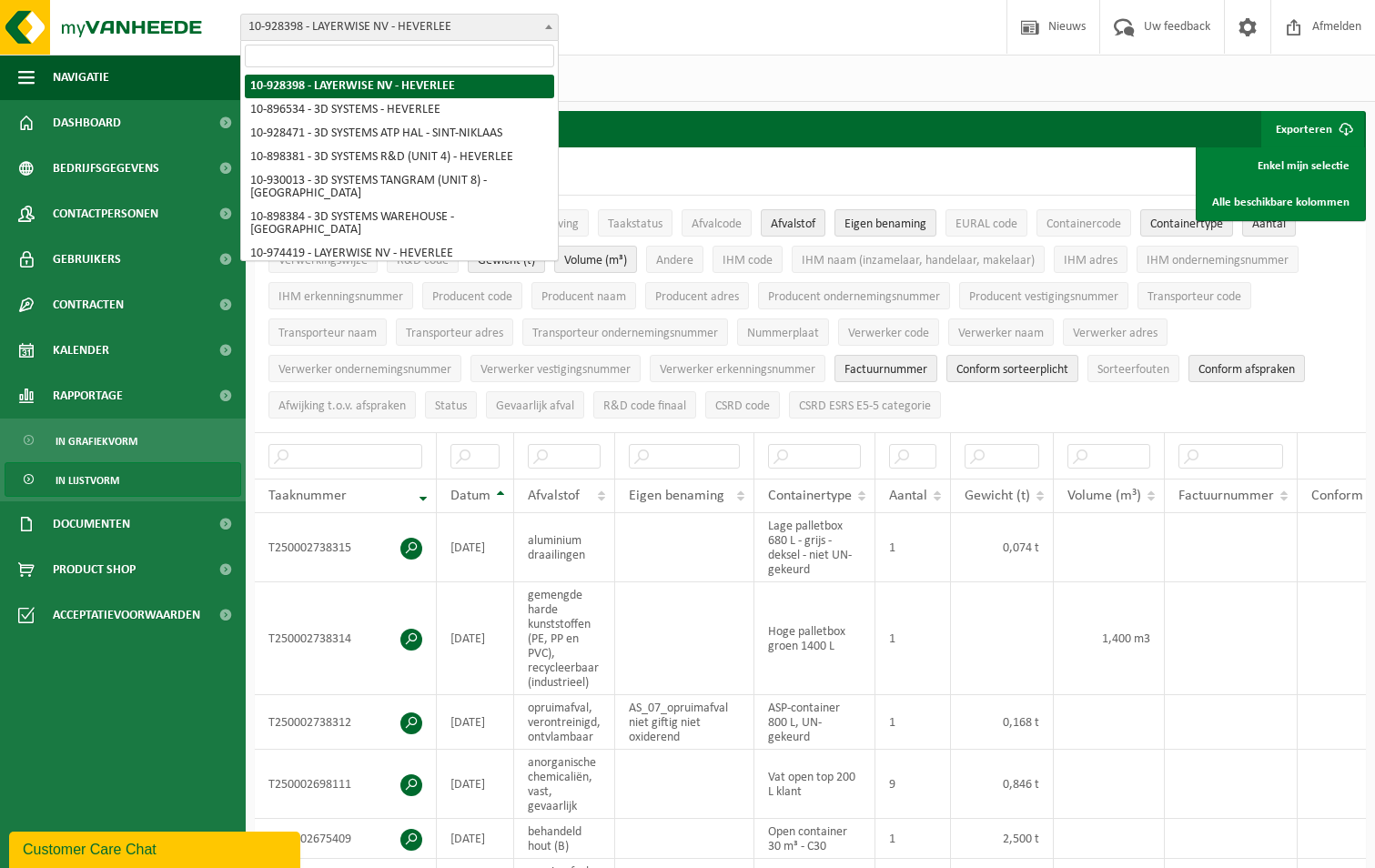
click at [545, 27] on b at bounding box center [548, 27] width 7 height 5
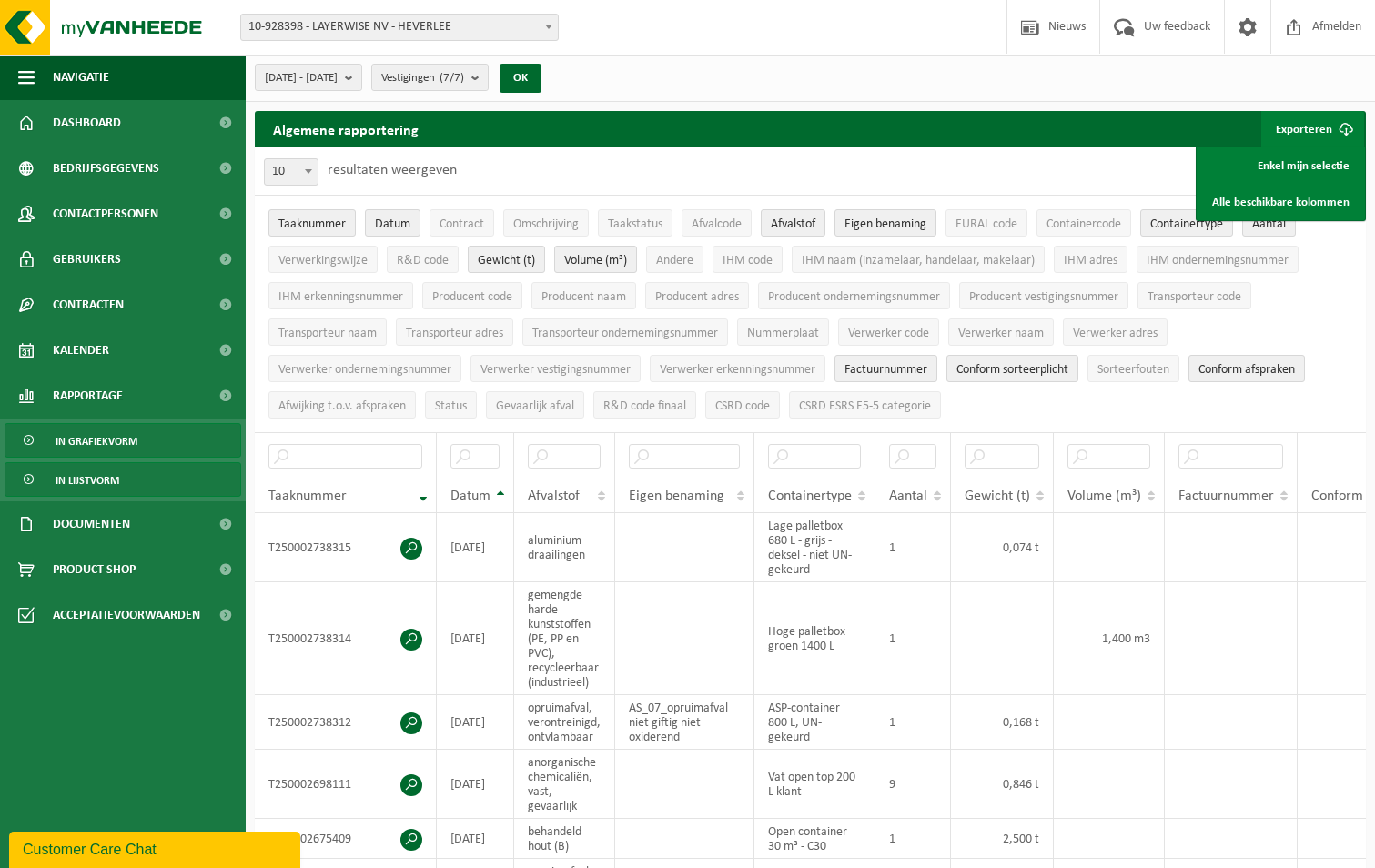
click at [104, 441] on span "In grafiekvorm" at bounding box center [96, 440] width 82 height 34
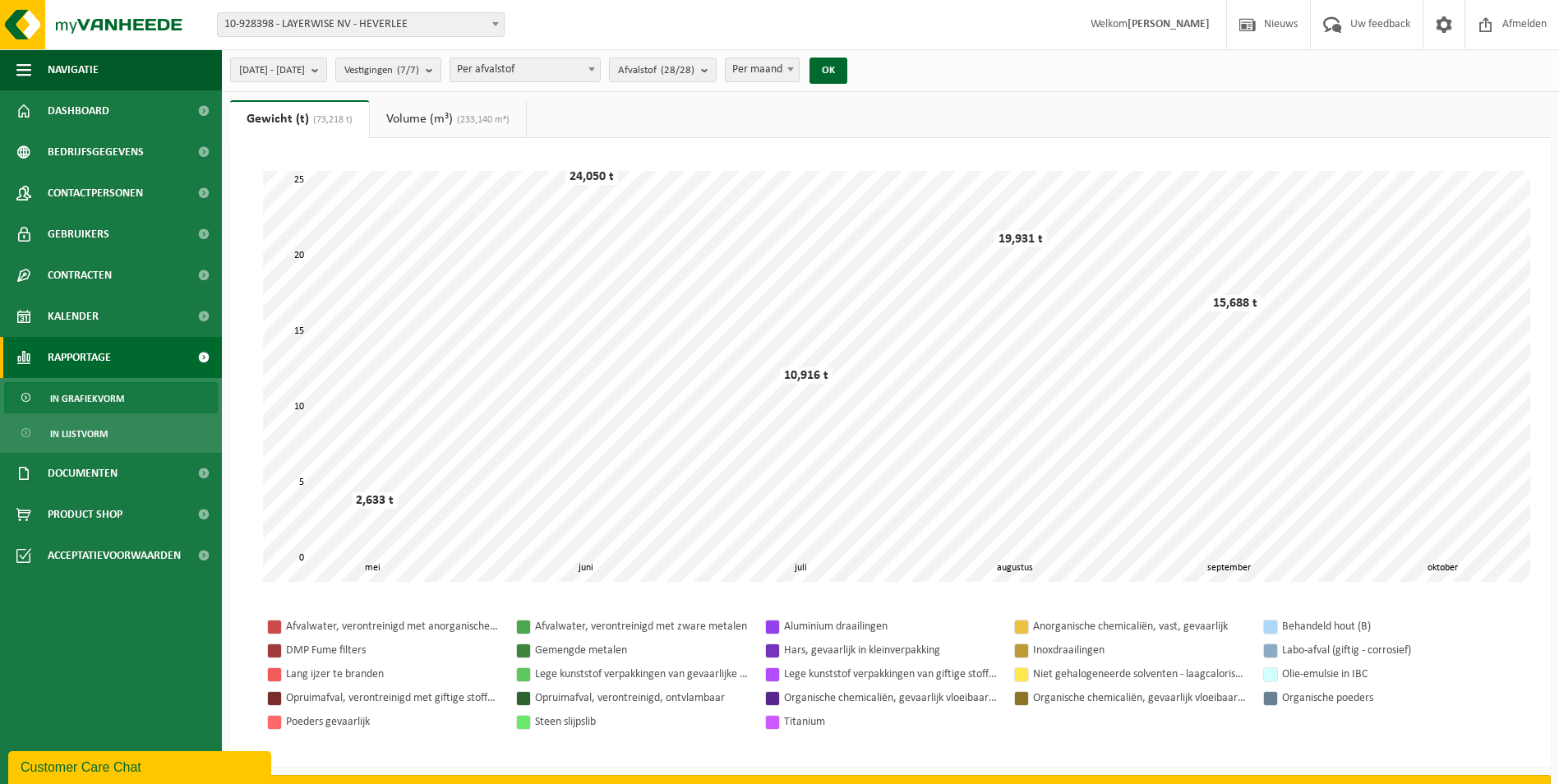
click at [440, 124] on link "Volume (m³) (233,140 m³)" at bounding box center [447, 119] width 156 height 37
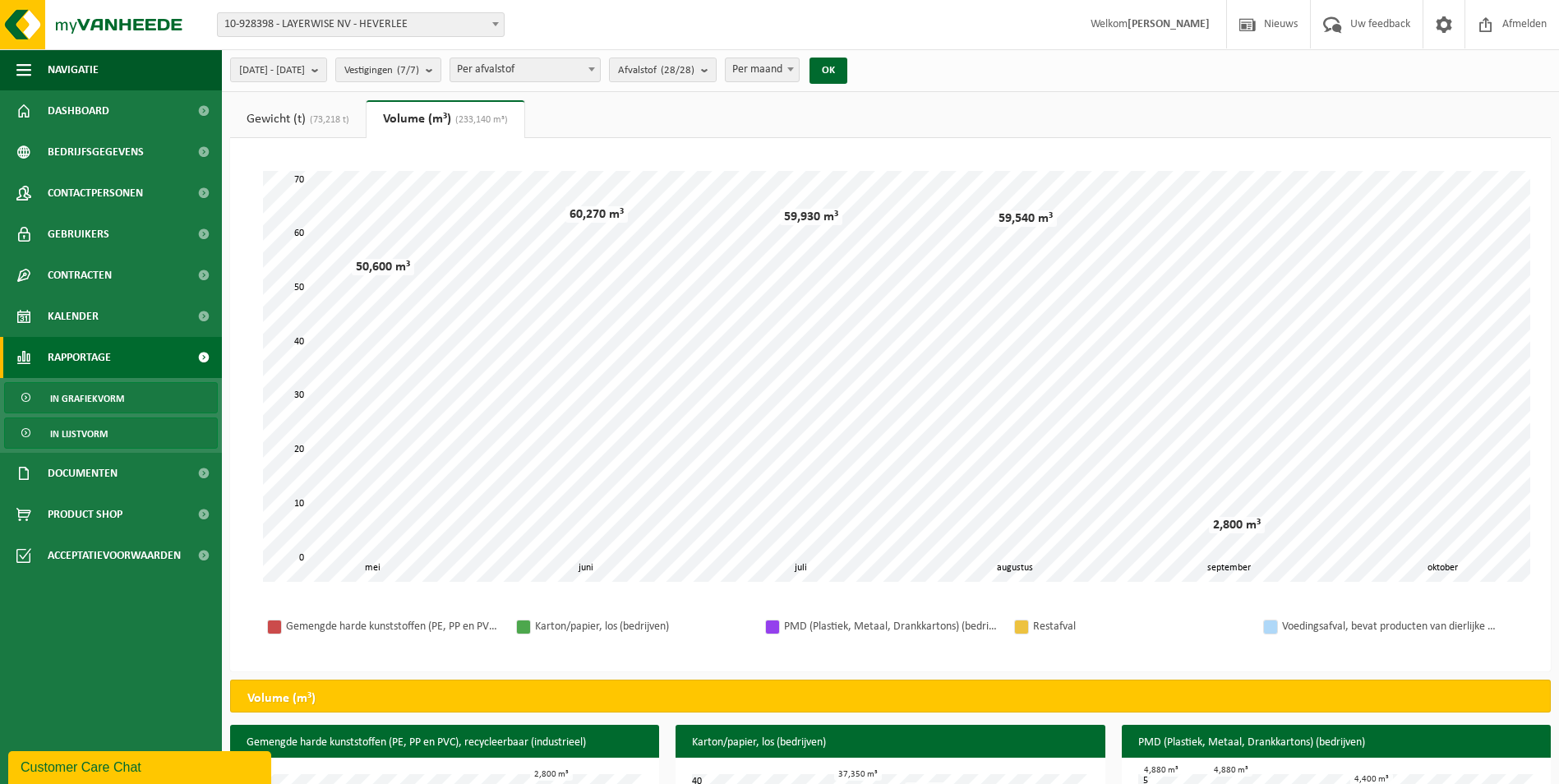
click at [102, 433] on span "In lijstvorm" at bounding box center [78, 433] width 58 height 31
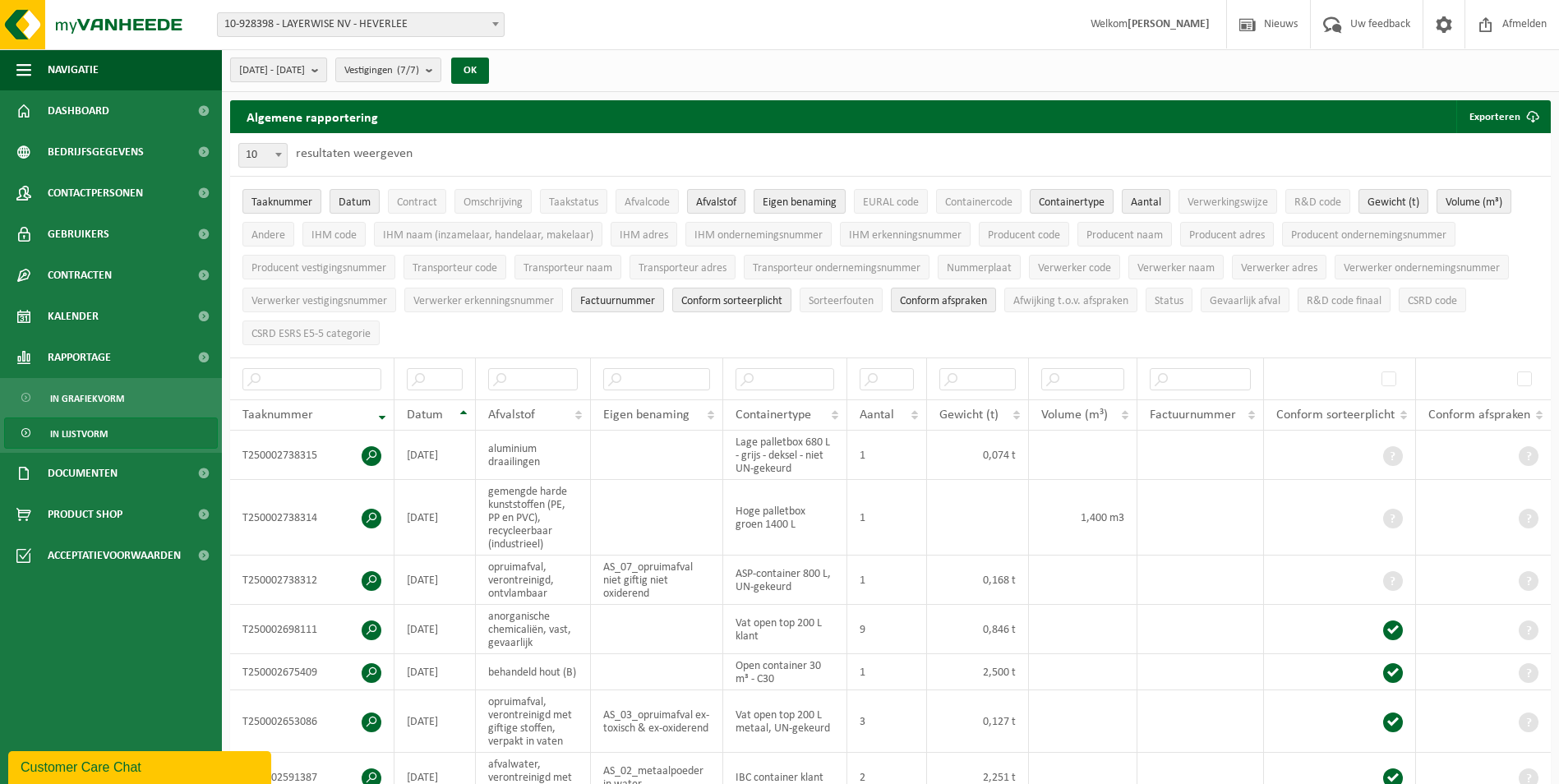
click at [326, 70] on b "submit" at bounding box center [319, 70] width 15 height 23
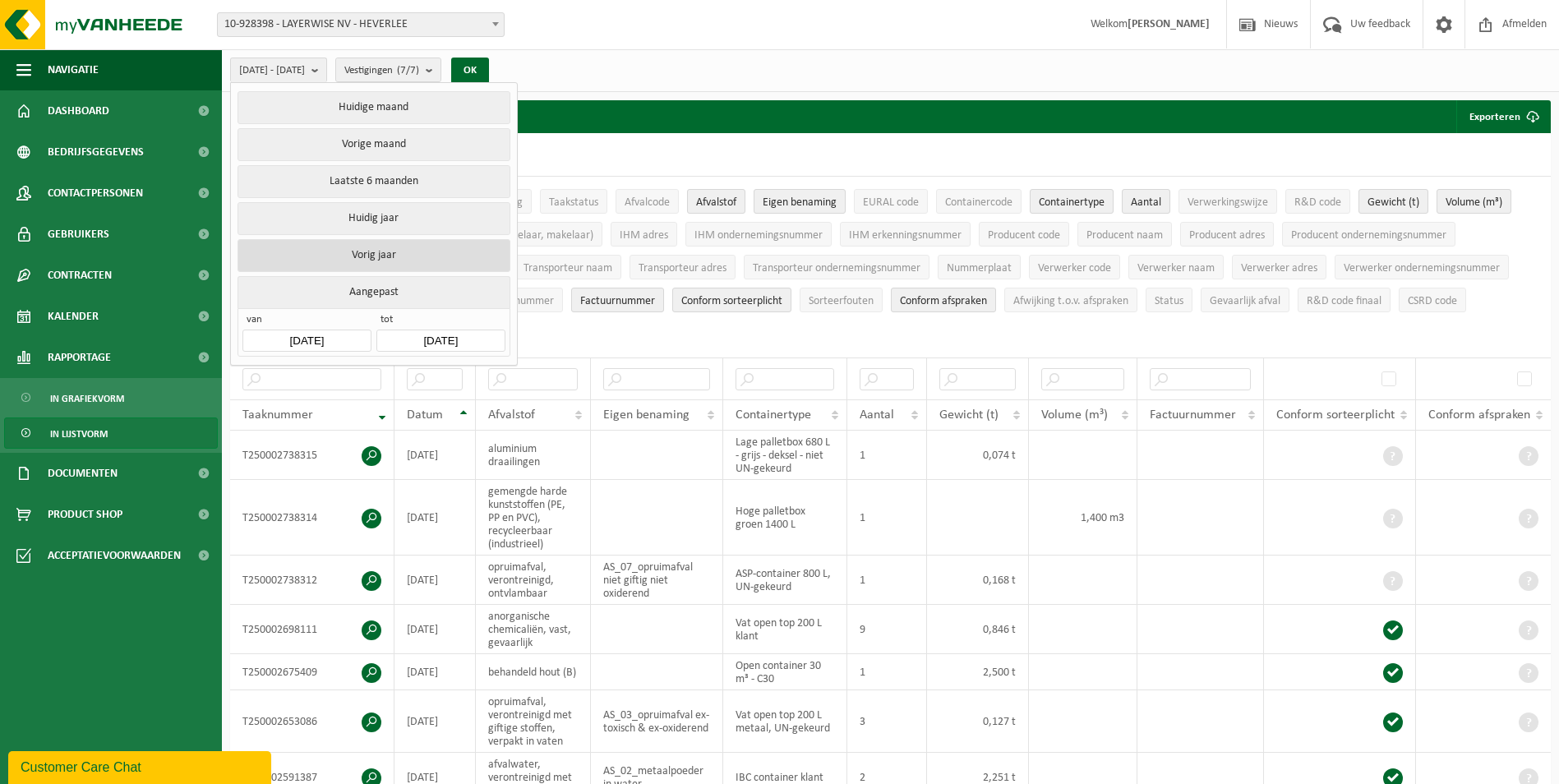
click at [372, 249] on button "Vorig jaar" at bounding box center [374, 255] width 272 height 33
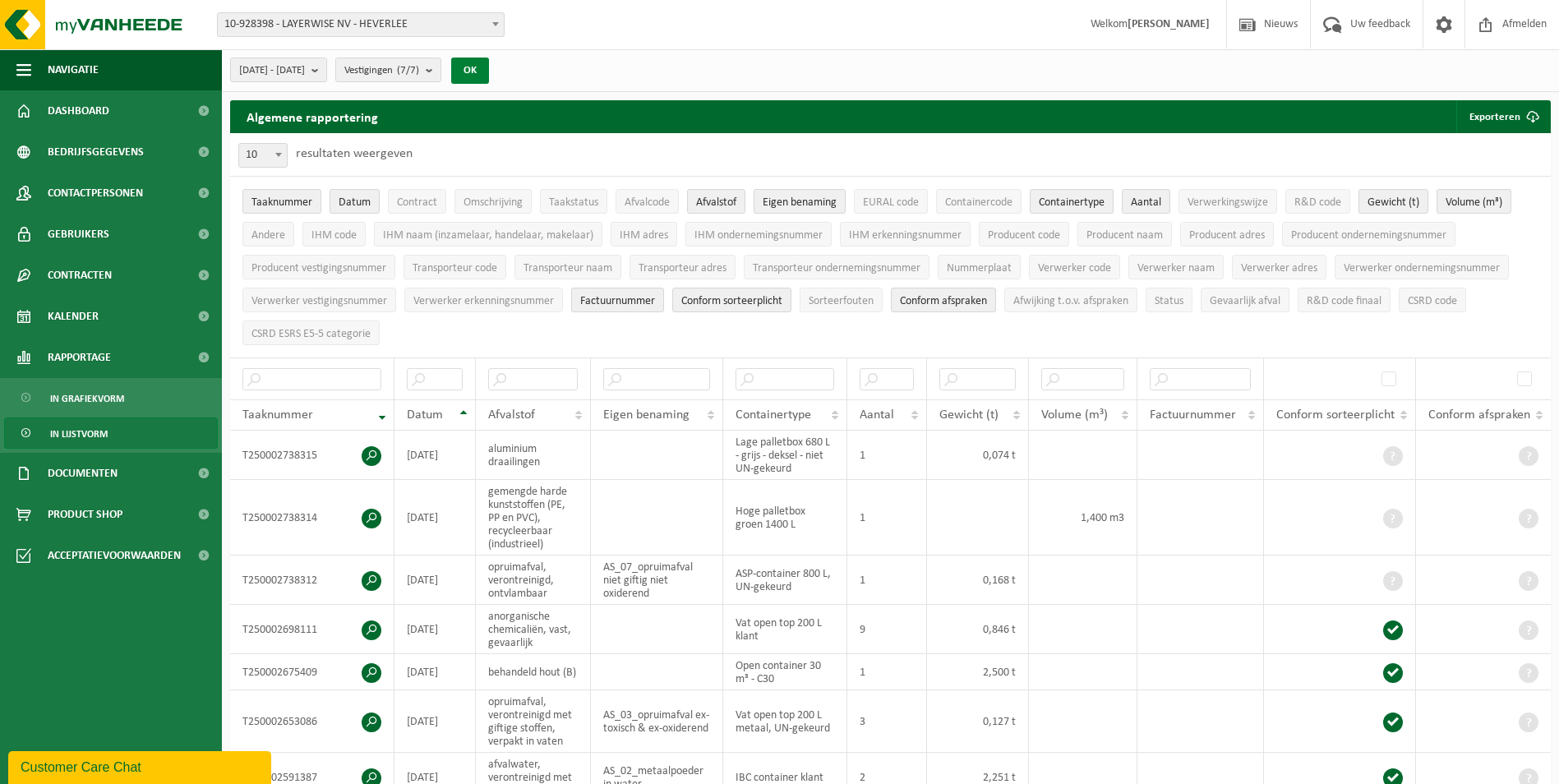
click at [489, 67] on button "OK" at bounding box center [470, 71] width 37 height 27
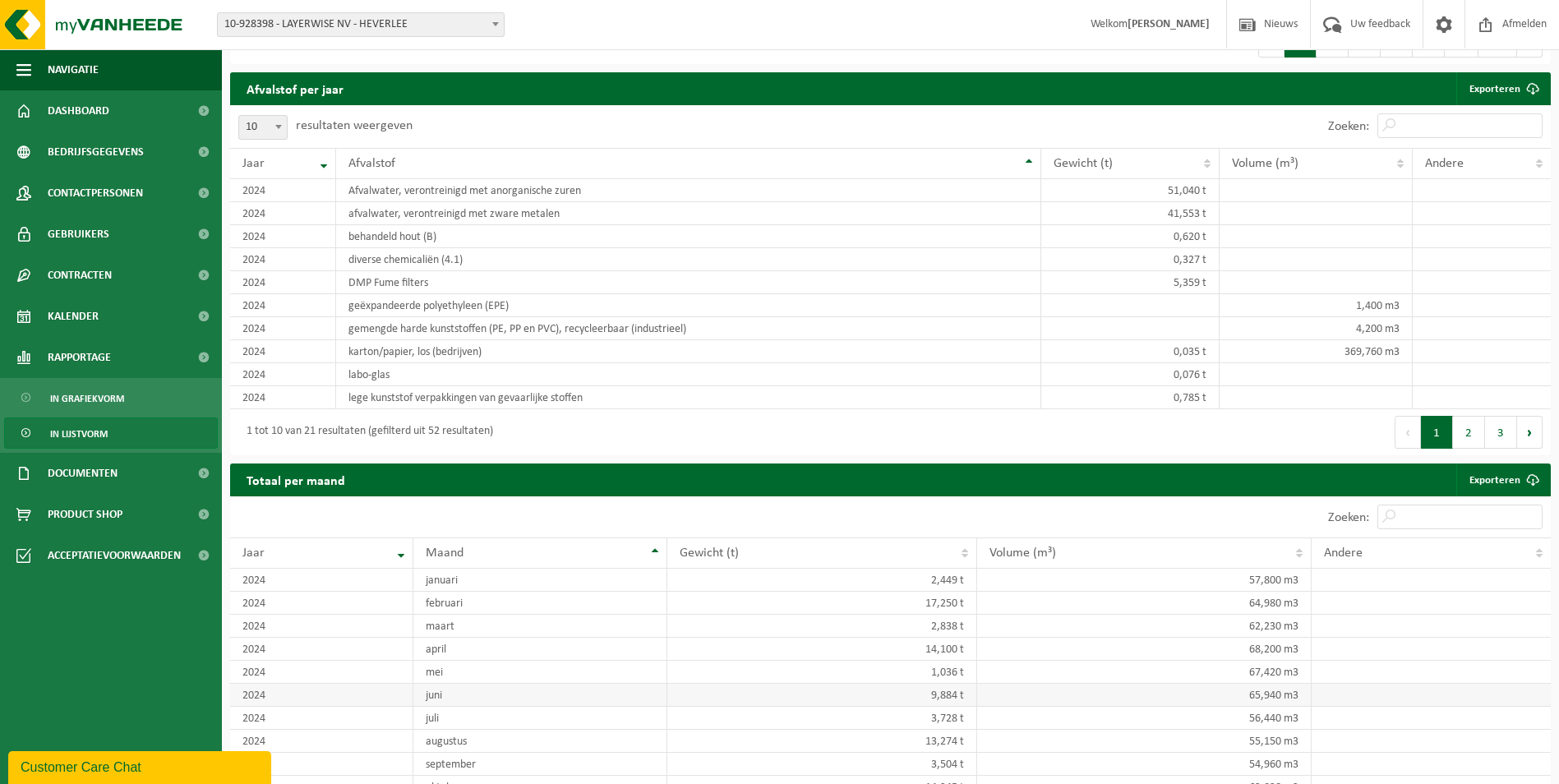
scroll to position [1380, 0]
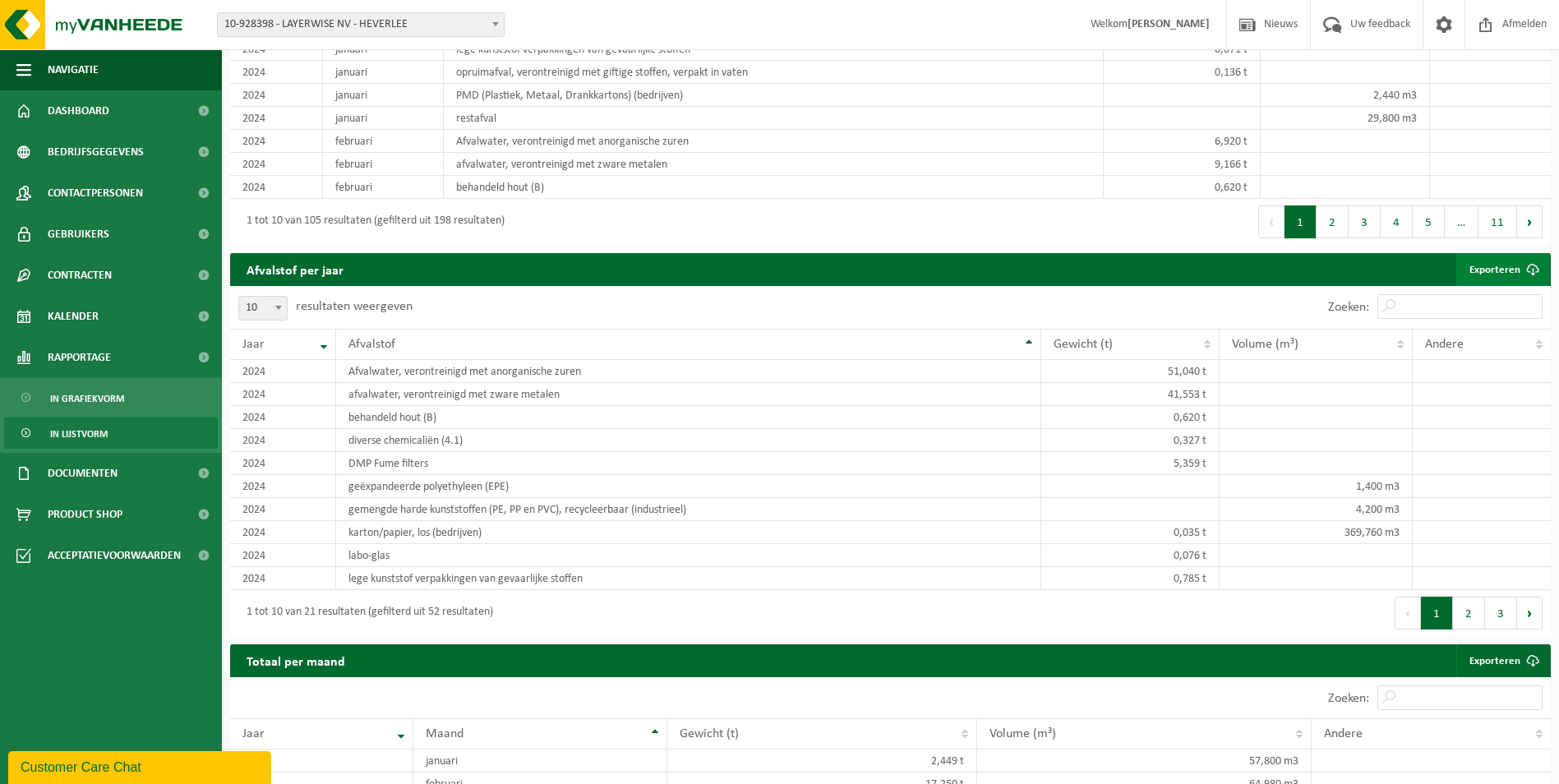
click at [1494, 266] on link "Exporteren" at bounding box center [1503, 269] width 93 height 33
